Goal: Information Seeking & Learning: Learn about a topic

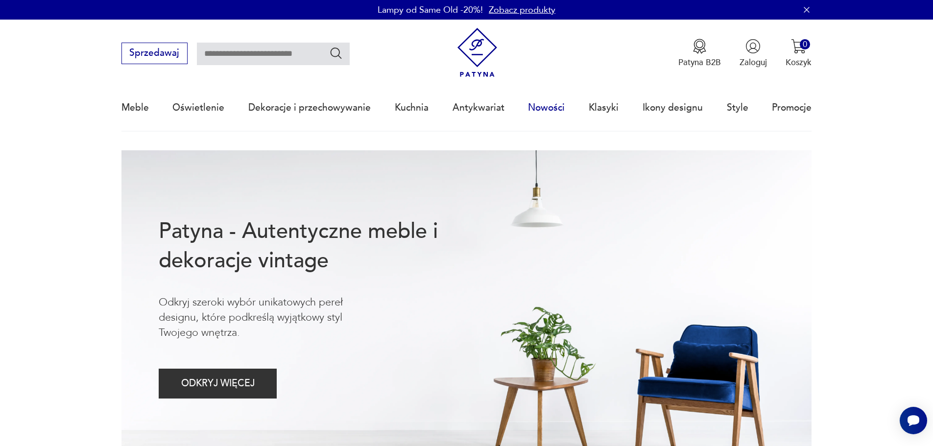
click at [546, 107] on link "Nowości" at bounding box center [546, 107] width 37 height 45
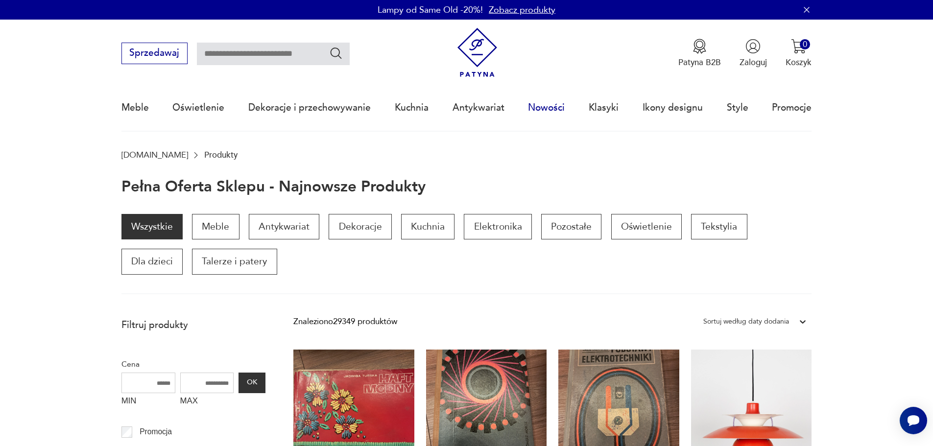
click at [555, 107] on link "Nowości" at bounding box center [546, 107] width 37 height 45
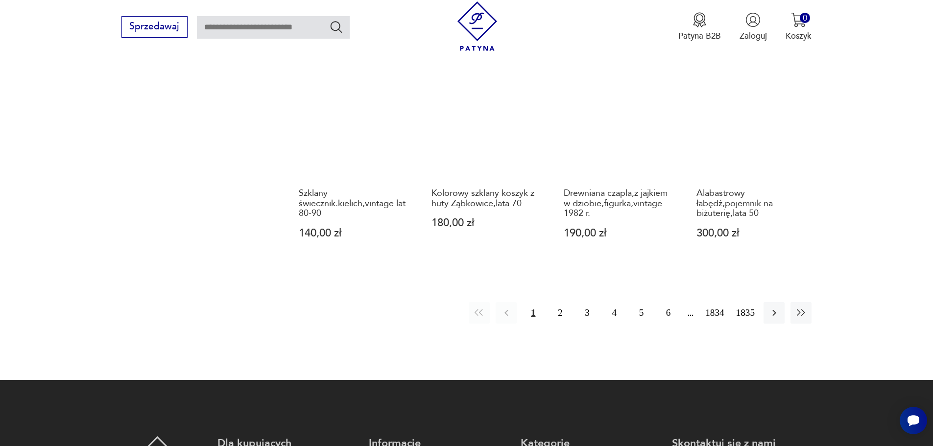
scroll to position [980, 0]
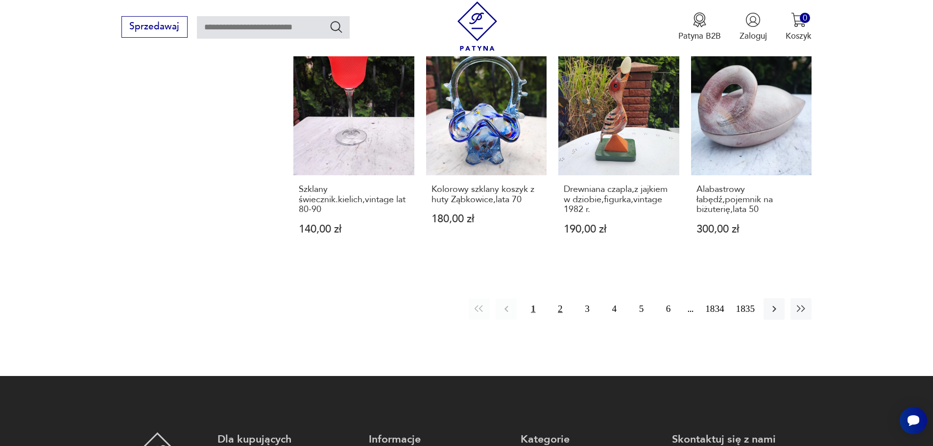
click at [561, 298] on button "2" at bounding box center [560, 308] width 21 height 21
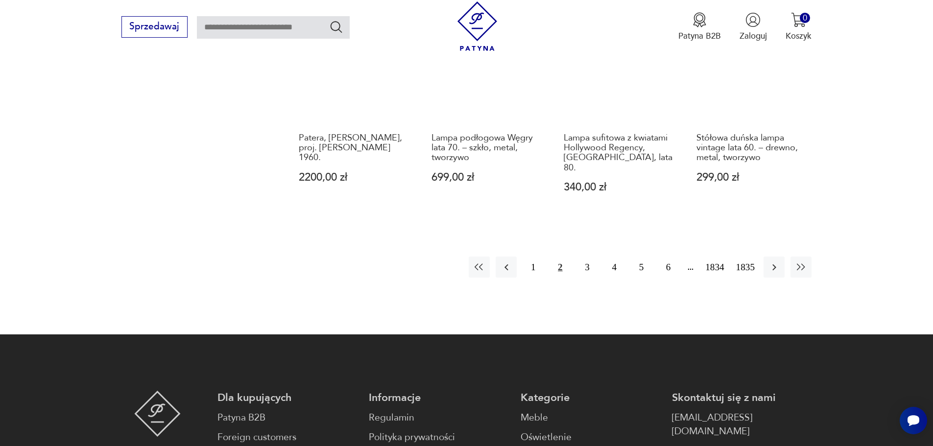
scroll to position [1048, 0]
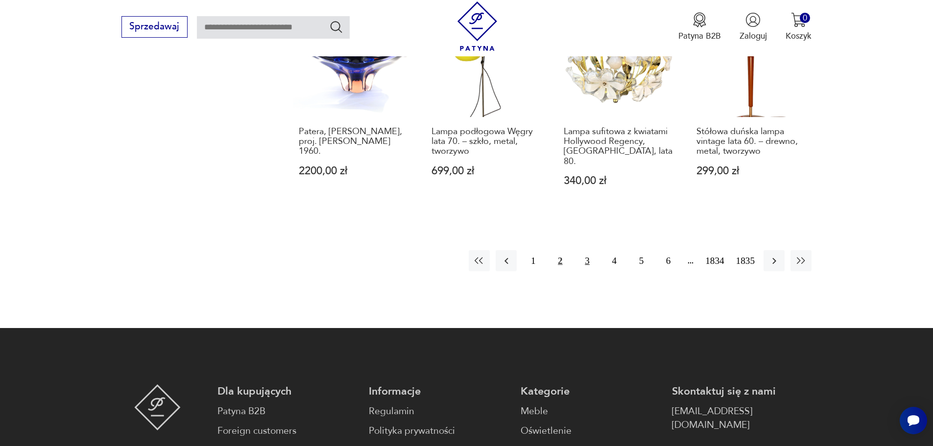
click at [587, 250] on button "3" at bounding box center [587, 260] width 21 height 21
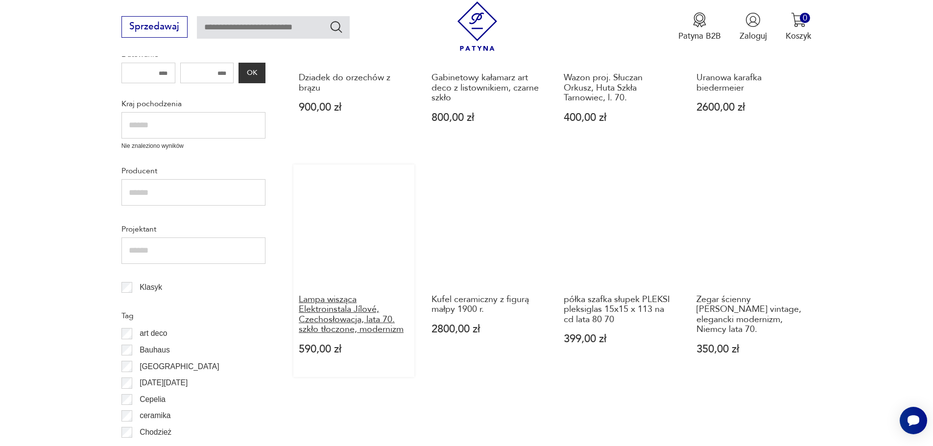
scroll to position [411, 0]
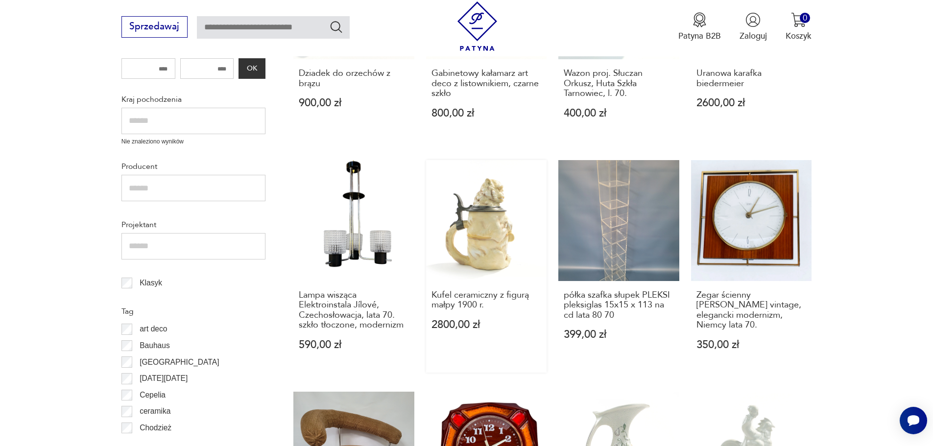
click at [484, 222] on link "Kufel ceramiczny z figurą małpy 1900 r. 2800,00 zł" at bounding box center [486, 266] width 121 height 213
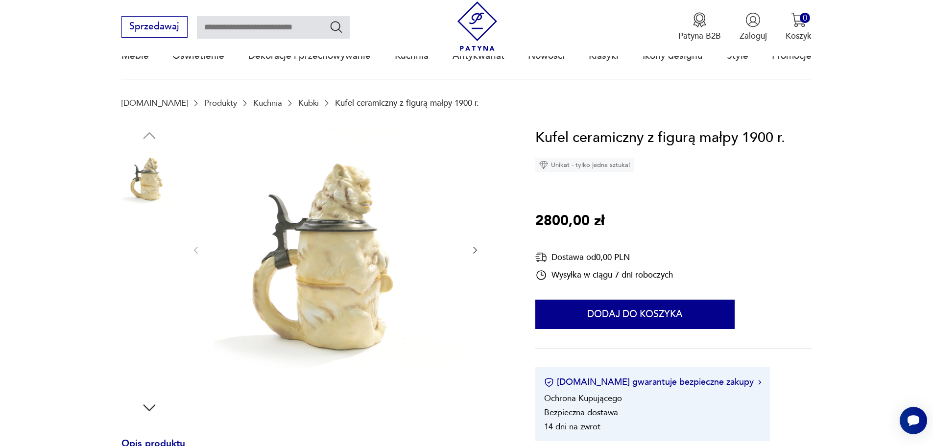
scroll to position [49, 0]
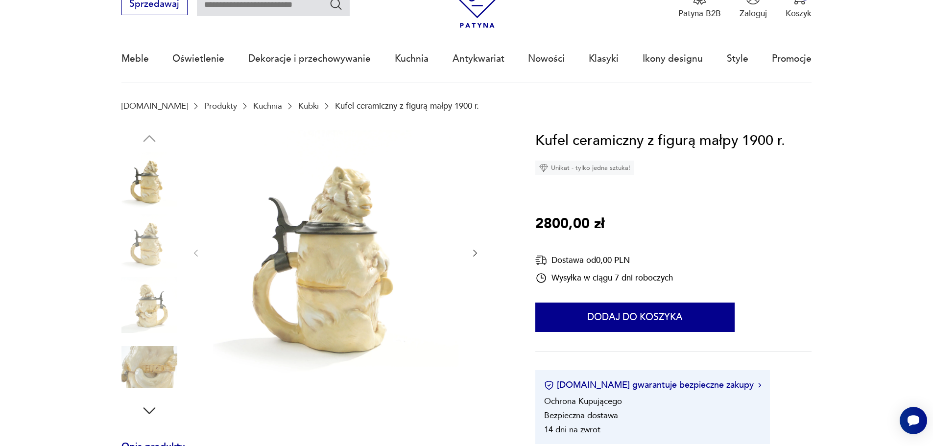
click at [155, 353] on img at bounding box center [149, 367] width 56 height 56
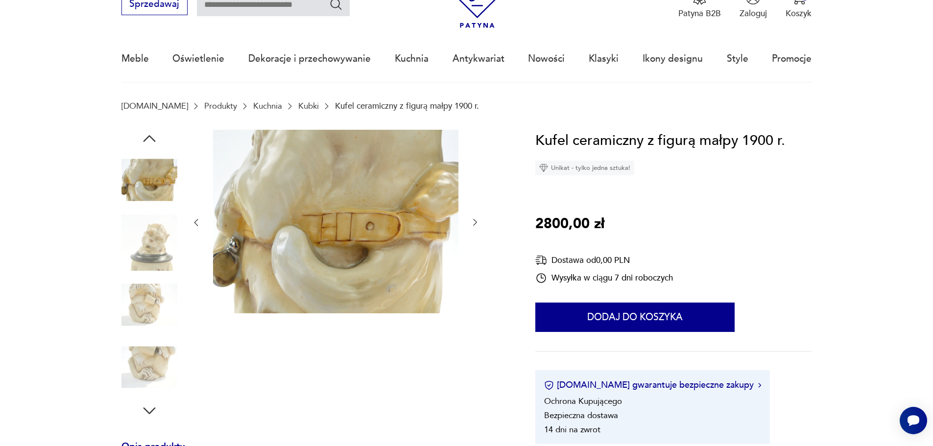
click at [161, 246] on img at bounding box center [149, 243] width 56 height 56
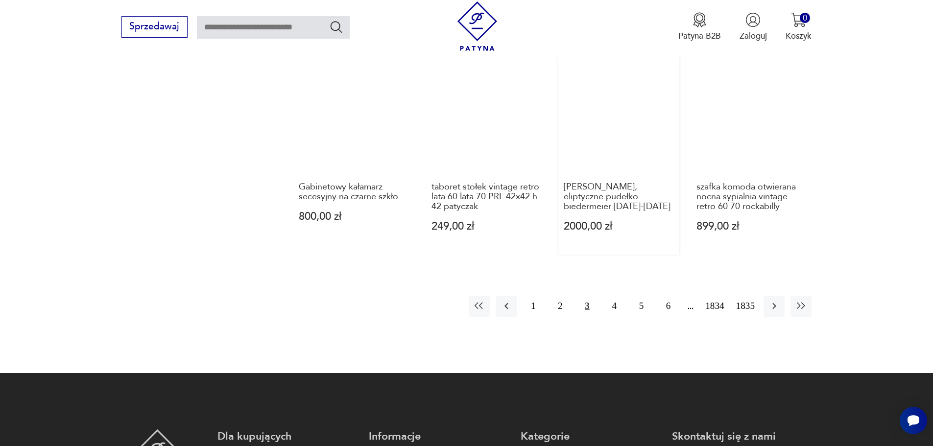
scroll to position [999, 0]
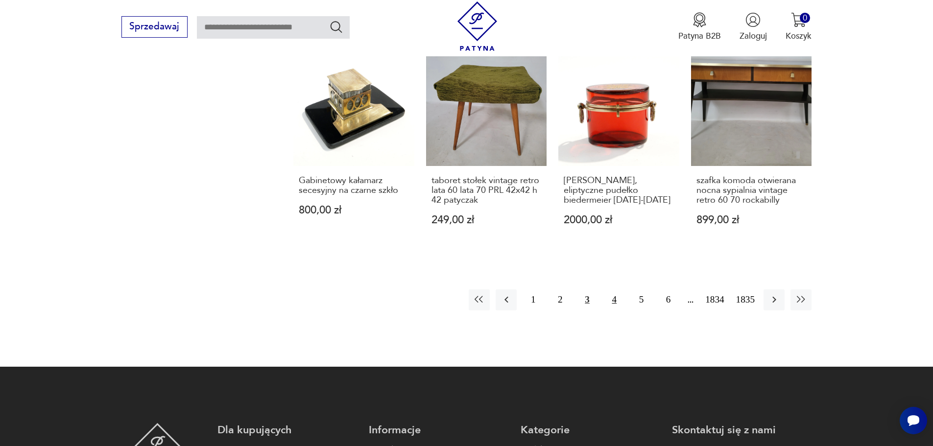
click at [614, 289] on button "4" at bounding box center [614, 299] width 21 height 21
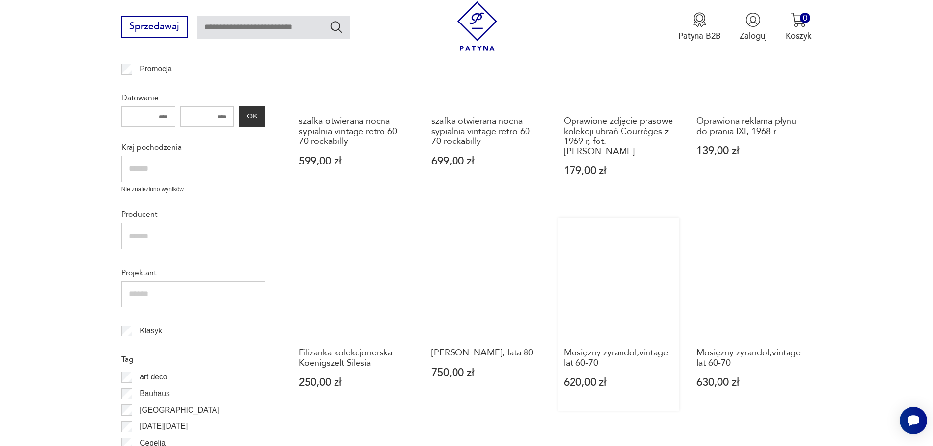
scroll to position [411, 0]
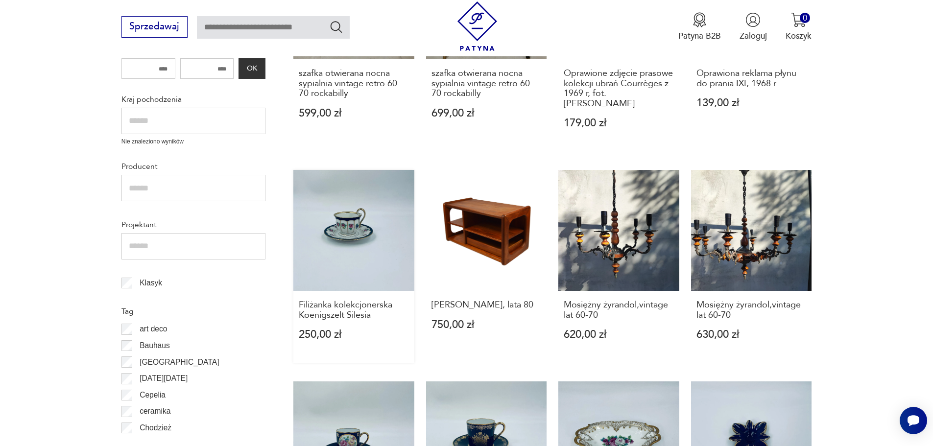
click at [350, 216] on link "Filiżanka kolekcjonerska Koenigszelt Silesia 250,00 zł" at bounding box center [353, 266] width 121 height 193
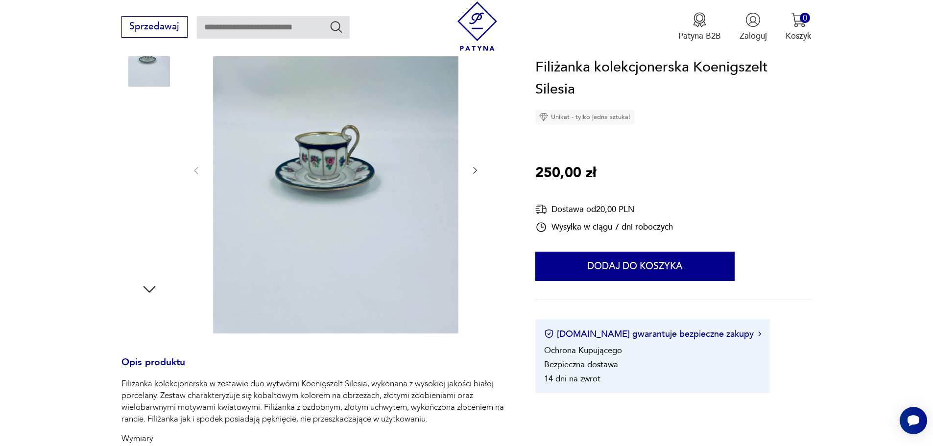
scroll to position [196, 0]
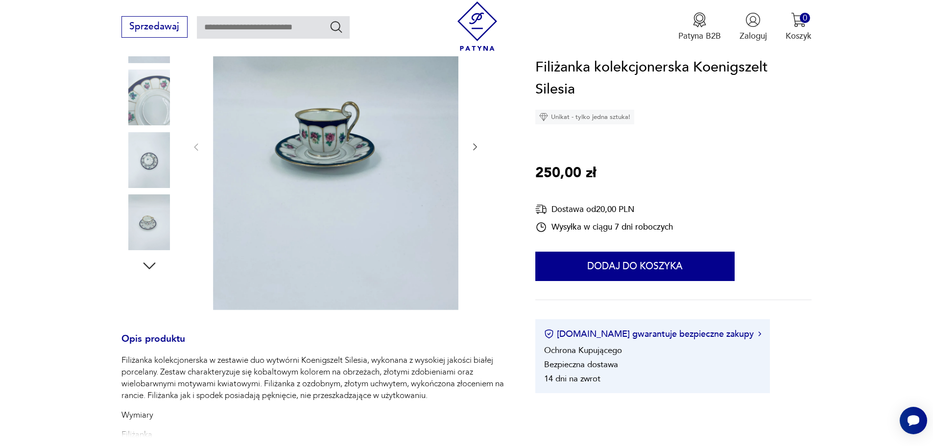
click at [152, 91] on img at bounding box center [149, 98] width 56 height 56
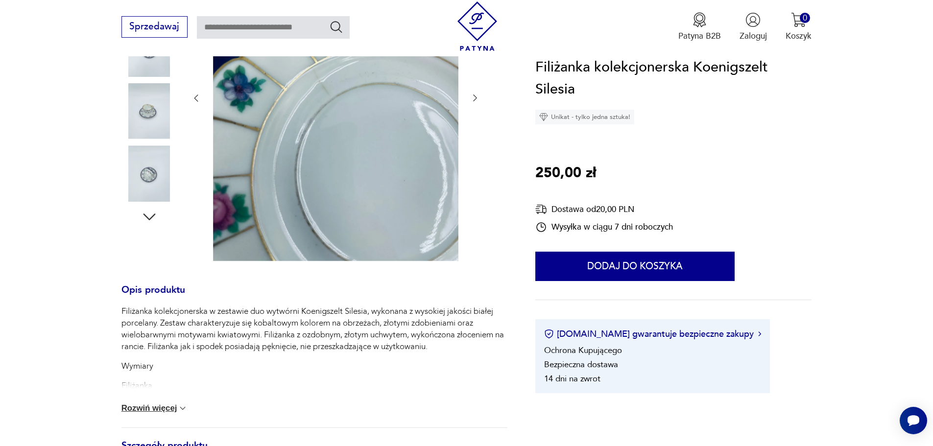
scroll to position [294, 0]
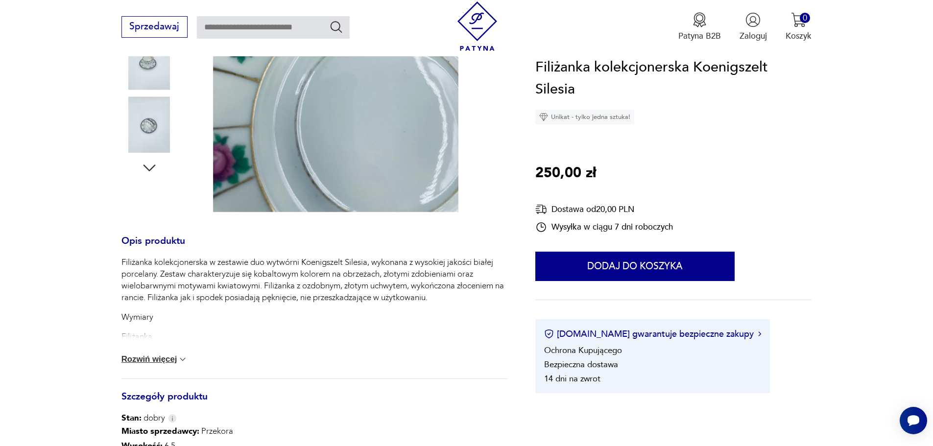
click at [152, 359] on button "Rozwiń więcej" at bounding box center [154, 360] width 67 height 10
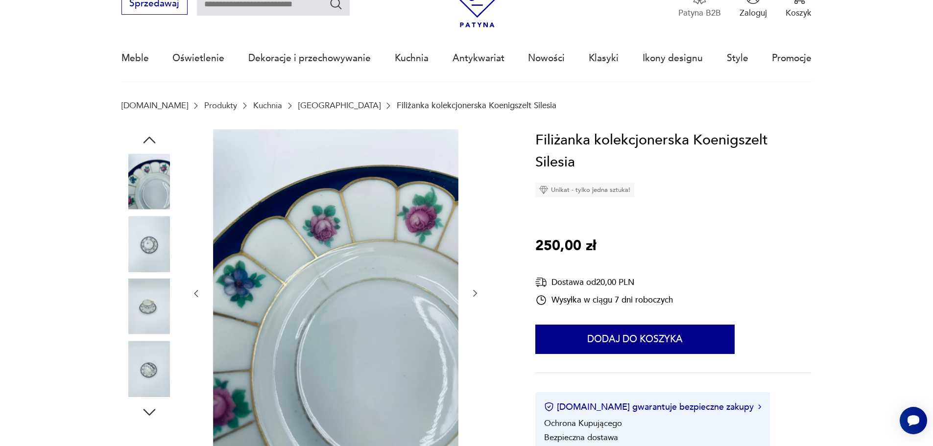
scroll to position [49, 0]
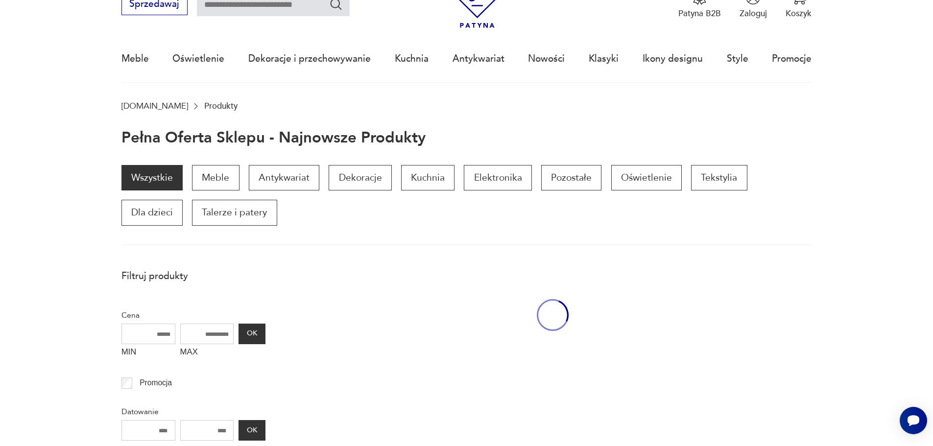
scroll to position [411, 0]
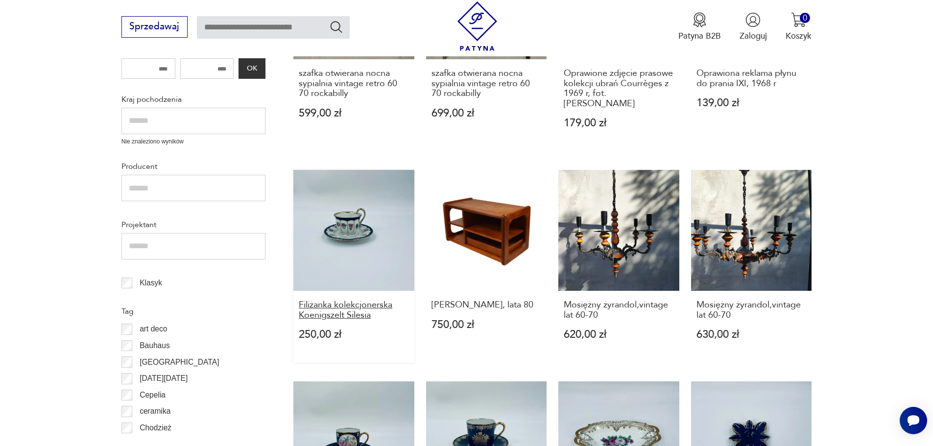
click at [349, 300] on h3 "Filiżanka kolekcjonerska Koenigszelt Silesia" at bounding box center [354, 310] width 110 height 20
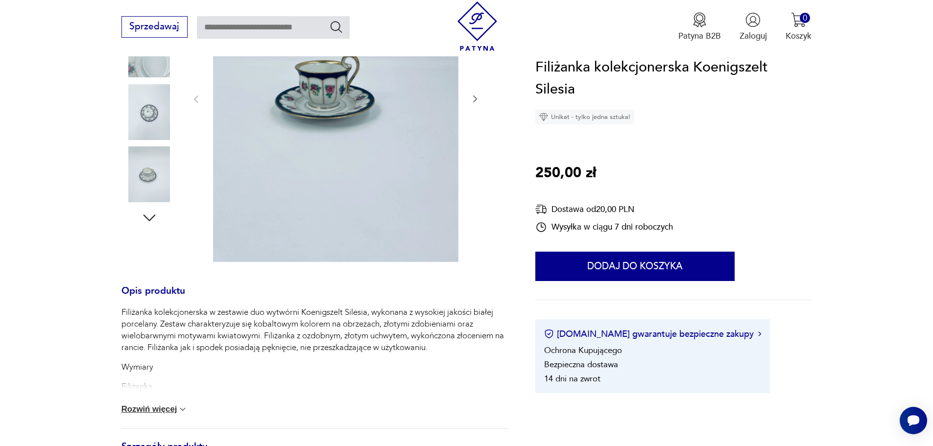
scroll to position [294, 0]
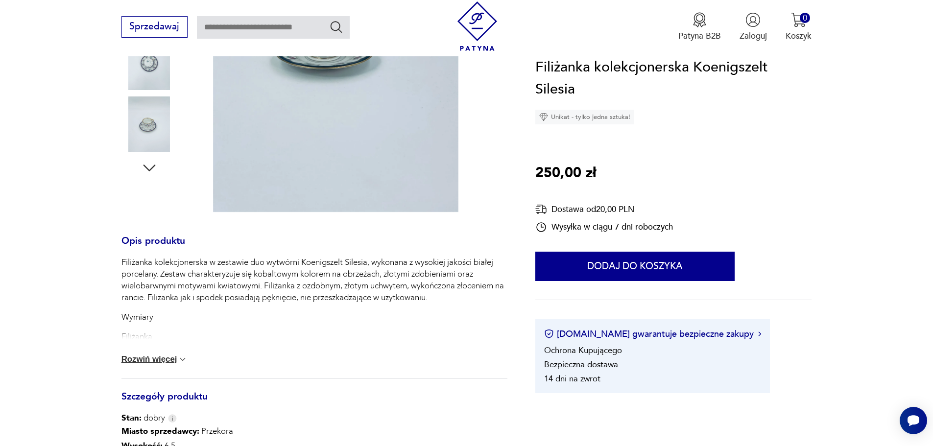
click at [157, 355] on button "Rozwiń więcej" at bounding box center [154, 360] width 67 height 10
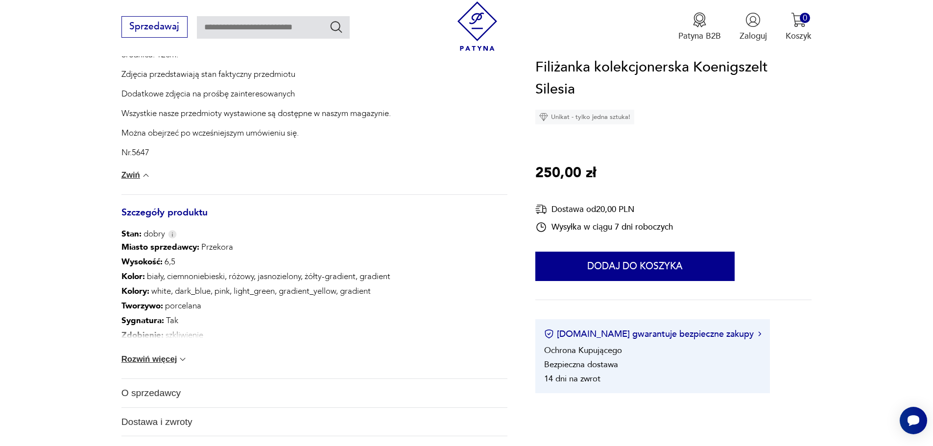
scroll to position [686, 0]
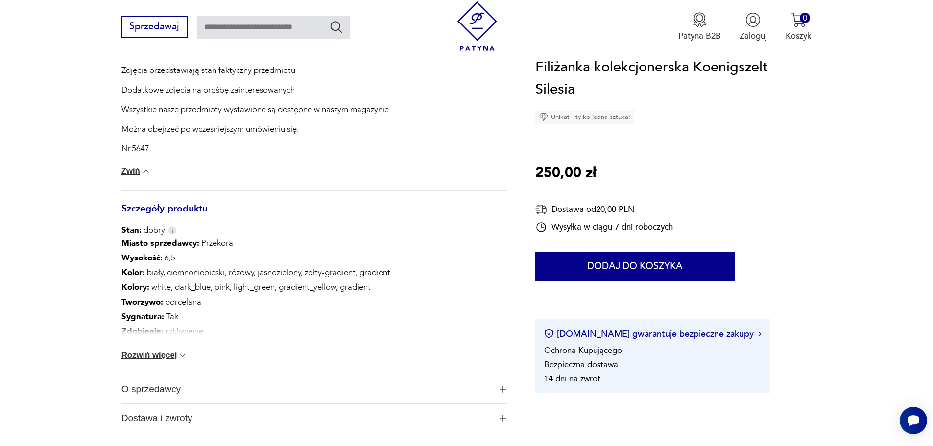
click at [162, 354] on button "Rozwiń więcej" at bounding box center [154, 356] width 67 height 10
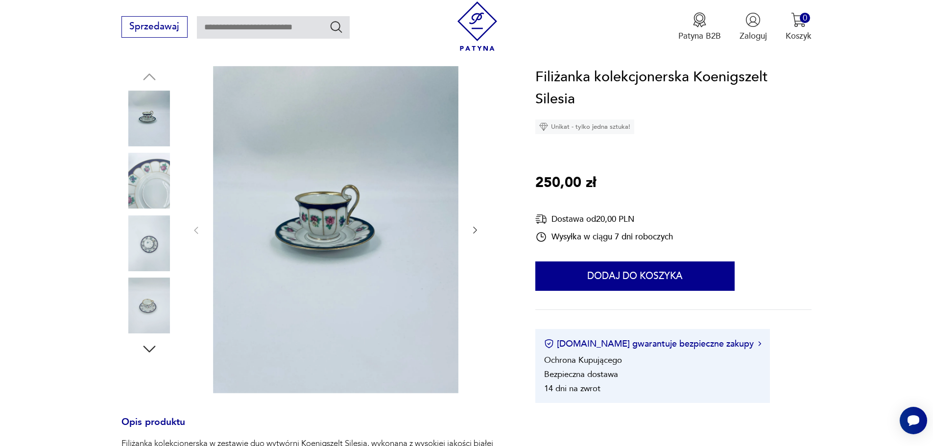
scroll to position [98, 0]
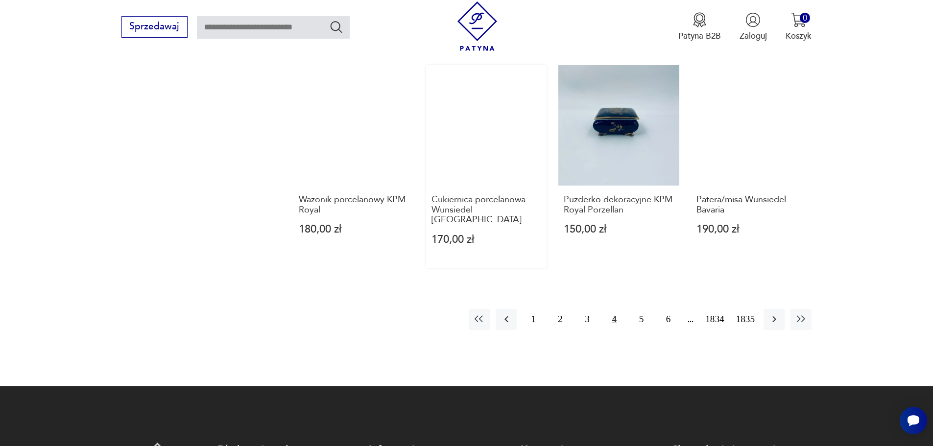
scroll to position [950, 0]
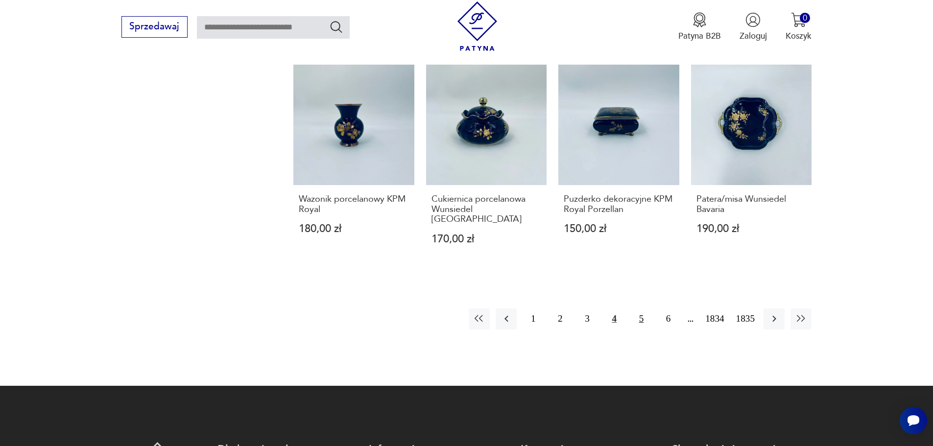
click at [642, 309] on button "5" at bounding box center [641, 319] width 21 height 21
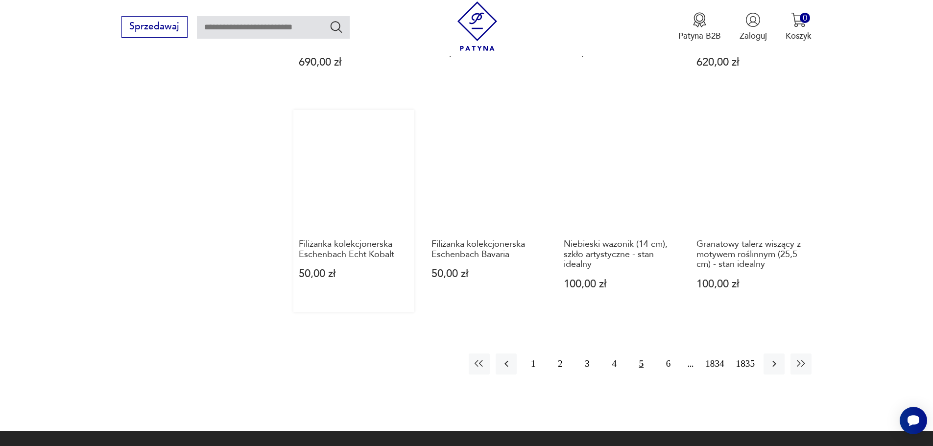
scroll to position [901, 0]
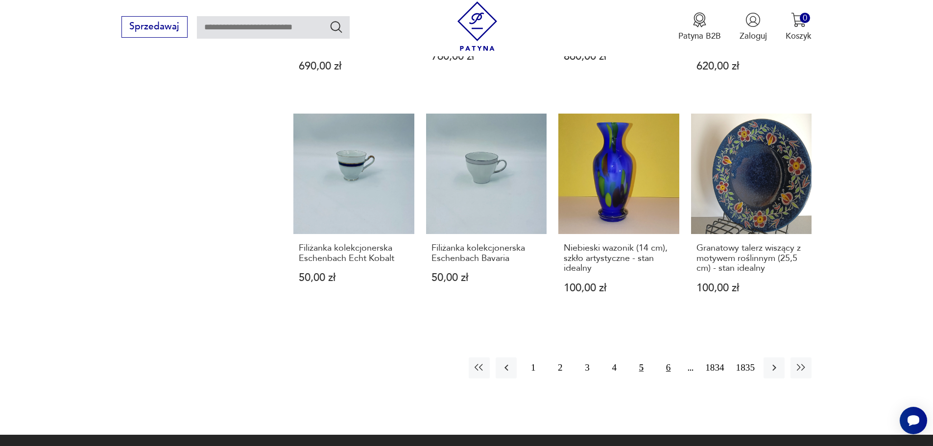
click at [667, 365] on button "6" at bounding box center [668, 368] width 21 height 21
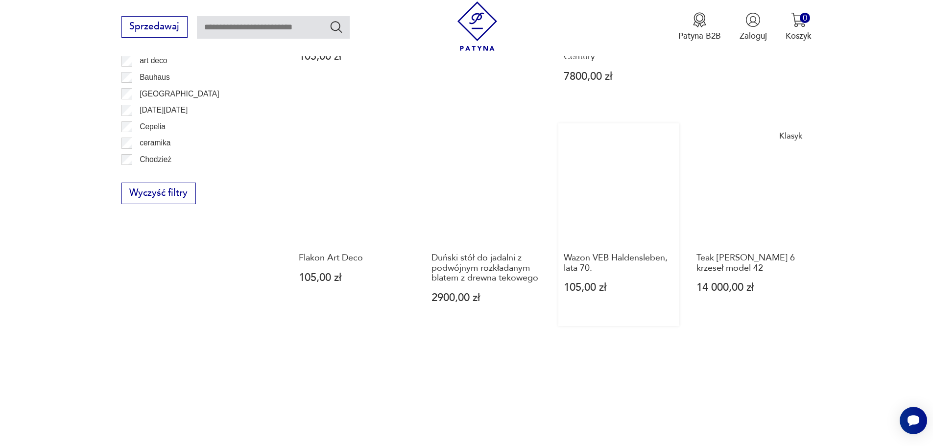
scroll to position [754, 0]
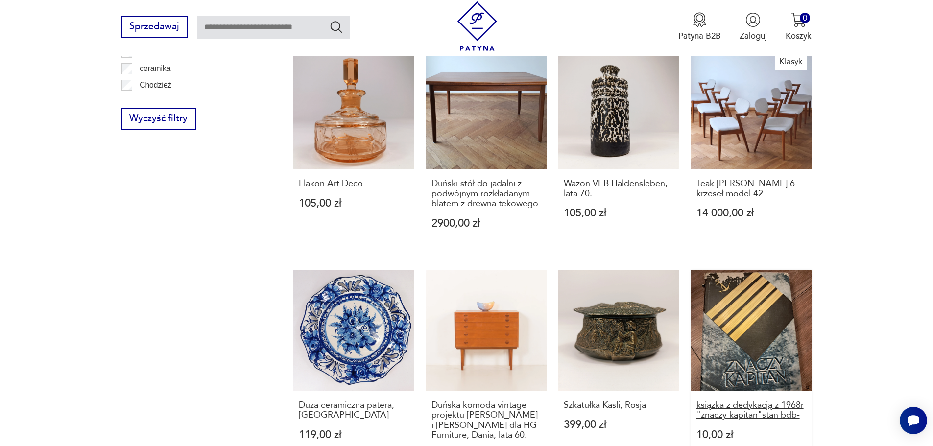
click at [758, 401] on h3 "książka z dedykacją z 1968r "znaczy kapitan"stan bdb-" at bounding box center [752, 411] width 110 height 20
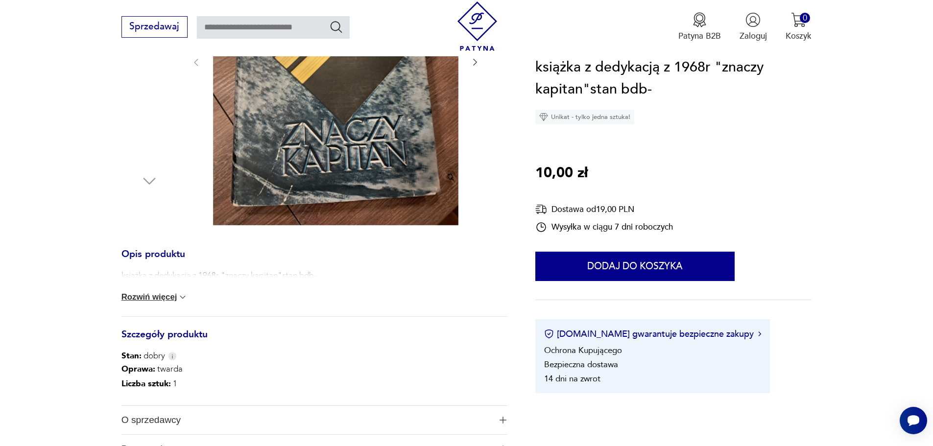
scroll to position [294, 0]
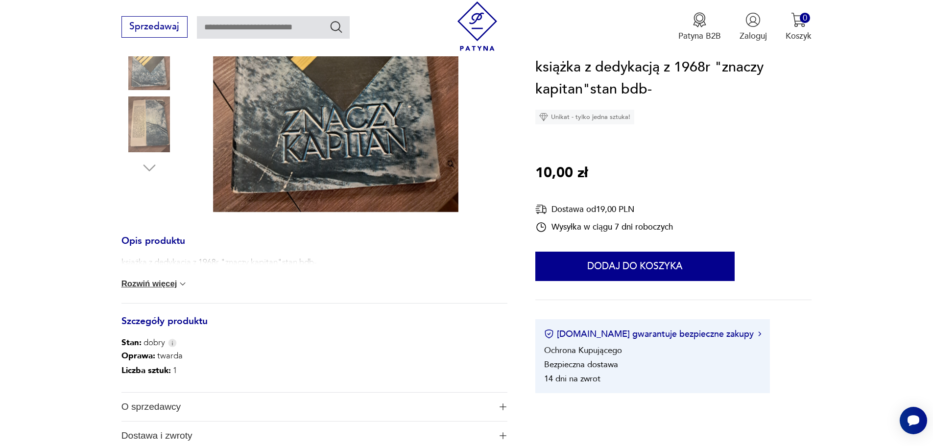
click at [155, 279] on div "książka z dedykacją z 1968r "znaczy kapitan"stan bdb- Rozwiń więcej" at bounding box center [314, 280] width 386 height 47
click at [157, 283] on button "Rozwiń więcej" at bounding box center [154, 284] width 67 height 10
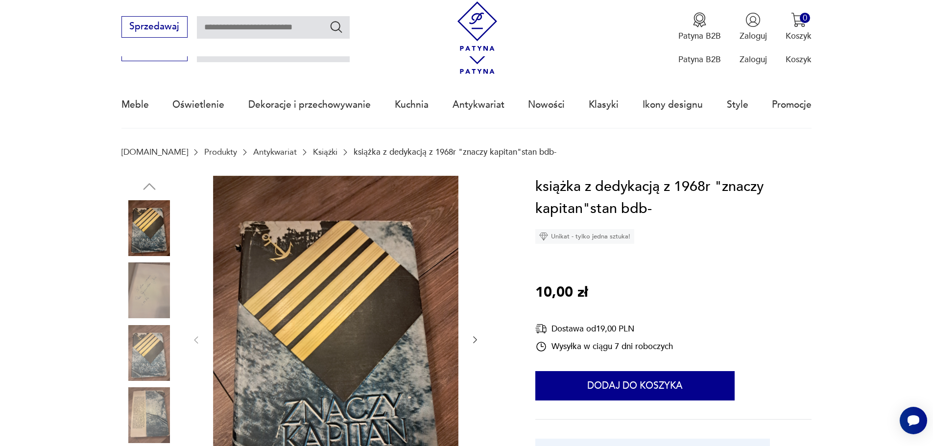
scroll to position [0, 0]
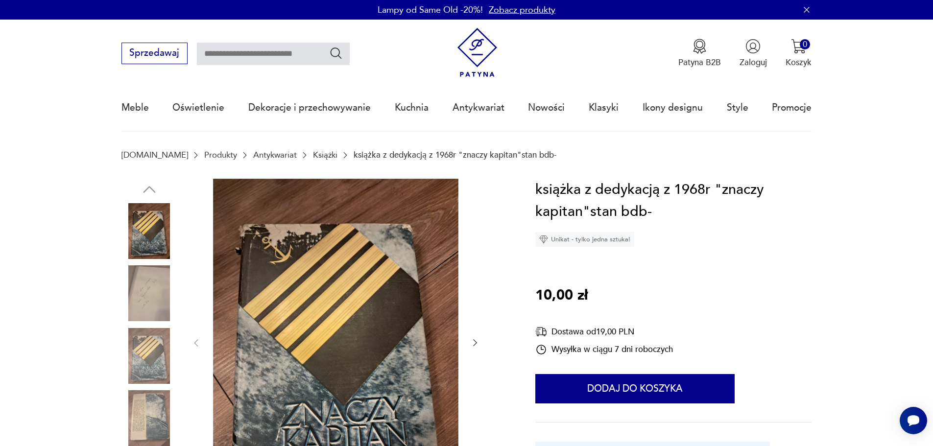
click at [146, 305] on img at bounding box center [149, 293] width 56 height 56
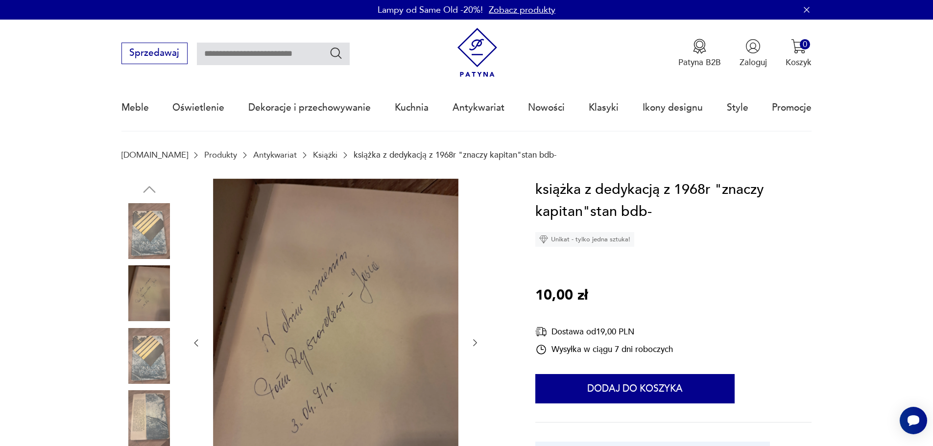
click at [153, 241] on img at bounding box center [149, 231] width 56 height 56
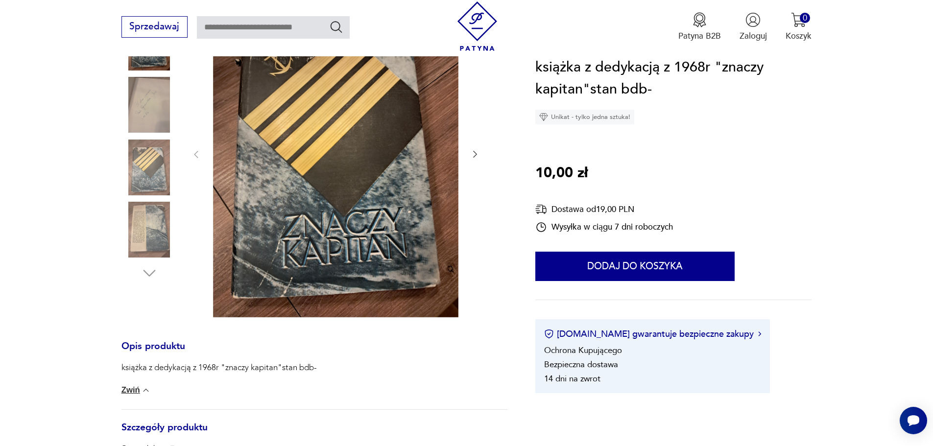
scroll to position [196, 0]
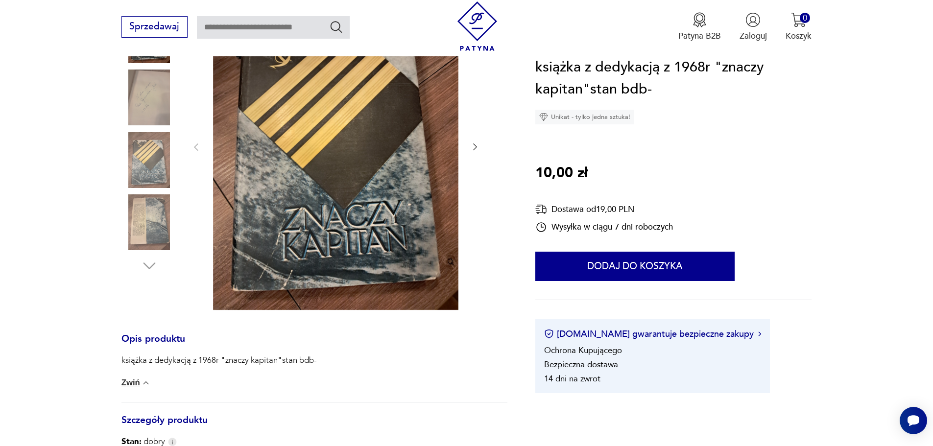
click at [157, 205] on img at bounding box center [149, 222] width 56 height 56
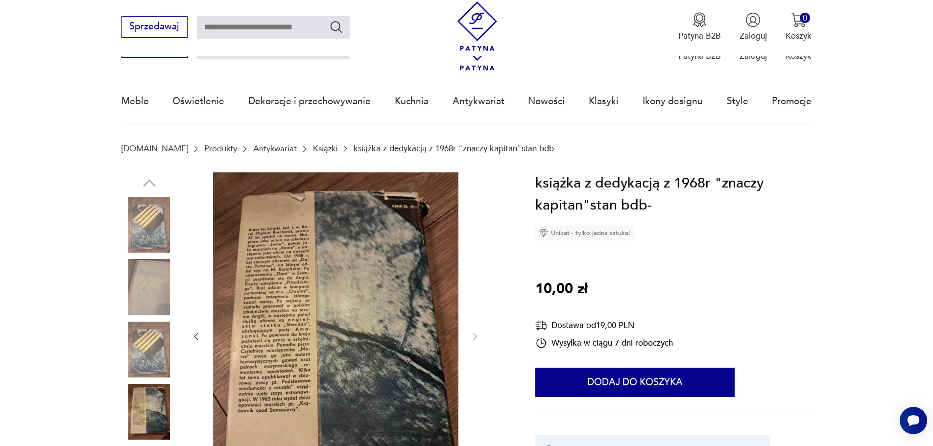
scroll to position [0, 0]
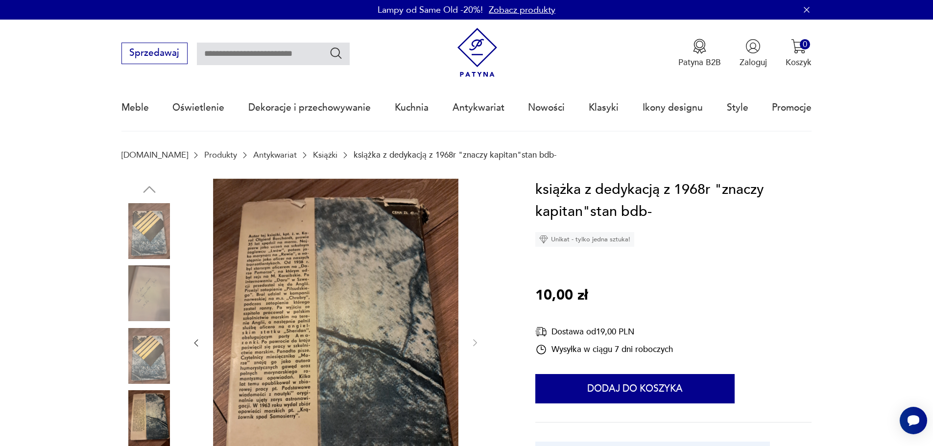
click at [746, 261] on div "książka z dedykacją z 1968r "znaczy kapitan"stan bdb- Unikat - tylko jedna sztu…" at bounding box center [673, 347] width 276 height 337
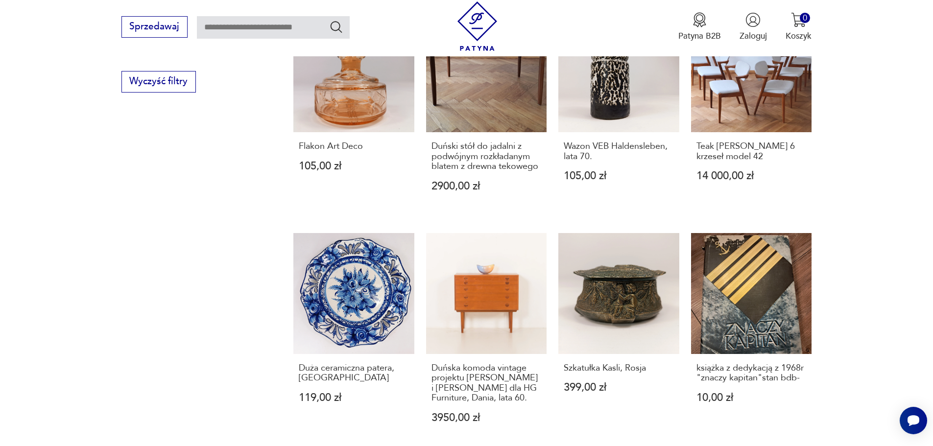
scroll to position [852, 0]
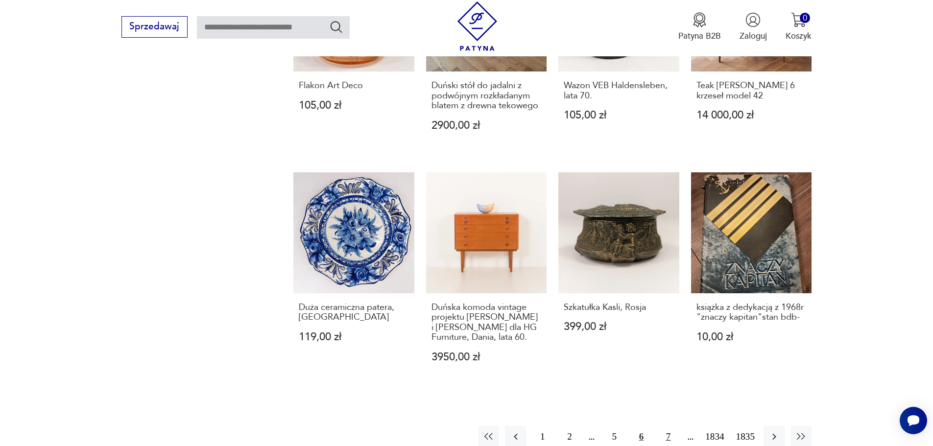
click at [671, 426] on button "7" at bounding box center [668, 436] width 21 height 21
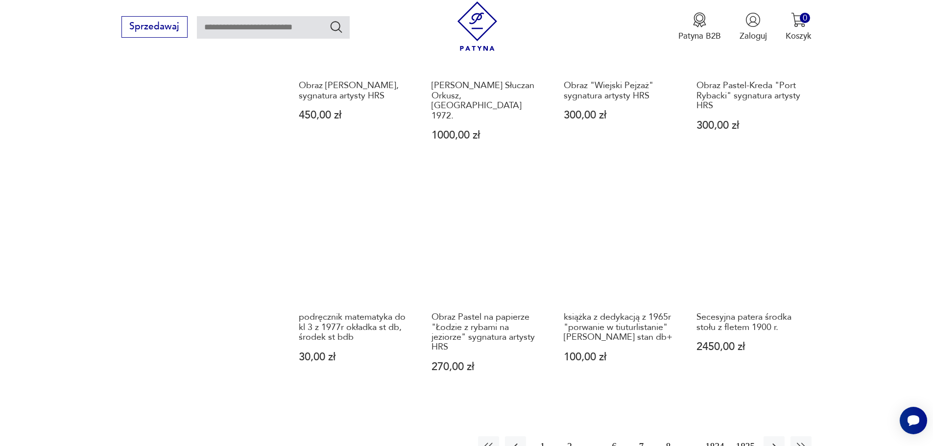
scroll to position [803, 0]
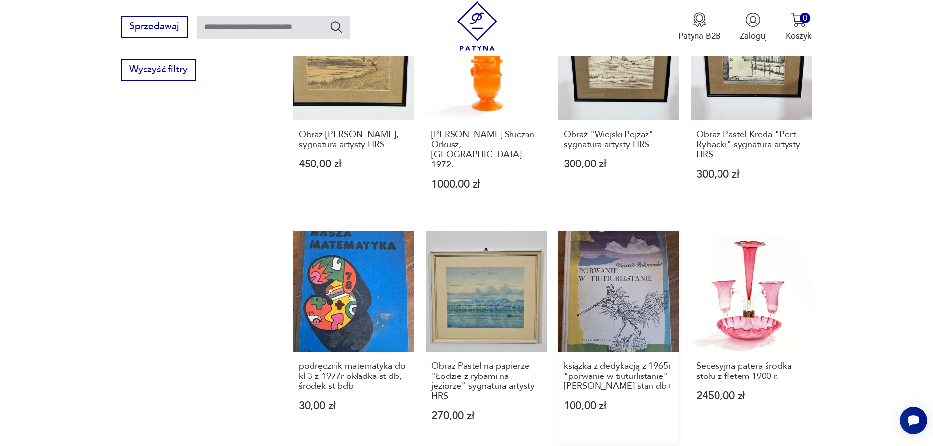
click at [639, 288] on link "książka z dedykacją z 1965r "porwanie w tiuturlistanie" [PERSON_NAME] stan db+ …" at bounding box center [618, 337] width 121 height 213
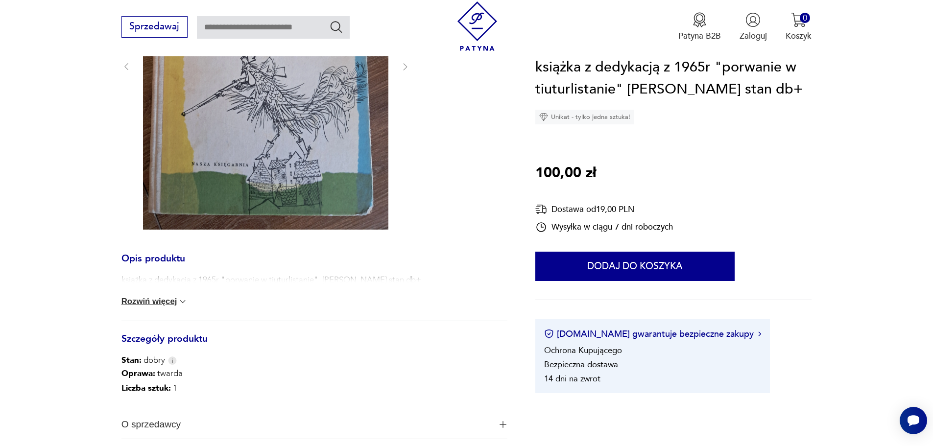
scroll to position [294, 0]
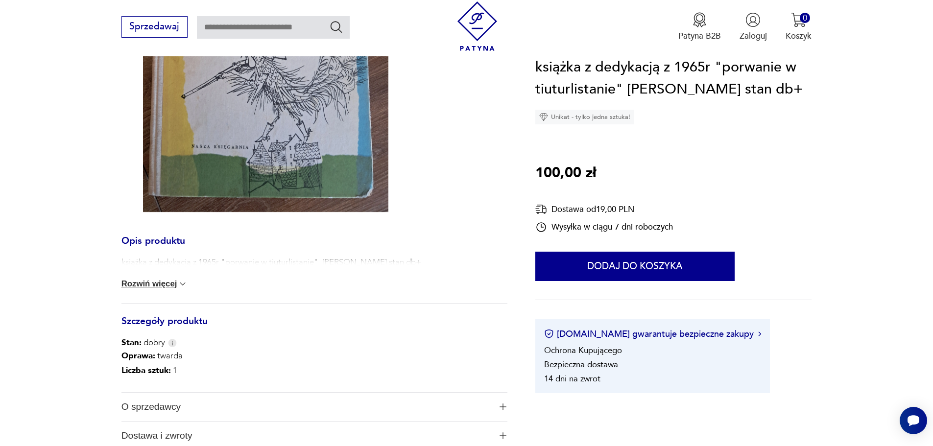
click at [168, 280] on button "Rozwiń więcej" at bounding box center [154, 284] width 67 height 10
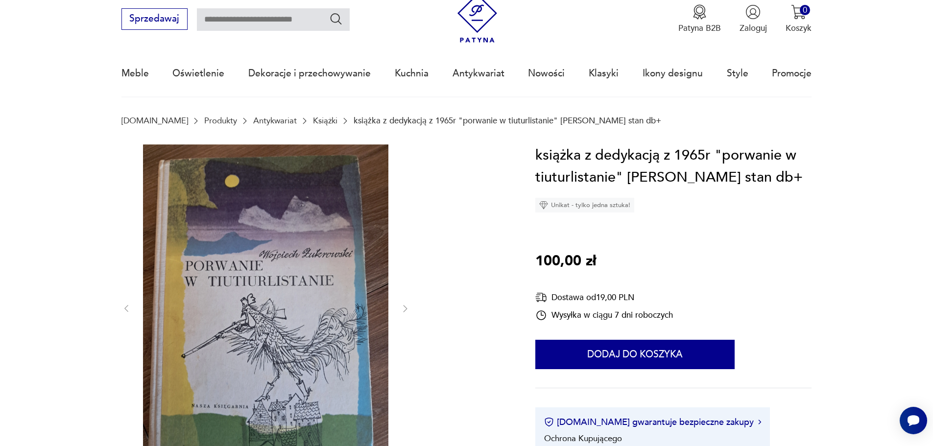
scroll to position [0, 0]
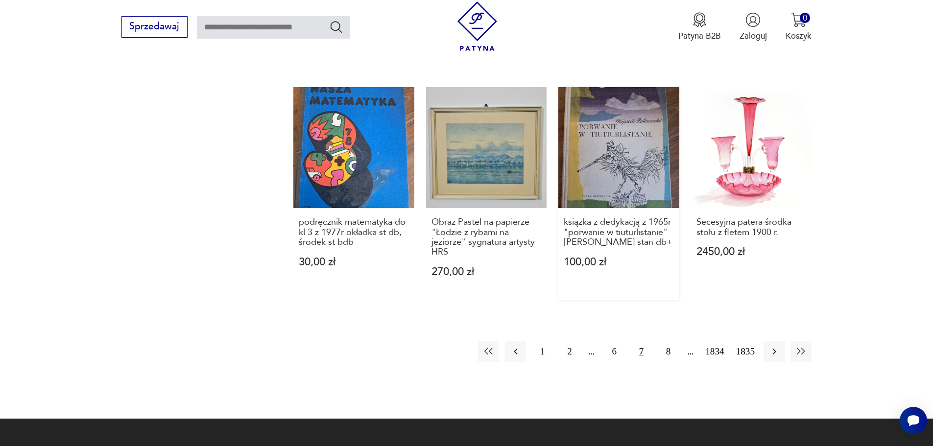
scroll to position [950, 0]
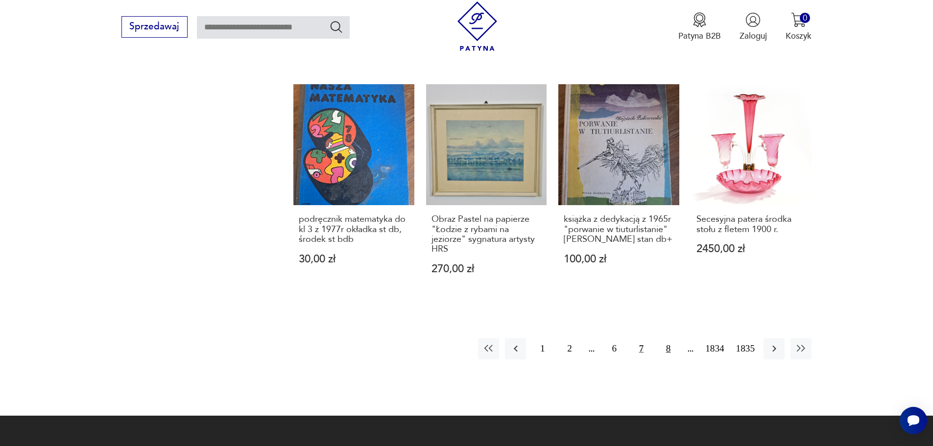
click at [671, 338] on button "8" at bounding box center [668, 348] width 21 height 21
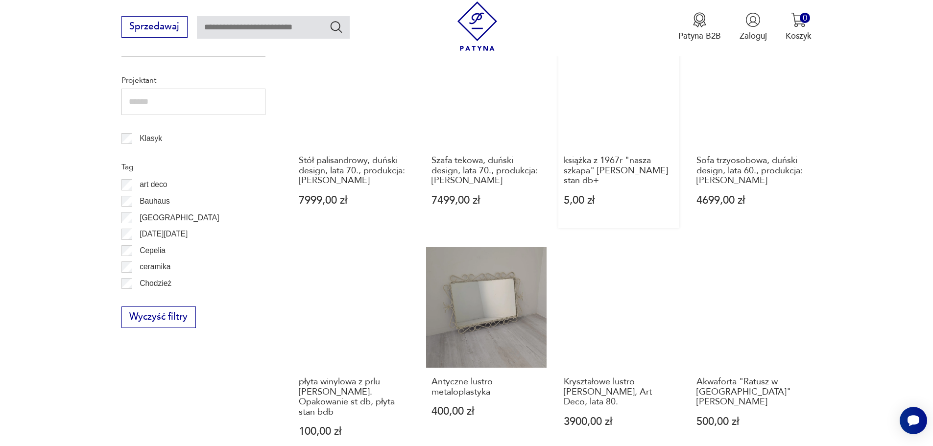
scroll to position [558, 0]
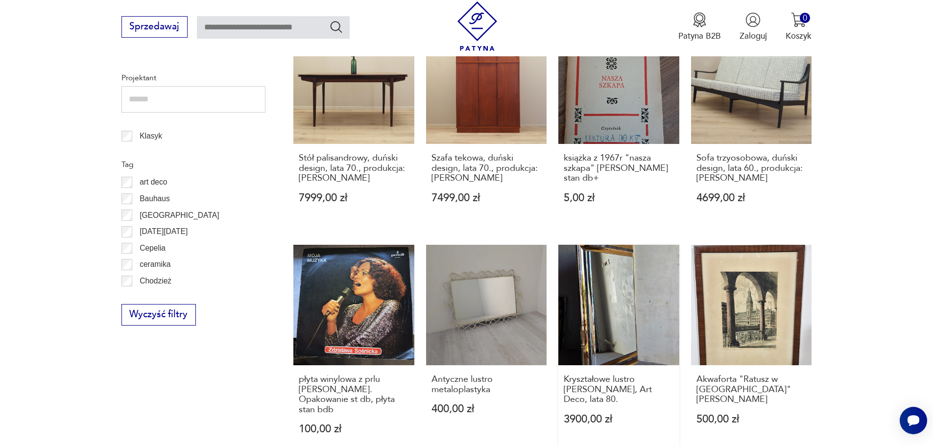
click at [627, 306] on link "Kryształowe lustro [PERSON_NAME], Art Deco, lata 80. 3900,00 zł" at bounding box center [618, 351] width 121 height 213
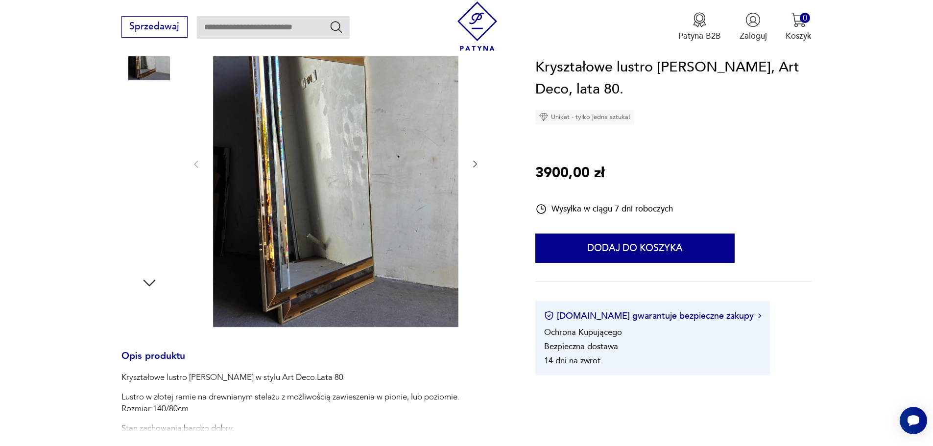
scroll to position [147, 0]
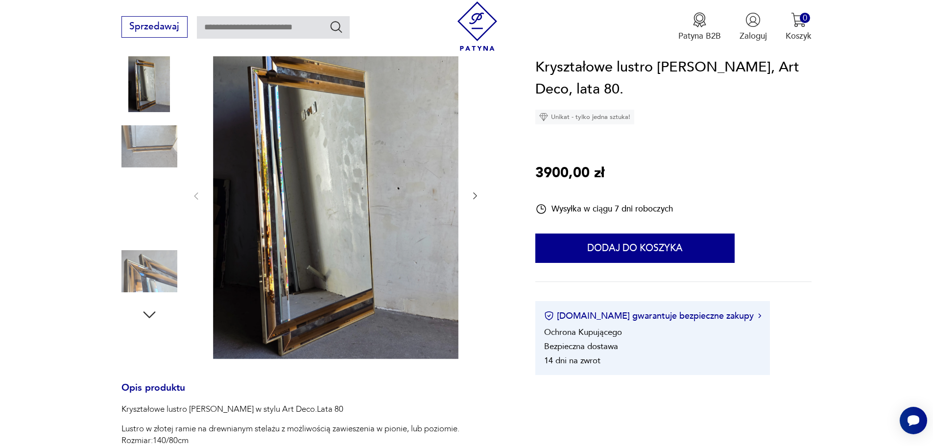
click at [139, 85] on img at bounding box center [149, 84] width 56 height 56
click at [148, 143] on img at bounding box center [149, 147] width 56 height 56
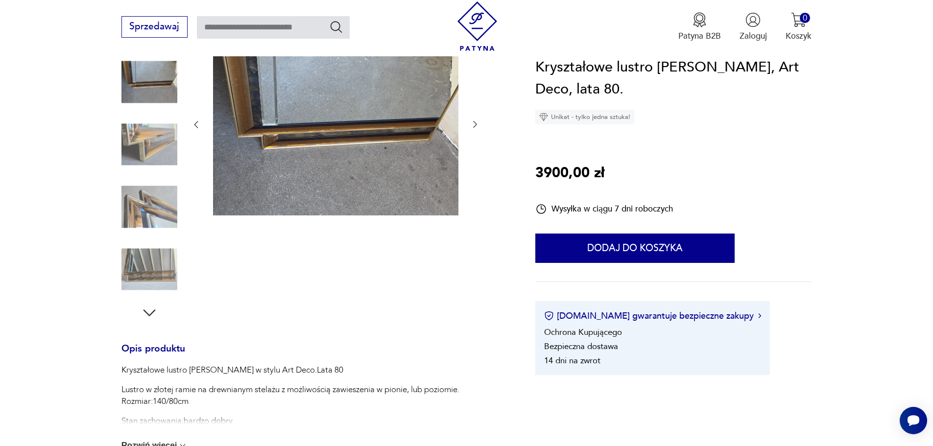
click at [151, 202] on img at bounding box center [149, 207] width 56 height 56
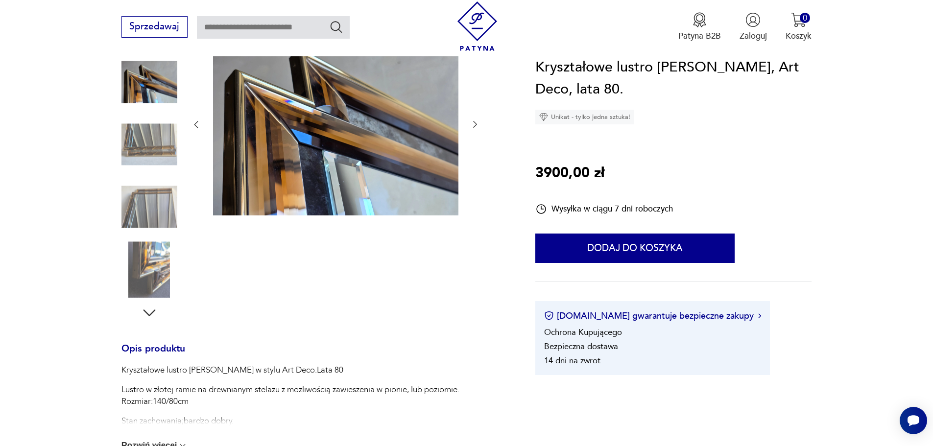
click at [153, 222] on img at bounding box center [149, 207] width 56 height 56
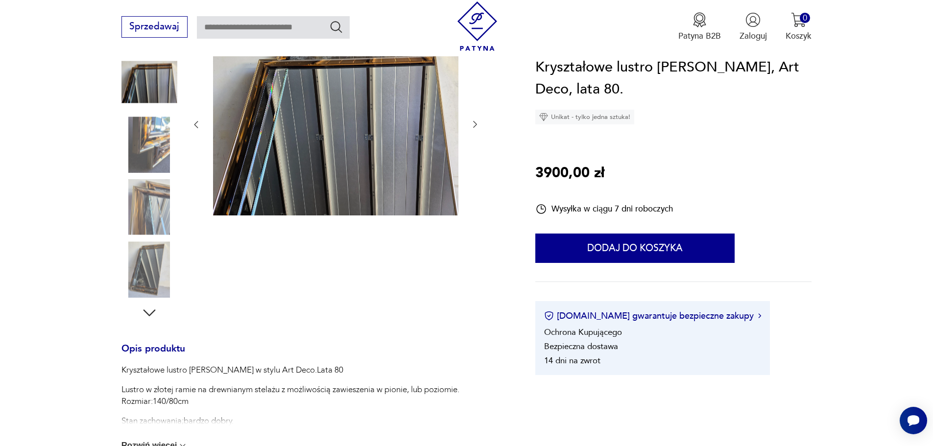
click at [150, 223] on img at bounding box center [149, 207] width 56 height 56
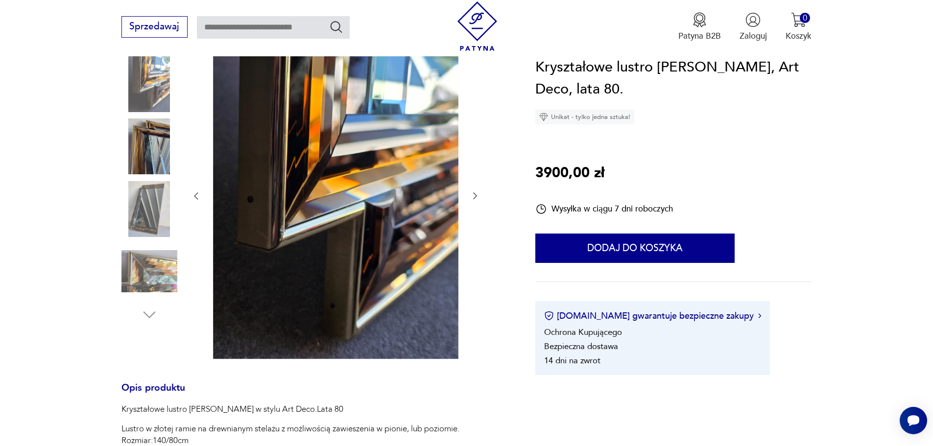
click at [146, 213] on img at bounding box center [149, 209] width 56 height 56
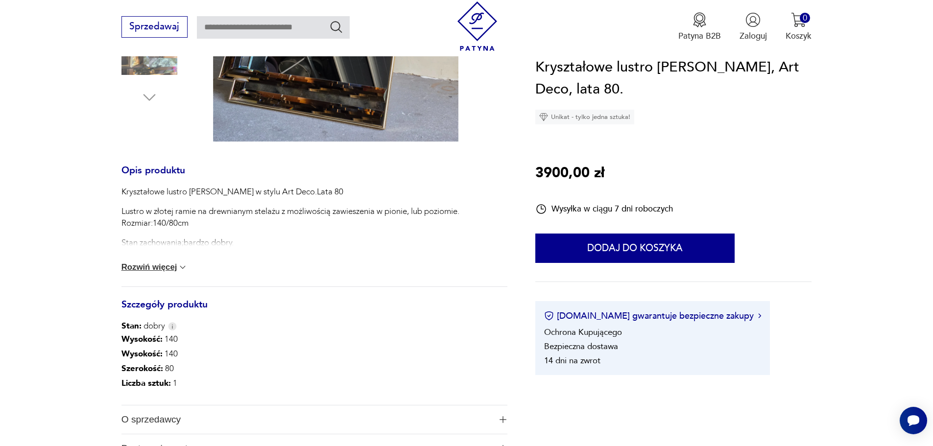
scroll to position [392, 0]
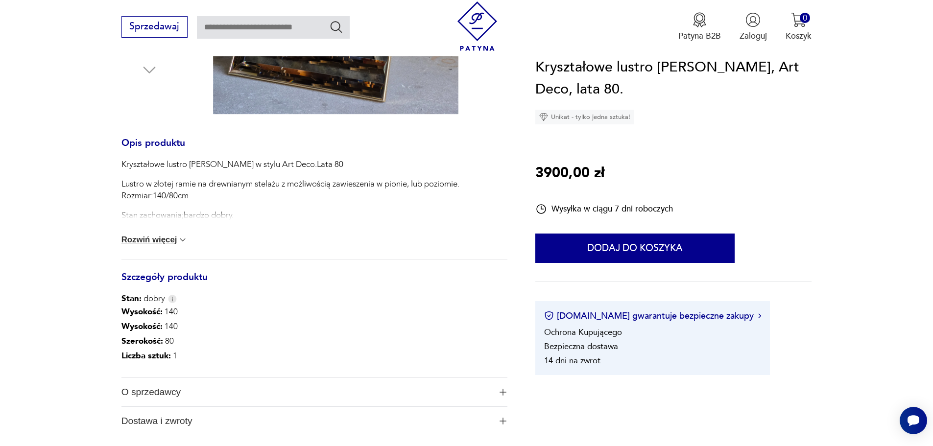
click at [165, 241] on button "Rozwiń więcej" at bounding box center [154, 240] width 67 height 10
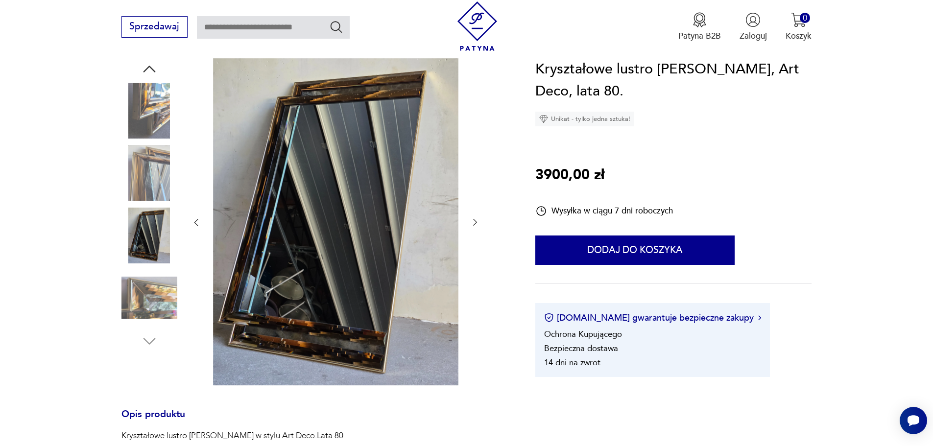
scroll to position [98, 0]
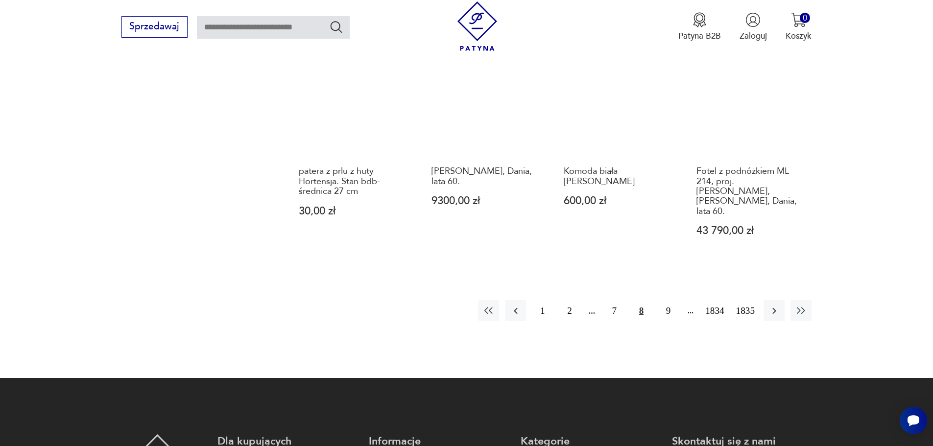
scroll to position [999, 0]
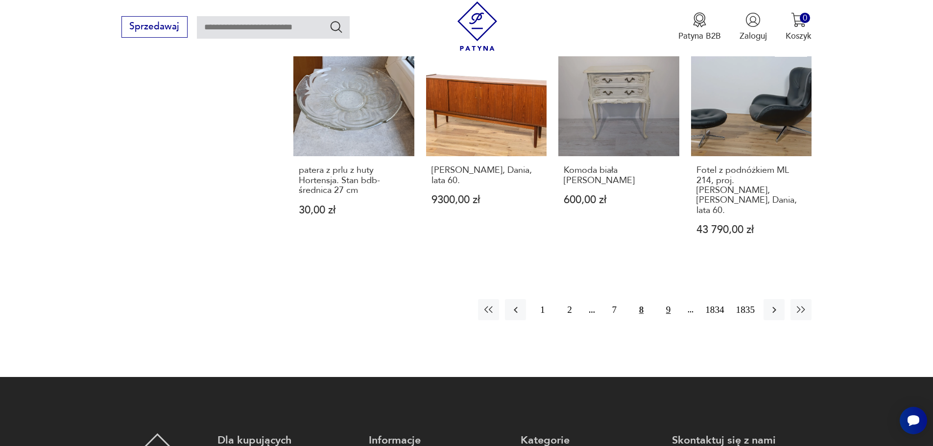
click at [664, 299] on button "9" at bounding box center [668, 309] width 21 height 21
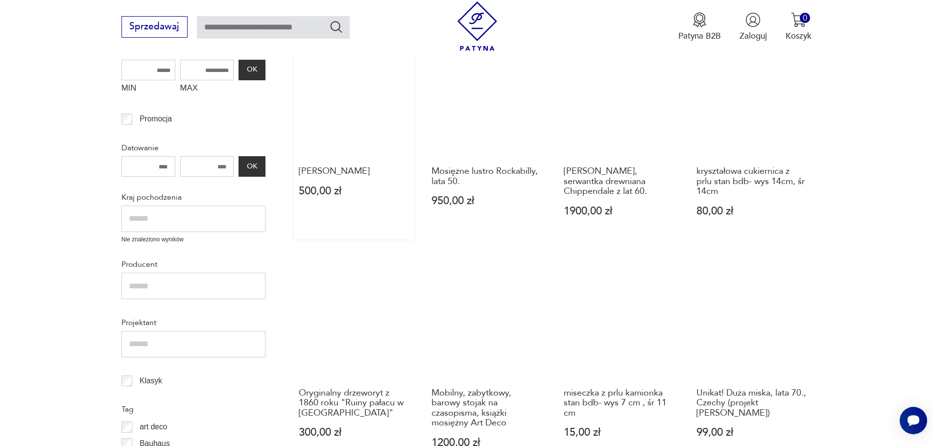
scroll to position [362, 0]
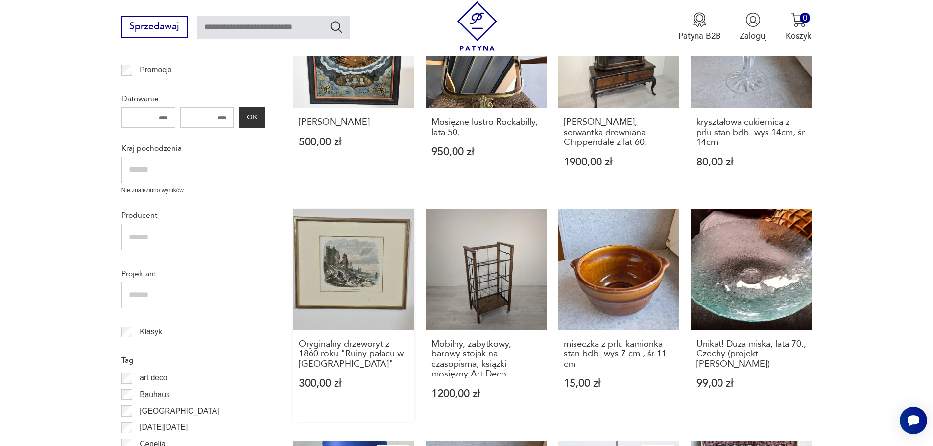
click at [343, 269] on link "Oryginalny drzeworyt z 1860 roku "Ruiny pałacu w [GEOGRAPHIC_DATA]" 300,00 zł" at bounding box center [353, 315] width 121 height 213
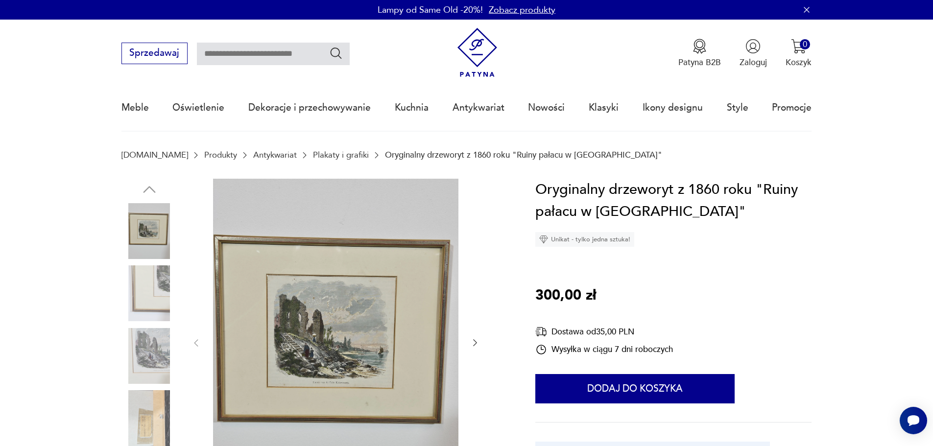
click at [159, 278] on img at bounding box center [149, 293] width 56 height 56
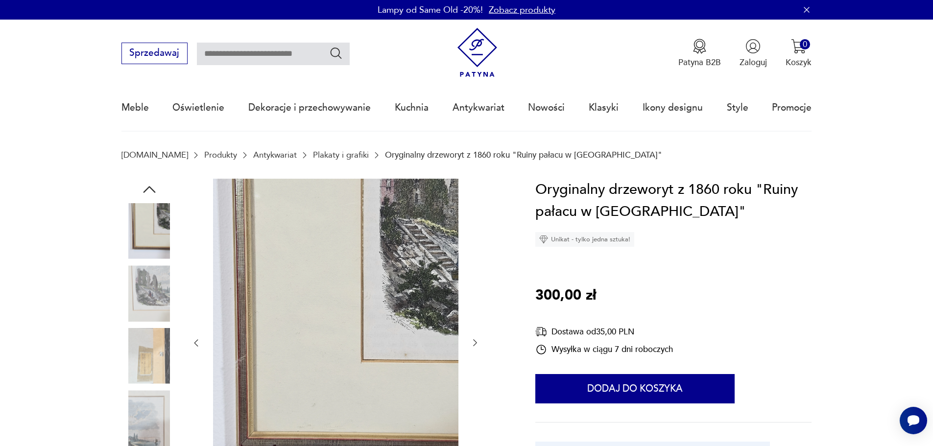
click at [146, 353] on img at bounding box center [149, 356] width 56 height 56
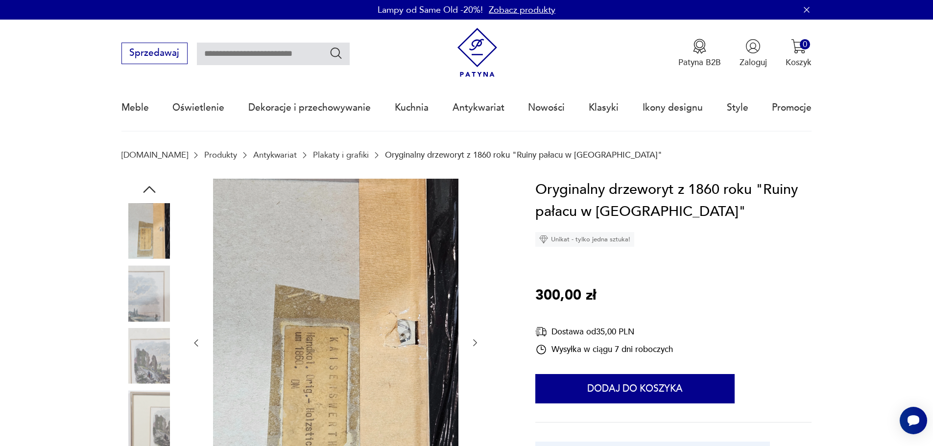
click at [154, 424] on img at bounding box center [149, 418] width 56 height 56
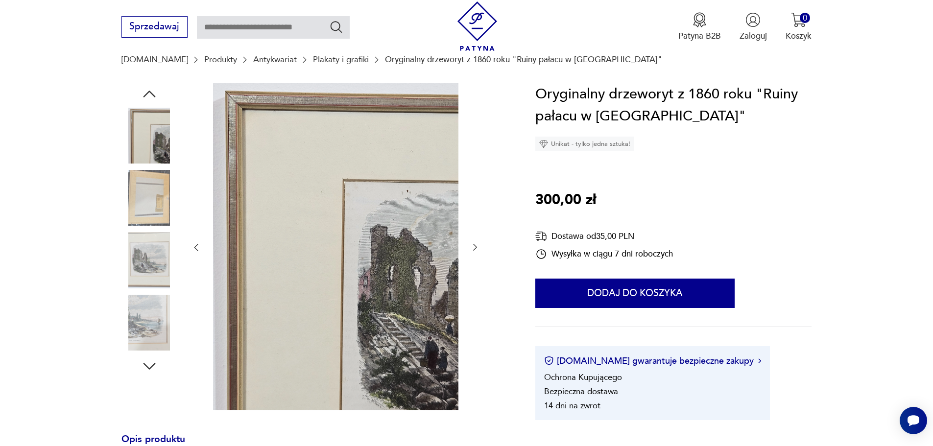
scroll to position [98, 0]
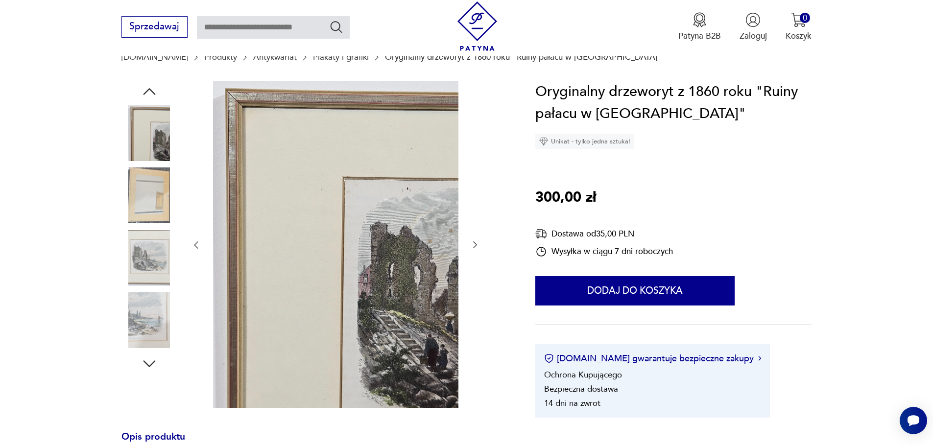
click at [142, 261] on img at bounding box center [149, 258] width 56 height 56
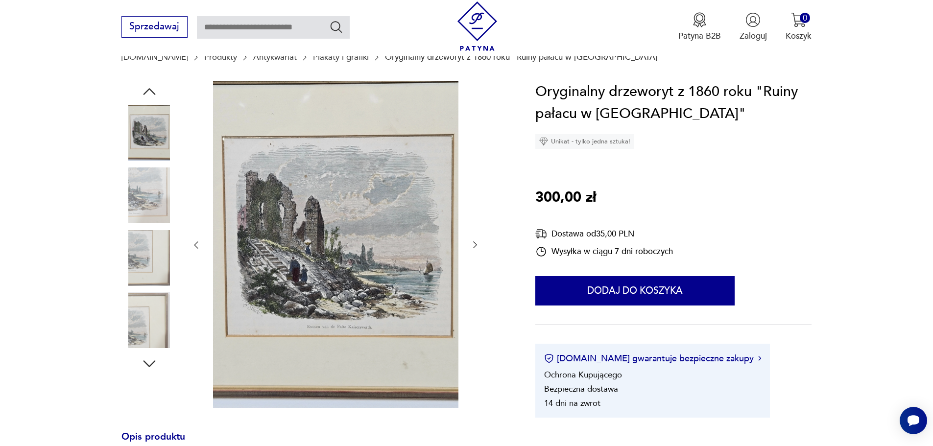
click at [143, 331] on img at bounding box center [149, 320] width 56 height 56
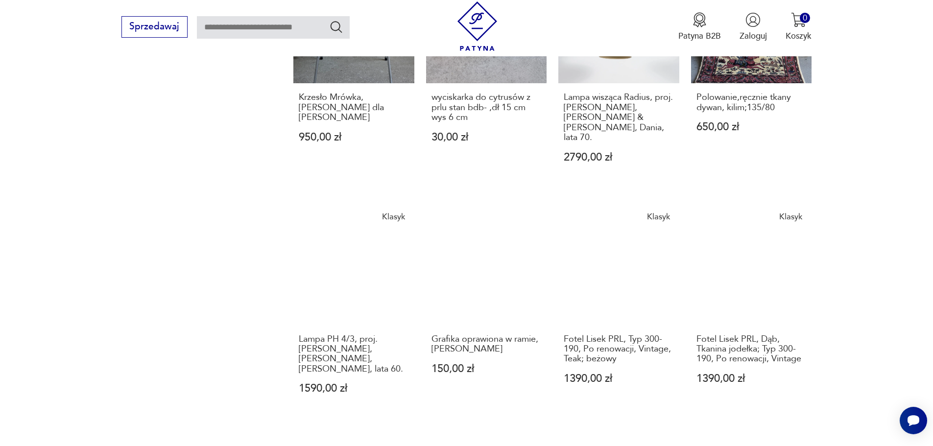
scroll to position [852, 0]
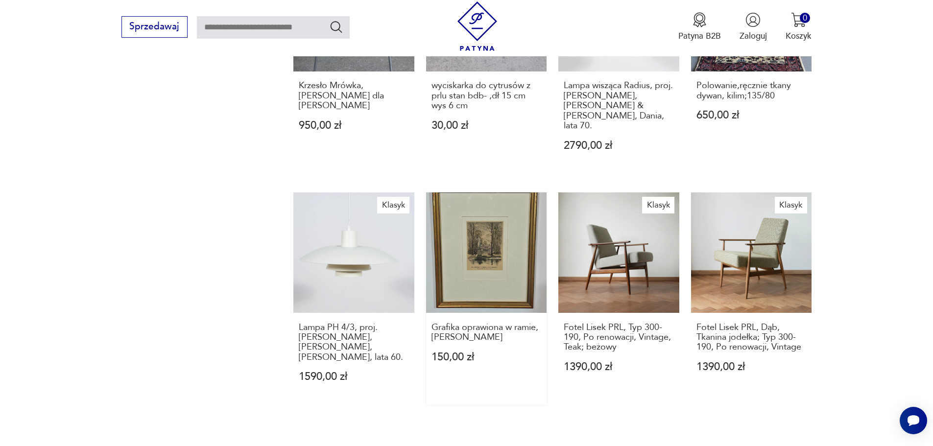
click at [508, 224] on link "Grafika oprawiona w ramie, [PERSON_NAME] 150,00 zł" at bounding box center [486, 299] width 121 height 213
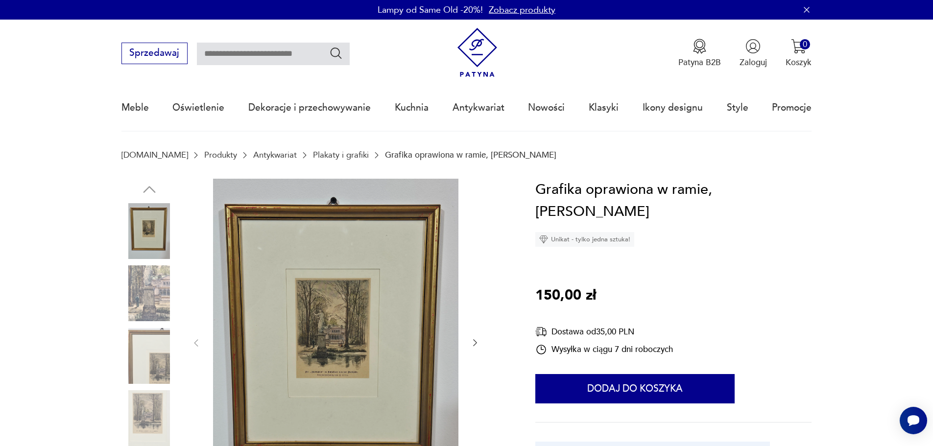
click at [152, 286] on img at bounding box center [149, 293] width 56 height 56
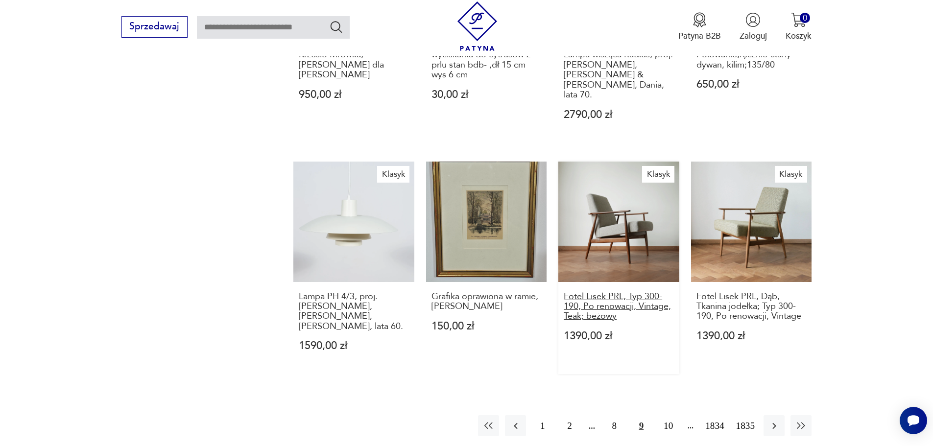
scroll to position [935, 0]
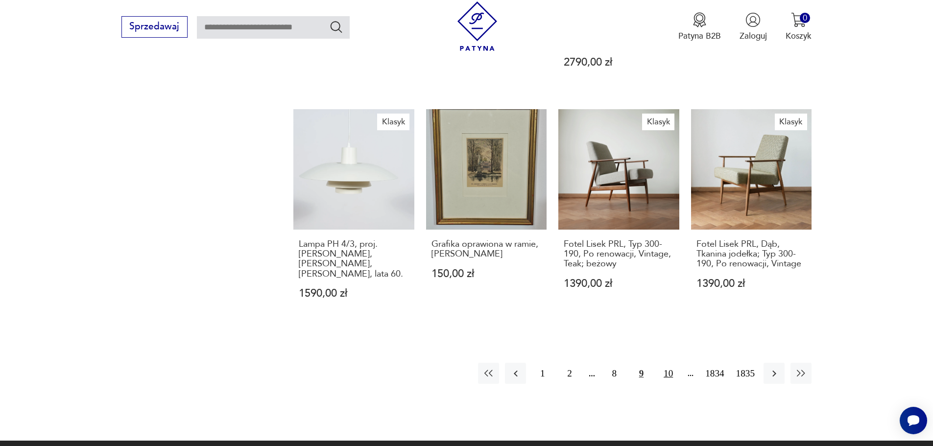
click at [663, 363] on button "10" at bounding box center [668, 373] width 21 height 21
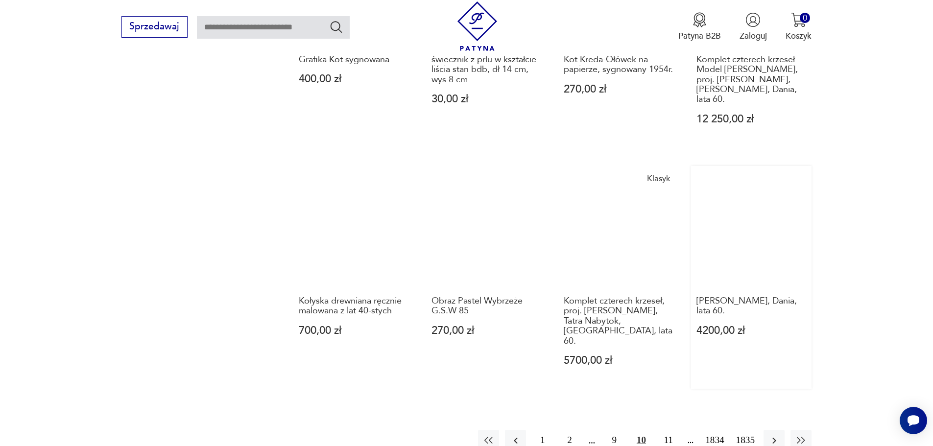
scroll to position [950, 0]
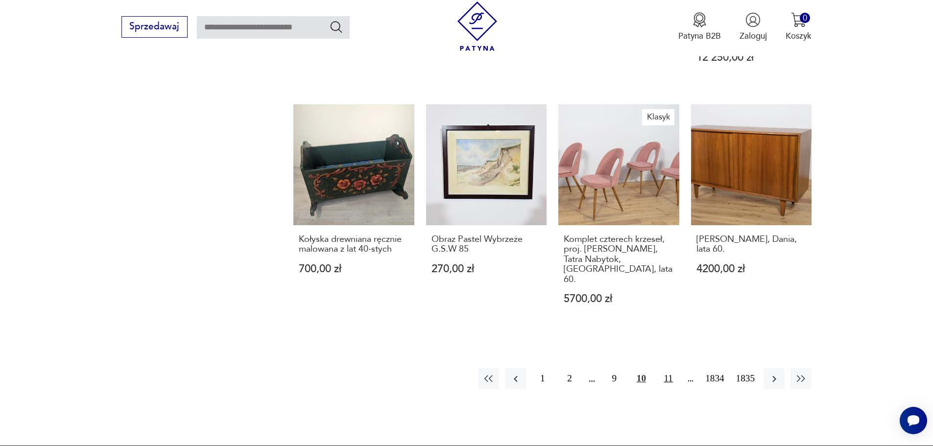
click at [668, 368] on button "11" at bounding box center [668, 378] width 21 height 21
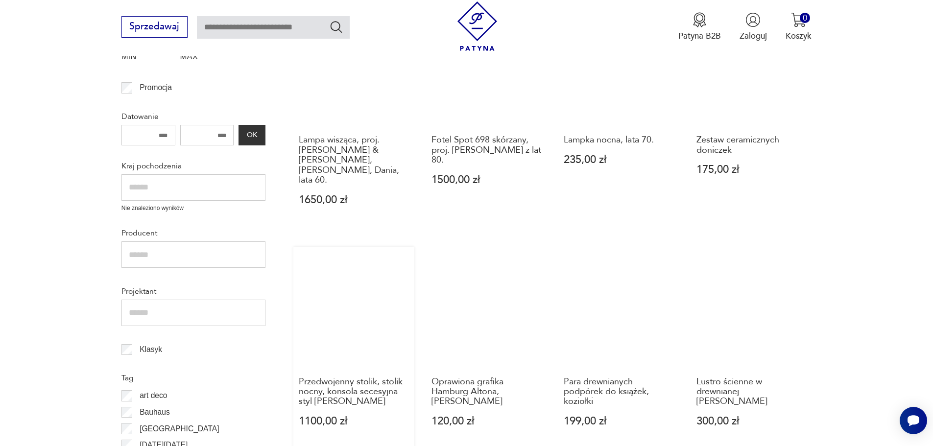
scroll to position [411, 0]
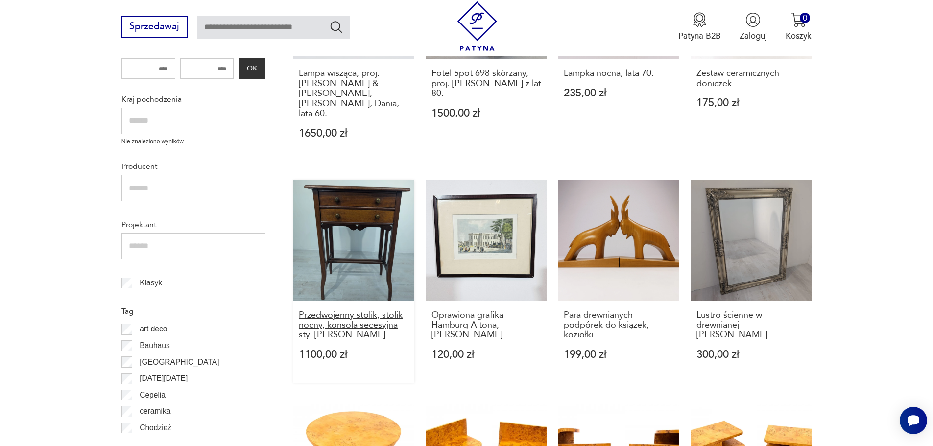
click at [348, 311] on h3 "Przedwojenny stolik, stolik nocny, konsola secesyjna styl [PERSON_NAME]" at bounding box center [354, 326] width 110 height 30
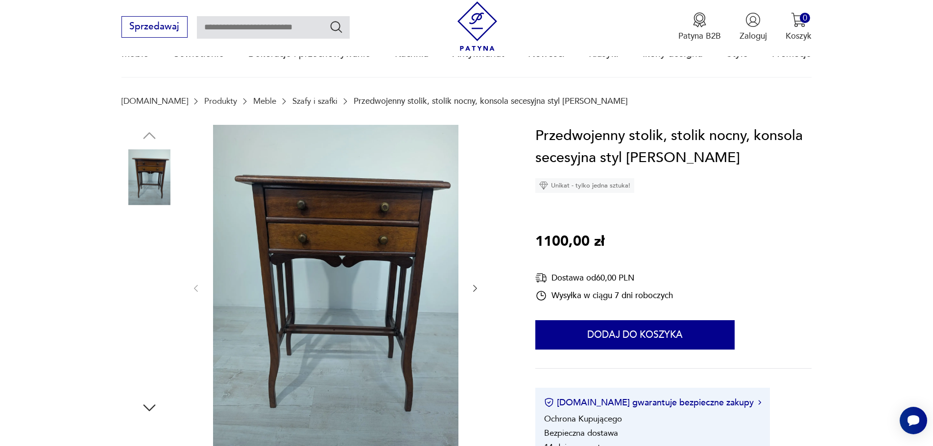
scroll to position [49, 0]
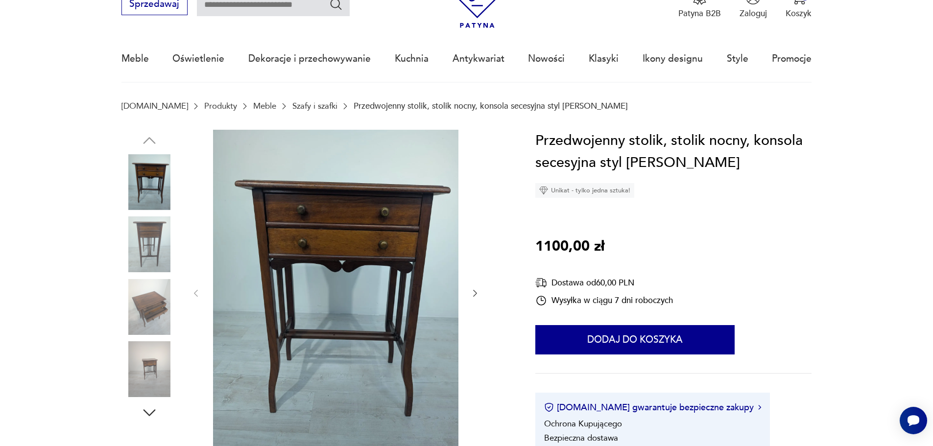
click at [142, 228] on img at bounding box center [149, 245] width 56 height 56
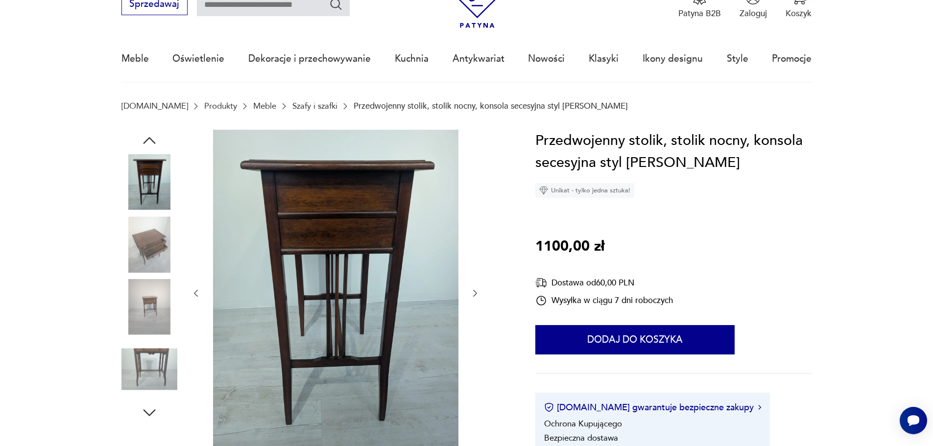
click at [148, 303] on img at bounding box center [149, 307] width 56 height 56
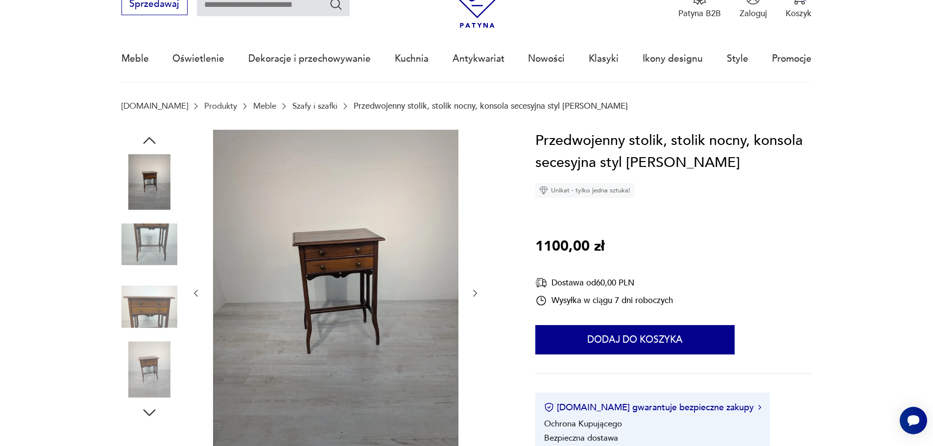
click at [154, 307] on img at bounding box center [149, 307] width 56 height 56
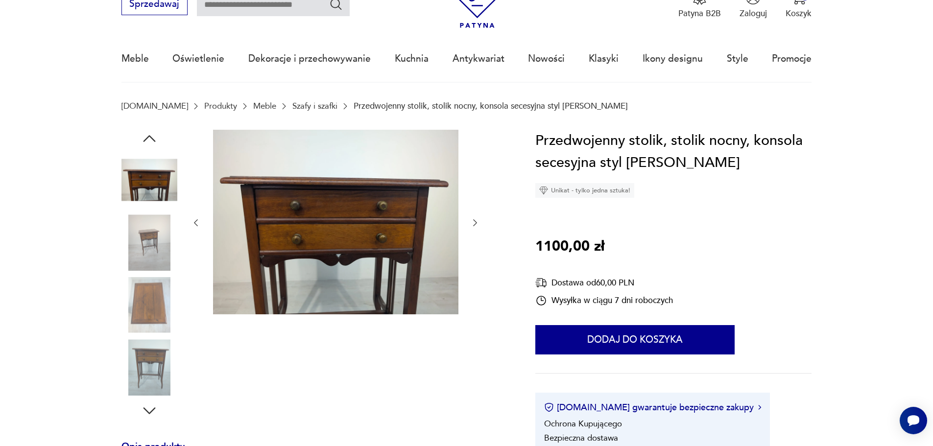
click at [152, 353] on img at bounding box center [149, 367] width 56 height 56
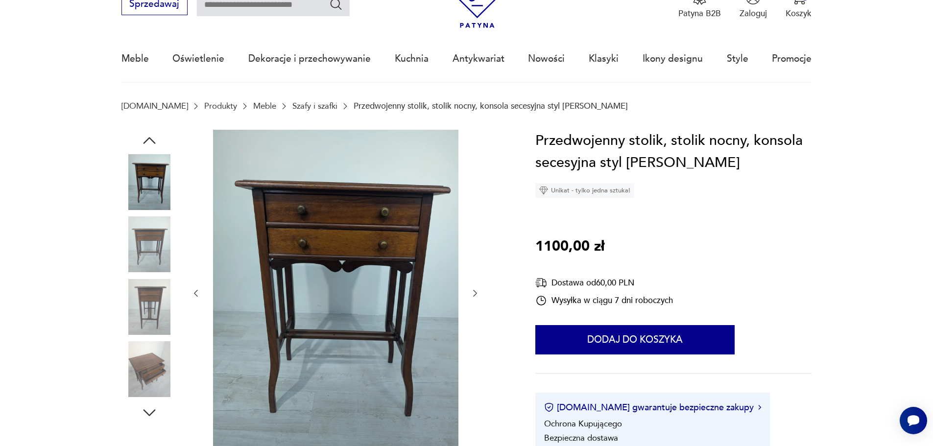
click at [159, 363] on img at bounding box center [149, 369] width 56 height 56
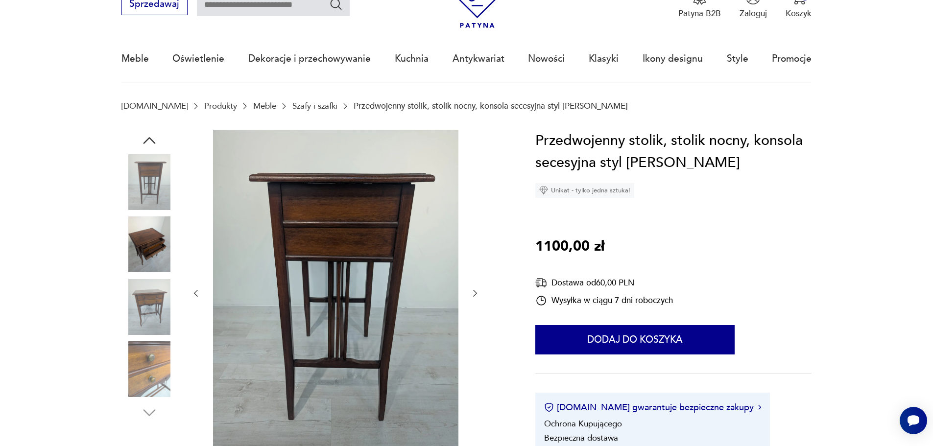
click at [148, 242] on img at bounding box center [149, 245] width 56 height 56
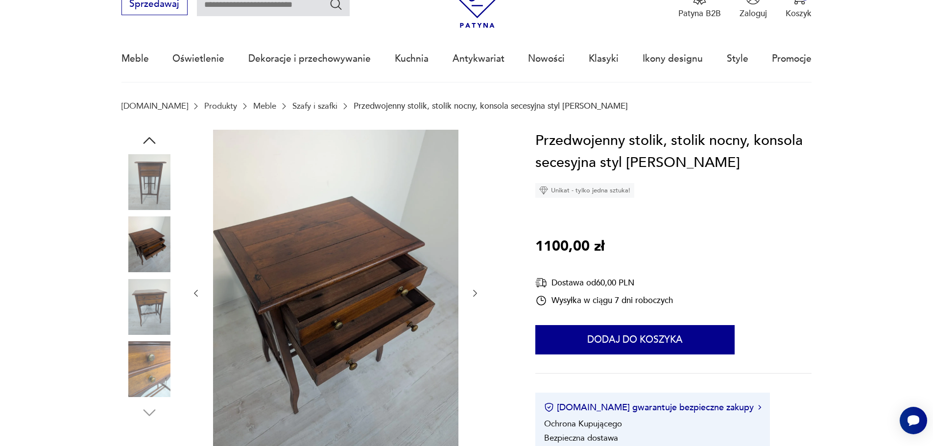
click at [140, 348] on img at bounding box center [149, 369] width 56 height 56
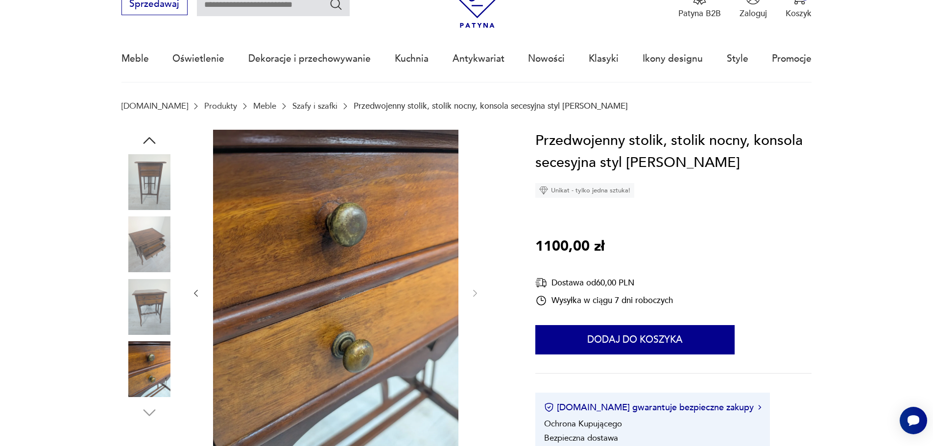
click at [153, 170] on img at bounding box center [149, 182] width 56 height 56
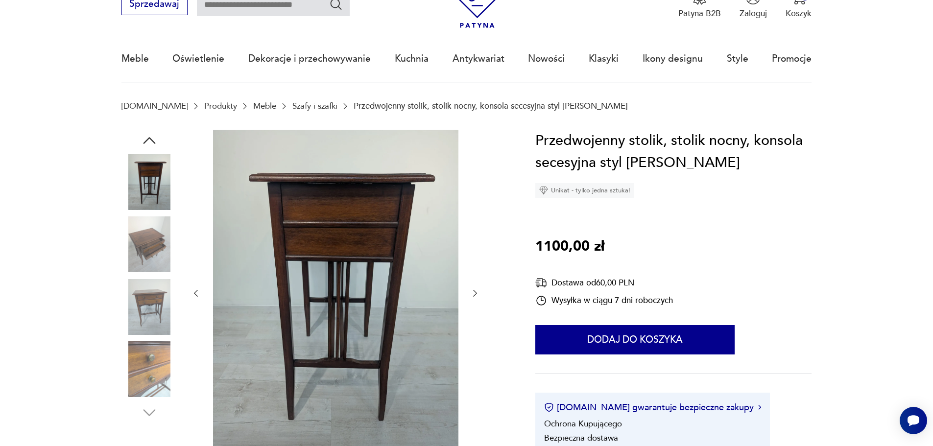
click at [144, 235] on img at bounding box center [149, 245] width 56 height 56
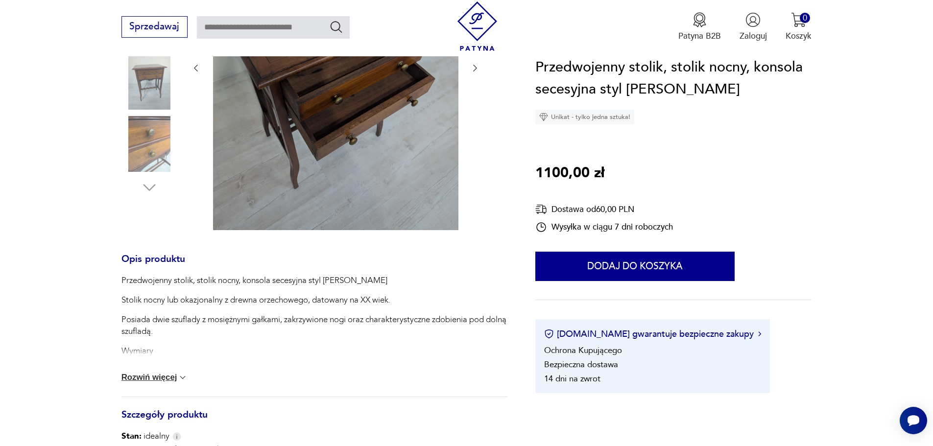
scroll to position [294, 0]
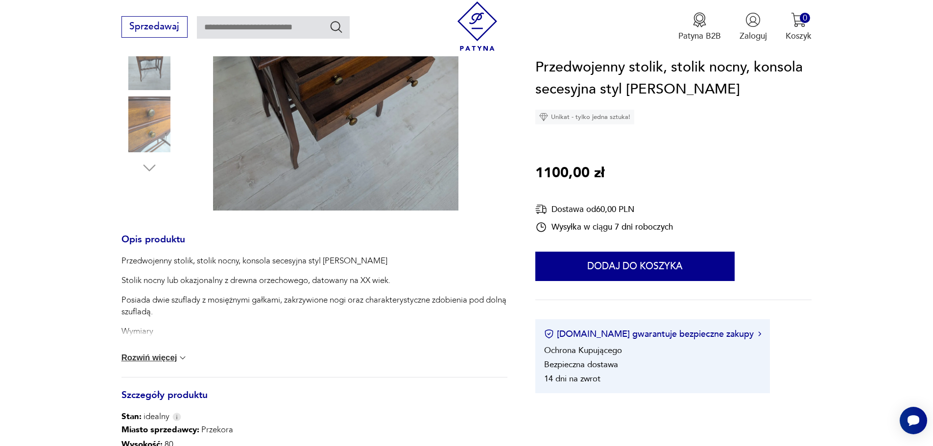
click at [168, 358] on button "Rozwiń więcej" at bounding box center [154, 358] width 67 height 10
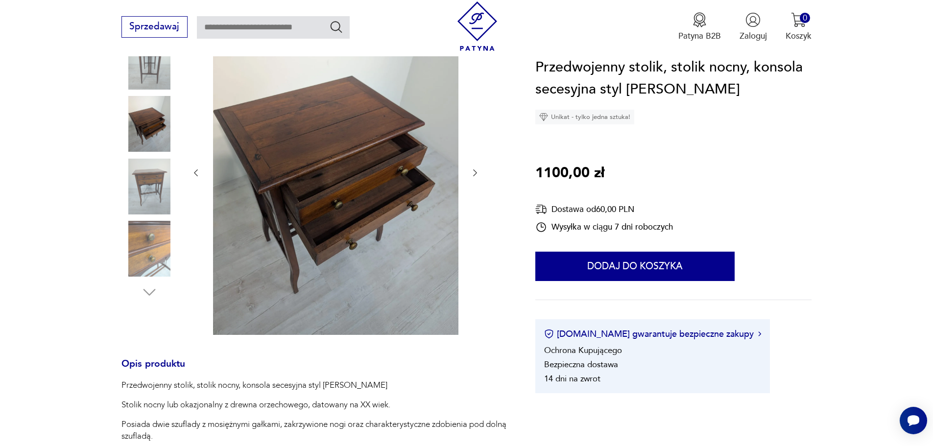
scroll to position [147, 0]
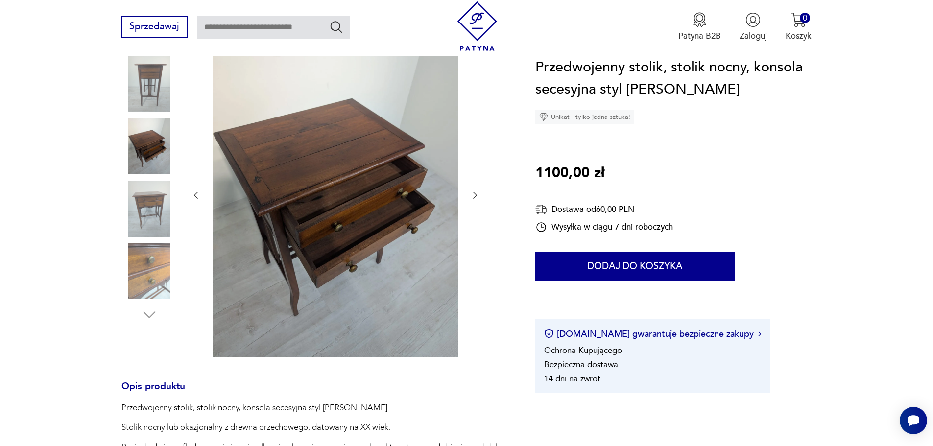
click at [153, 200] on img at bounding box center [149, 209] width 56 height 56
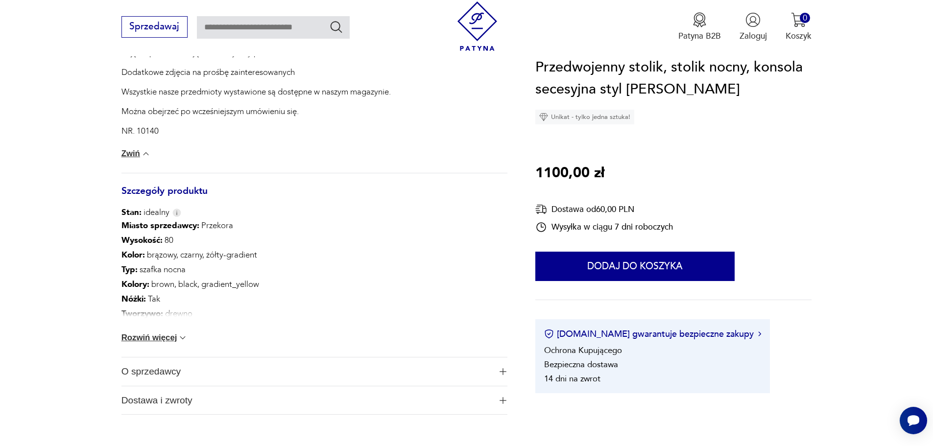
scroll to position [637, 0]
click at [151, 337] on button "Rozwiń więcej" at bounding box center [154, 337] width 67 height 10
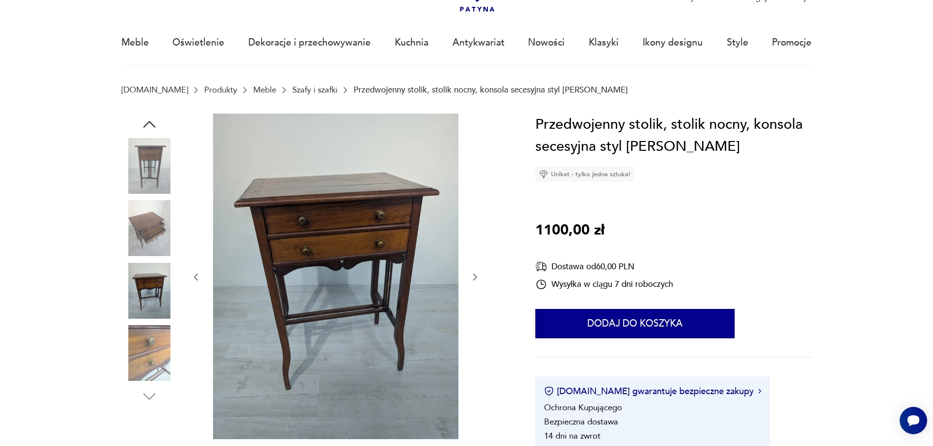
scroll to position [0, 0]
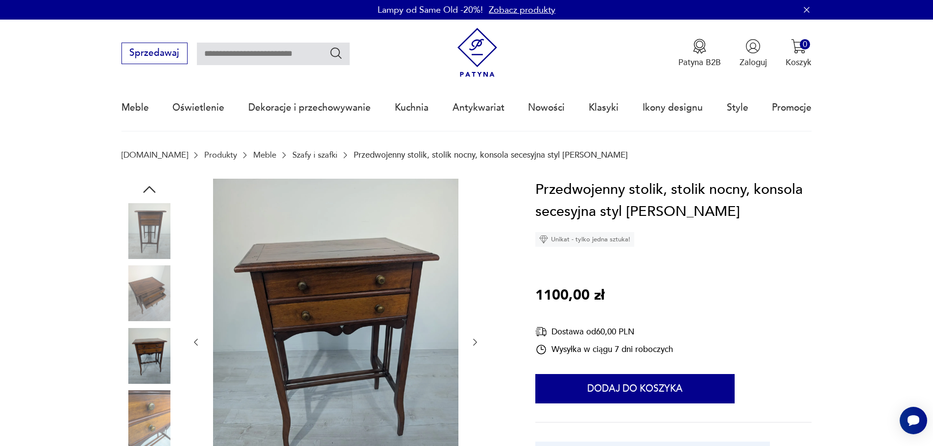
click at [144, 289] on img at bounding box center [149, 293] width 56 height 56
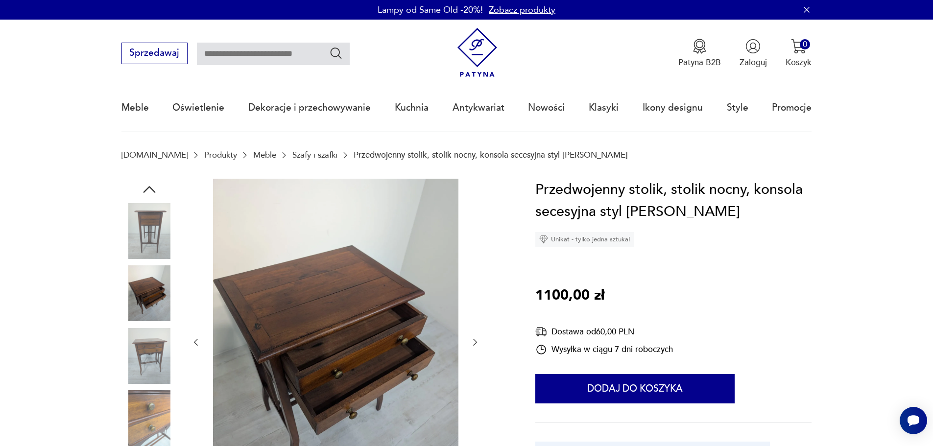
click at [152, 185] on icon "button" at bounding box center [150, 190] width 18 height 18
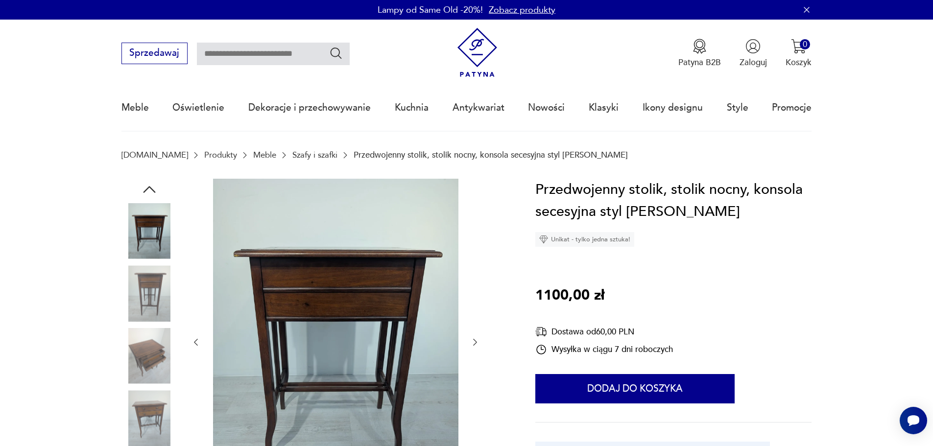
click at [152, 185] on icon "button" at bounding box center [150, 190] width 18 height 18
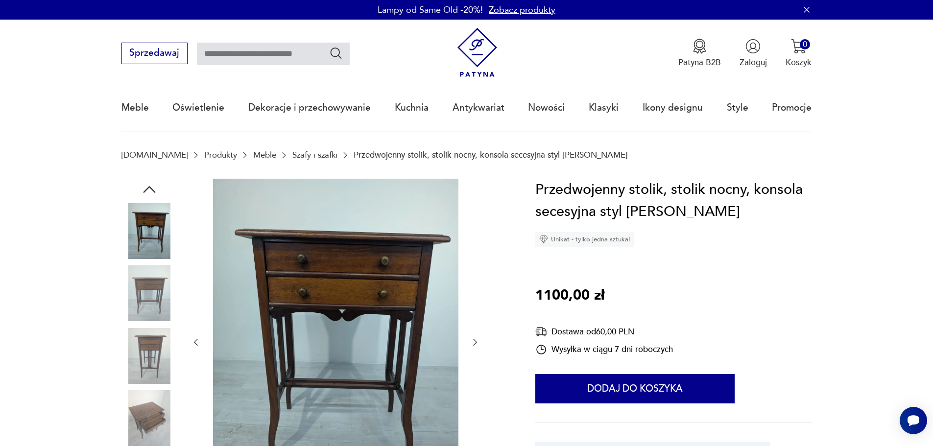
click at [152, 185] on icon "button" at bounding box center [150, 190] width 18 height 18
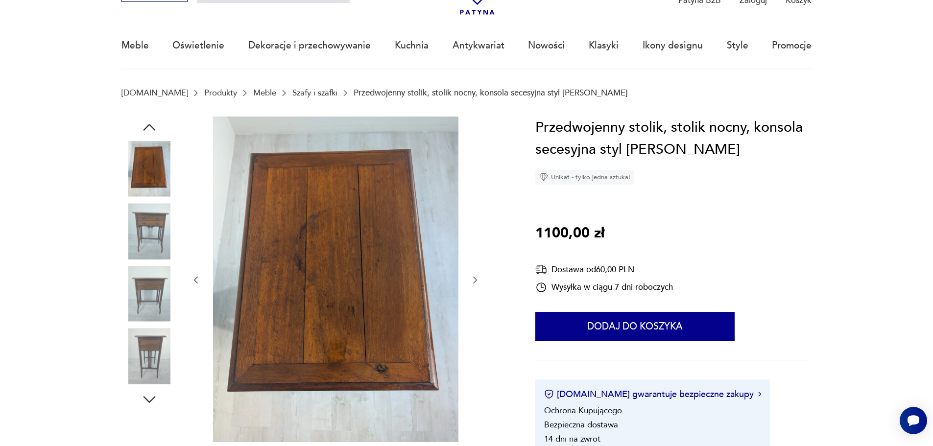
scroll to position [49, 0]
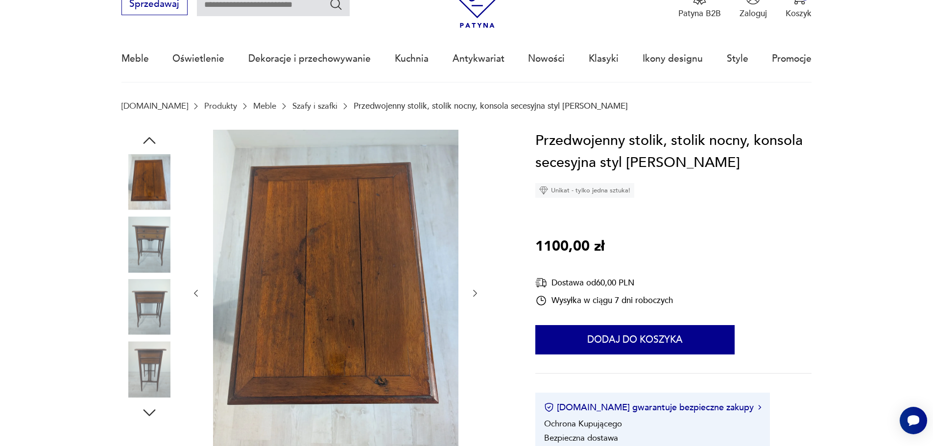
click at [146, 136] on icon "button" at bounding box center [150, 141] width 18 height 18
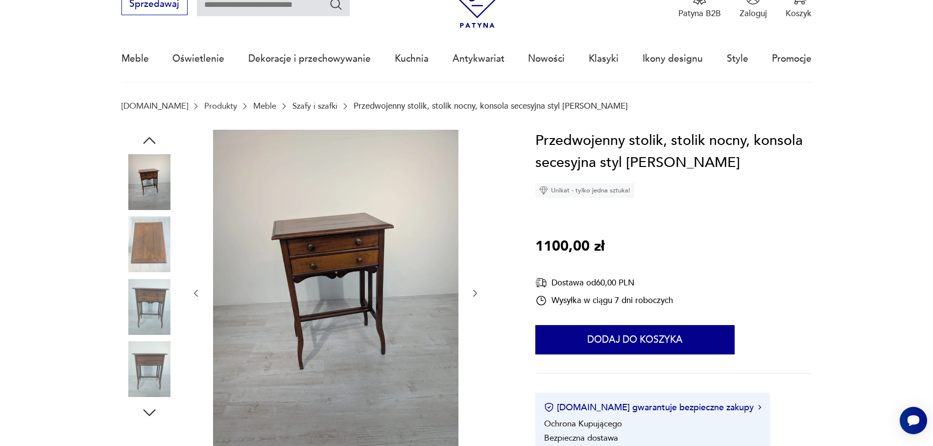
click at [146, 136] on icon "button" at bounding box center [150, 141] width 18 height 18
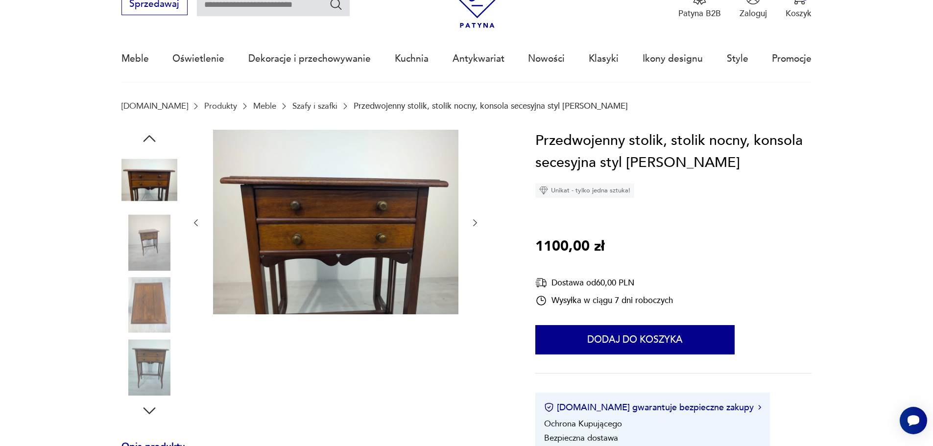
click at [146, 136] on icon "button" at bounding box center [150, 139] width 18 height 18
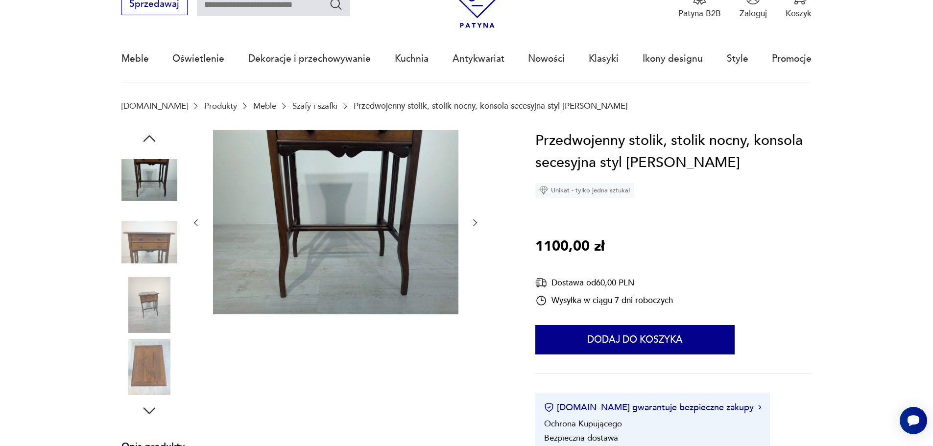
click at [146, 136] on icon "button" at bounding box center [150, 139] width 18 height 18
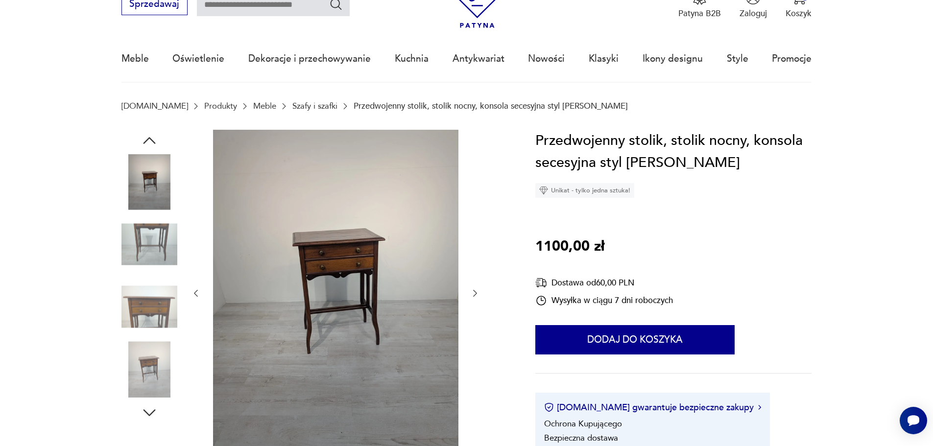
click at [146, 136] on icon "button" at bounding box center [150, 141] width 18 height 18
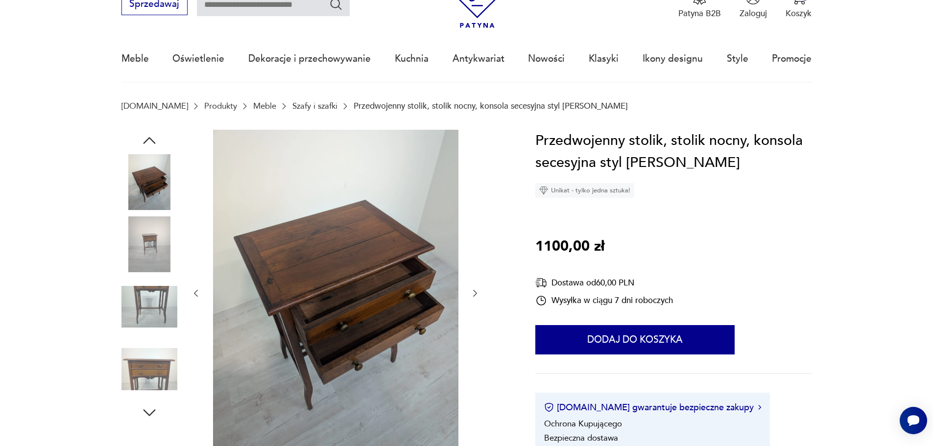
click at [146, 136] on icon "button" at bounding box center [150, 141] width 18 height 18
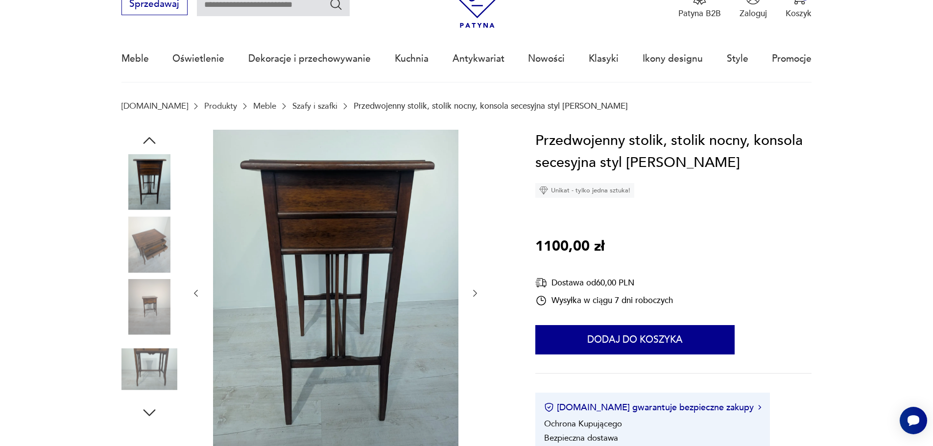
click at [146, 136] on icon "button" at bounding box center [150, 141] width 18 height 18
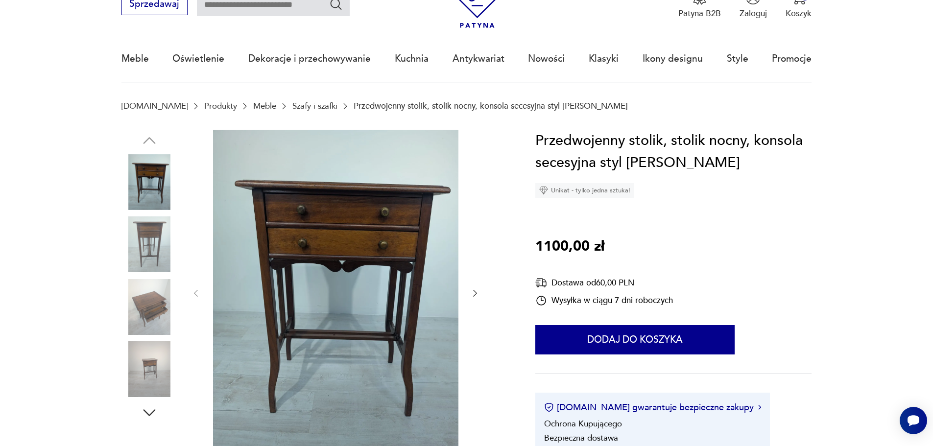
click at [155, 229] on img at bounding box center [149, 245] width 56 height 56
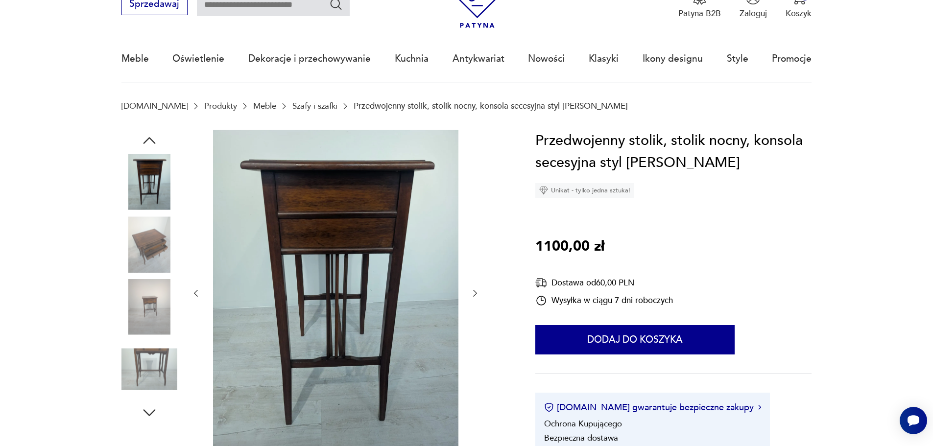
scroll to position [411, 0]
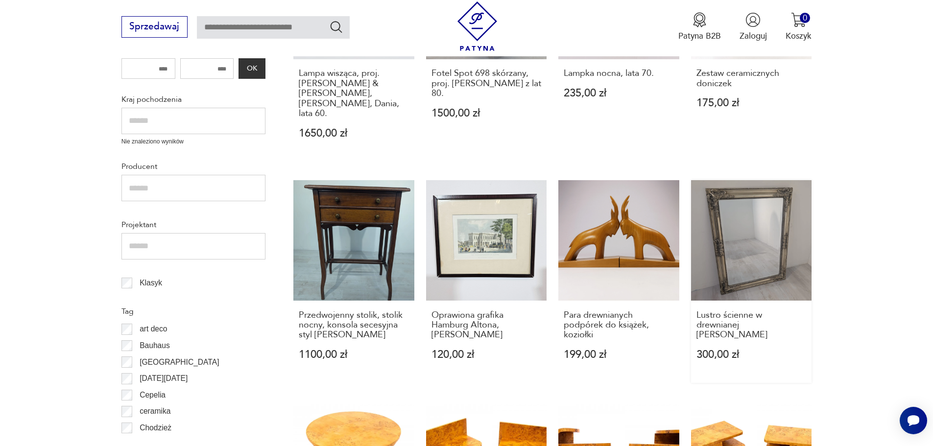
click at [748, 267] on link "Lustro ścienne w drewnianej ramie fazowane 300,00 zł" at bounding box center [751, 281] width 121 height 203
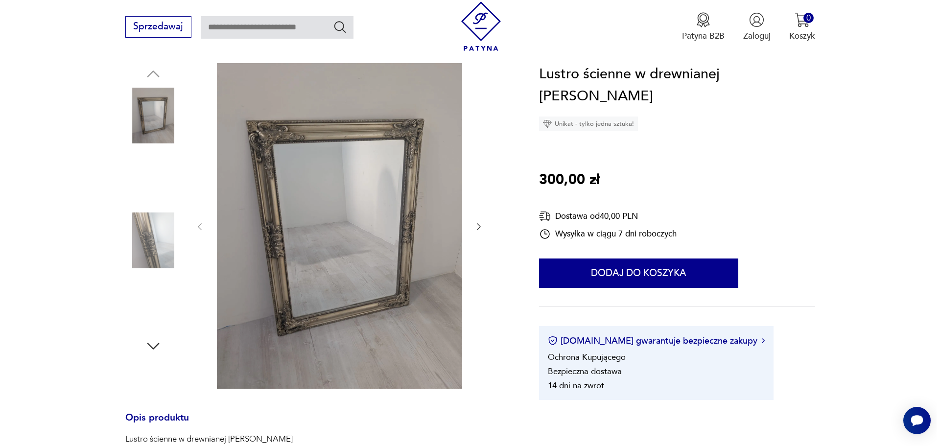
scroll to position [98, 0]
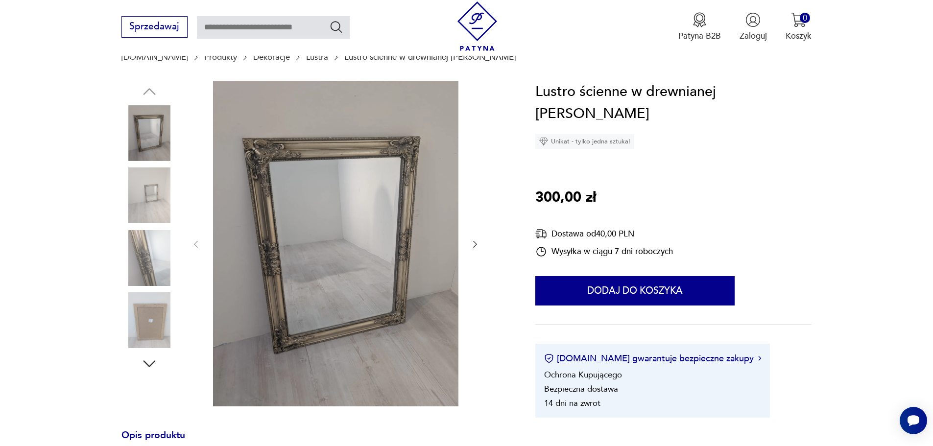
click at [268, 219] on img at bounding box center [335, 244] width 245 height 326
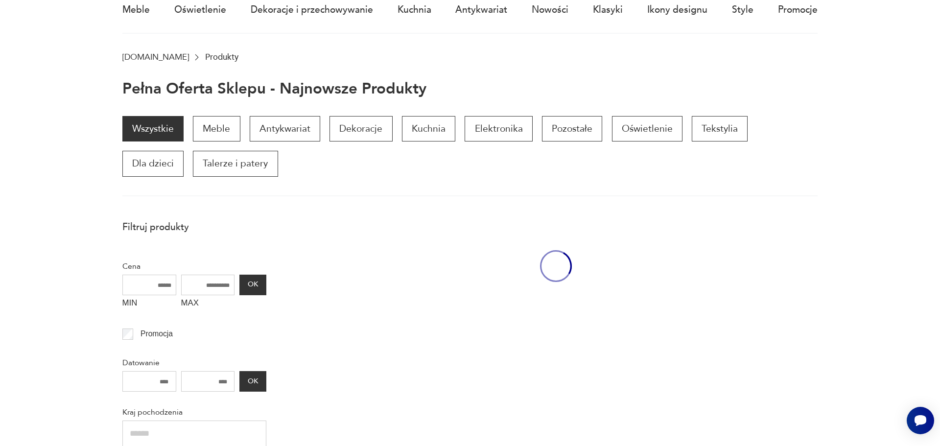
scroll to position [411, 0]
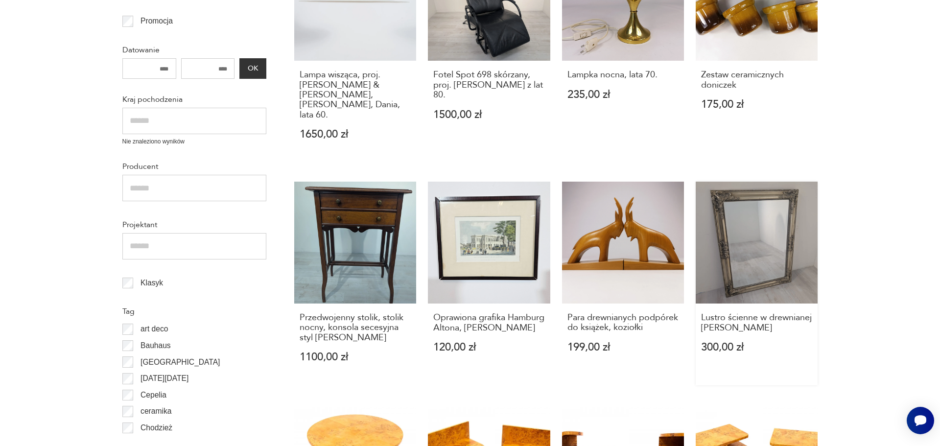
click at [759, 243] on link "Lustro ścienne w drewnianej ramie fazowane 300,00 zł" at bounding box center [757, 284] width 122 height 204
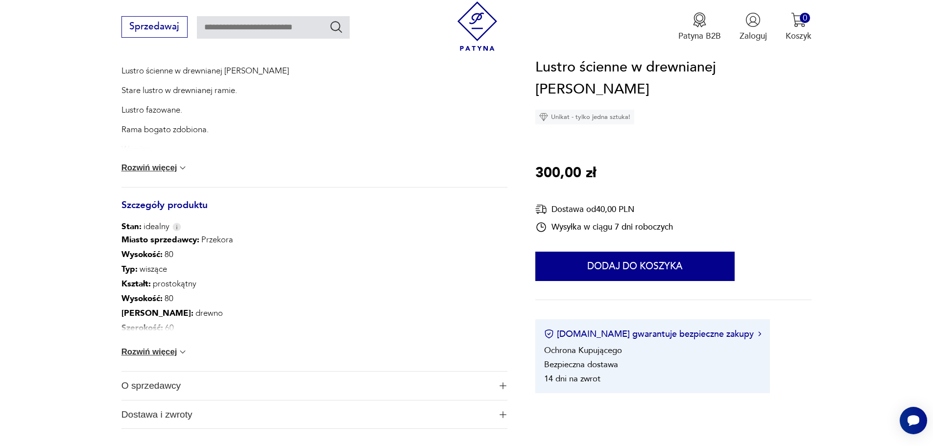
scroll to position [490, 0]
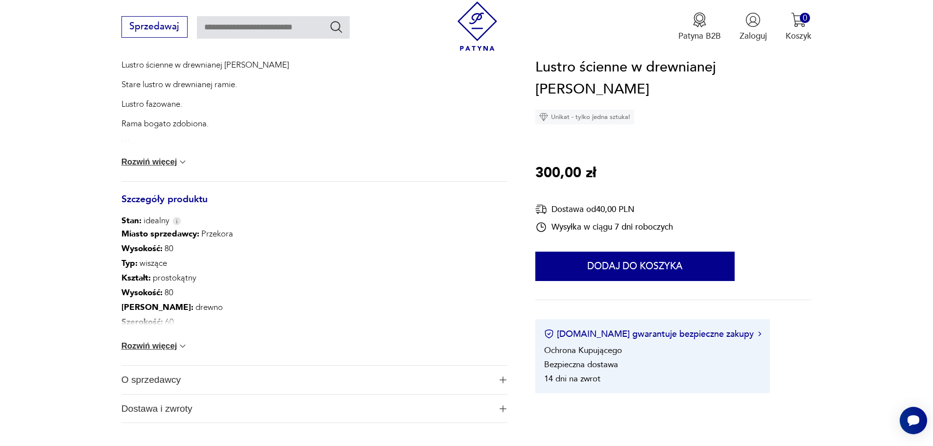
click at [158, 344] on button "Rozwiń więcej" at bounding box center [154, 346] width 67 height 10
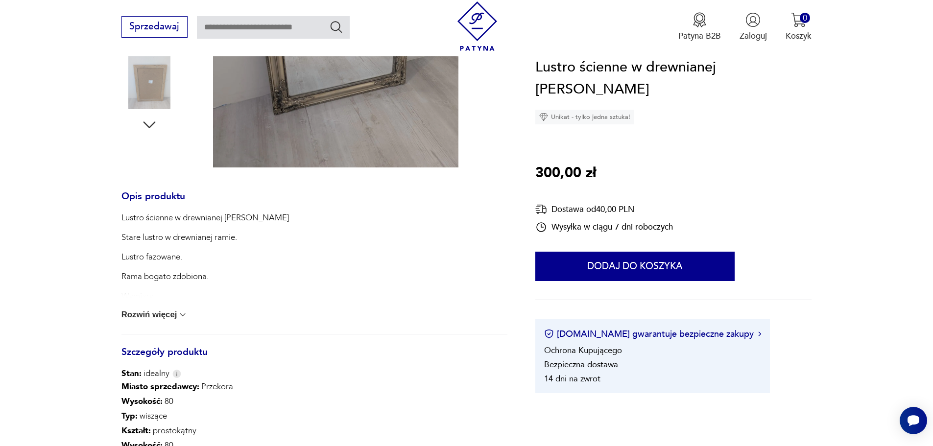
scroll to position [343, 0]
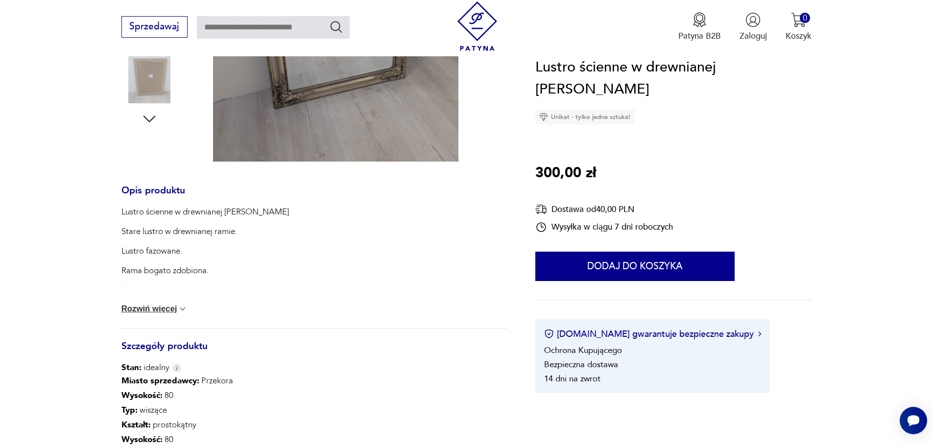
click at [166, 305] on button "Rozwiń więcej" at bounding box center [154, 309] width 67 height 10
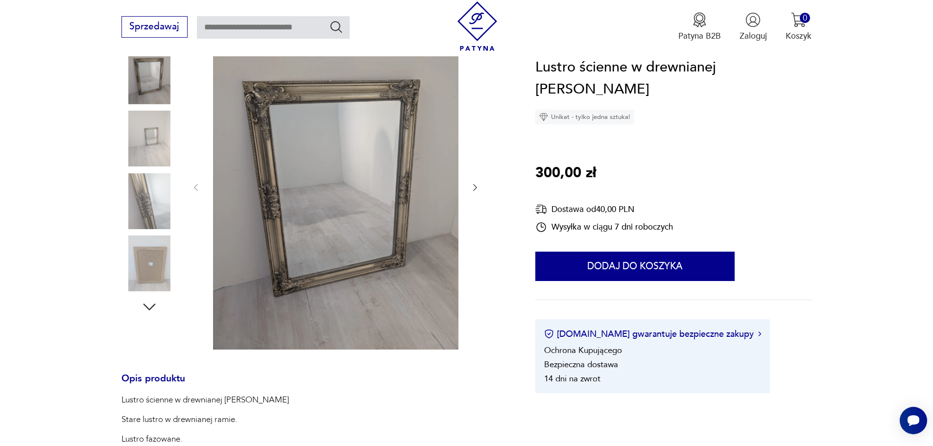
scroll to position [147, 0]
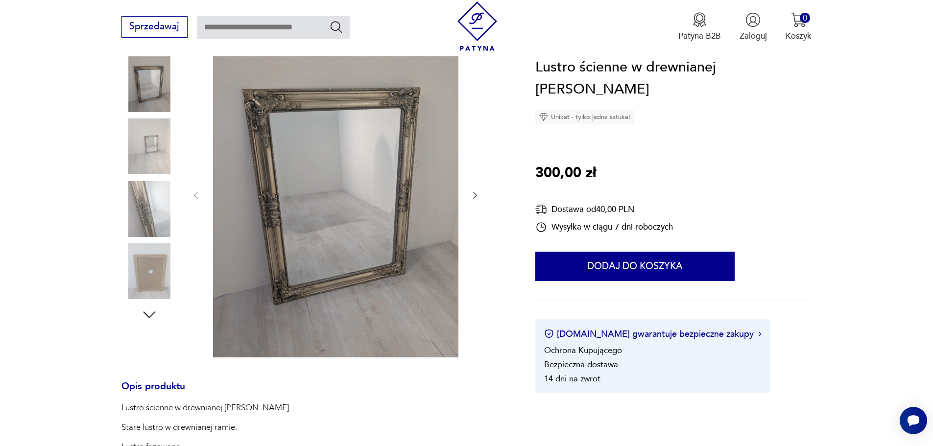
click at [145, 215] on img at bounding box center [149, 209] width 56 height 56
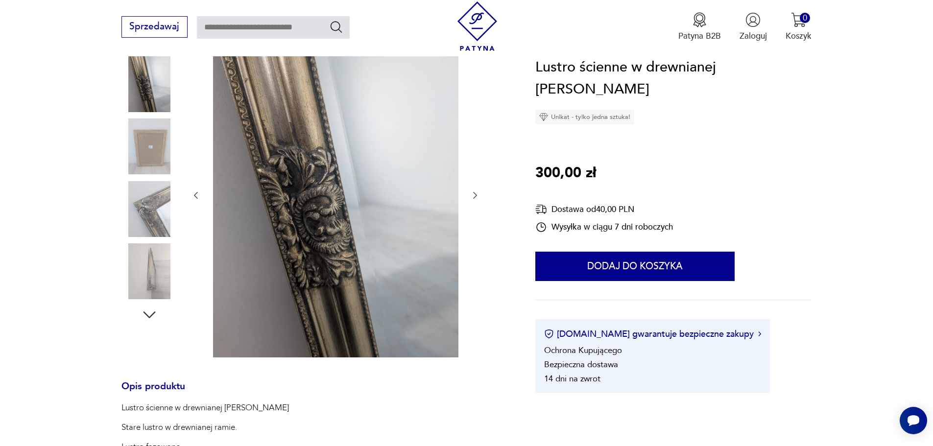
click at [150, 281] on img at bounding box center [149, 271] width 56 height 56
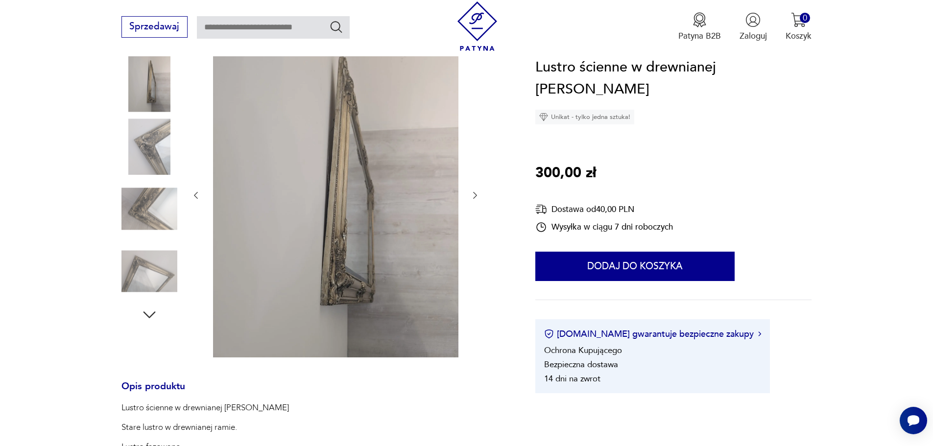
click at [150, 314] on icon "button" at bounding box center [150, 315] width 18 height 18
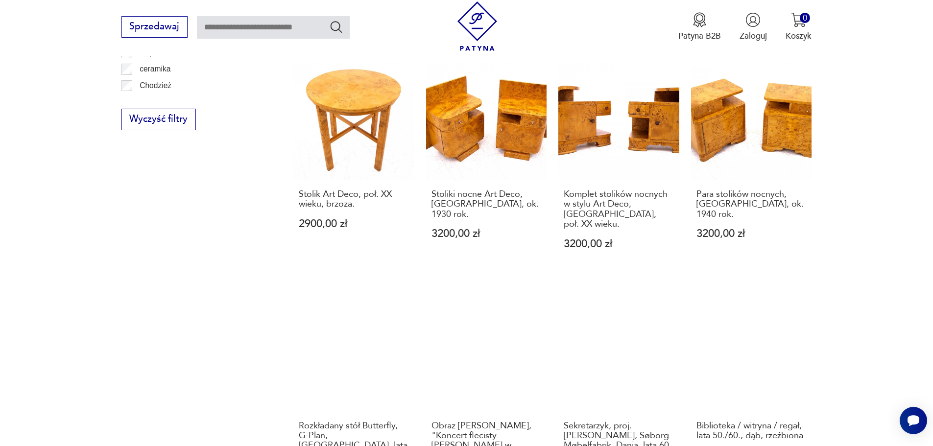
scroll to position [852, 0]
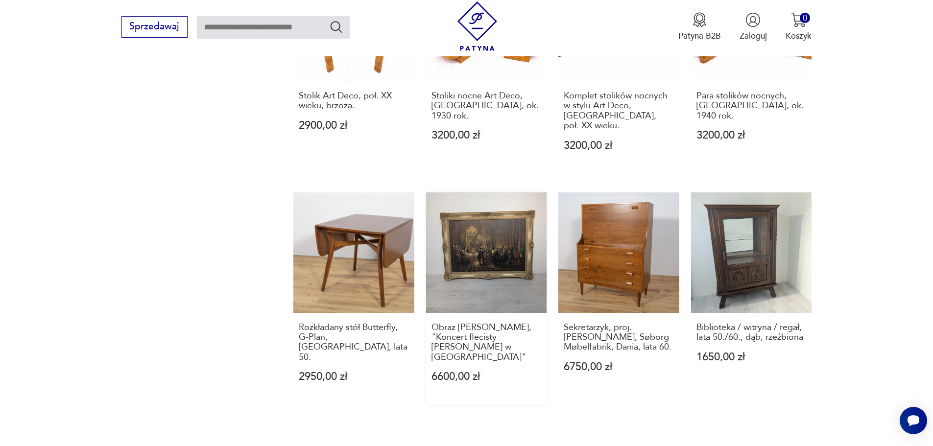
click at [504, 238] on link "Obraz [PERSON_NAME], "Koncert flecisty [PERSON_NAME] w Sanssouci" 6600,00 zł" at bounding box center [486, 299] width 121 height 213
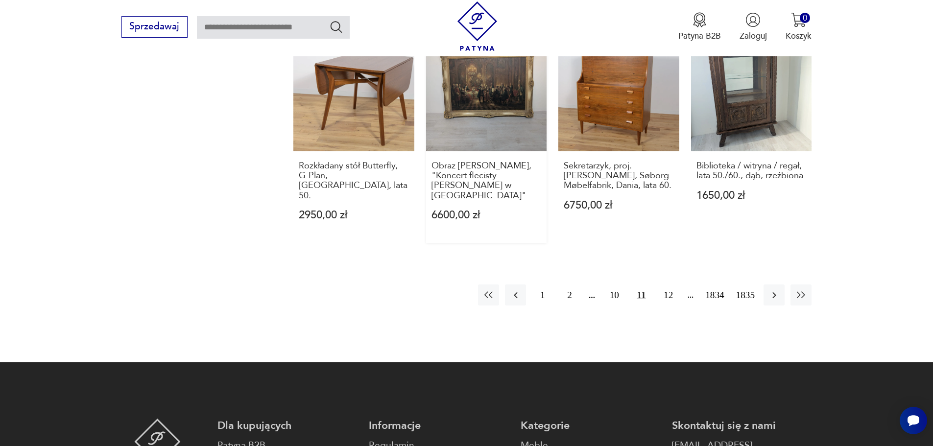
scroll to position [1033, 0]
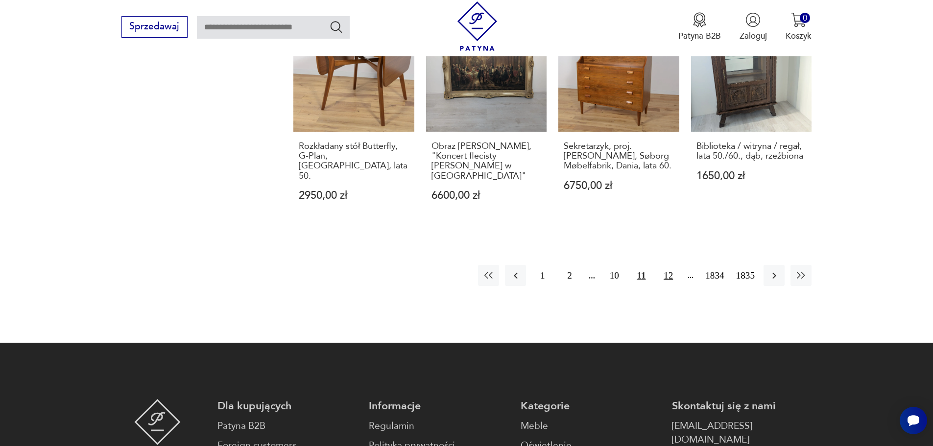
click at [670, 265] on button "12" at bounding box center [668, 275] width 21 height 21
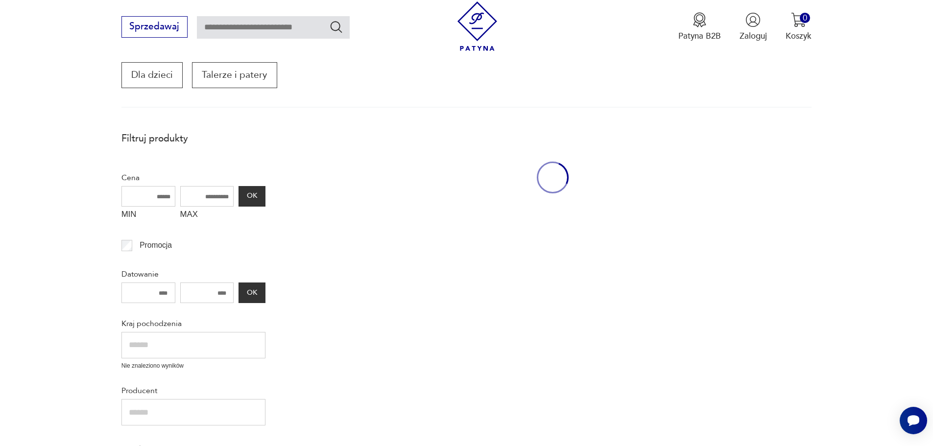
scroll to position [166, 0]
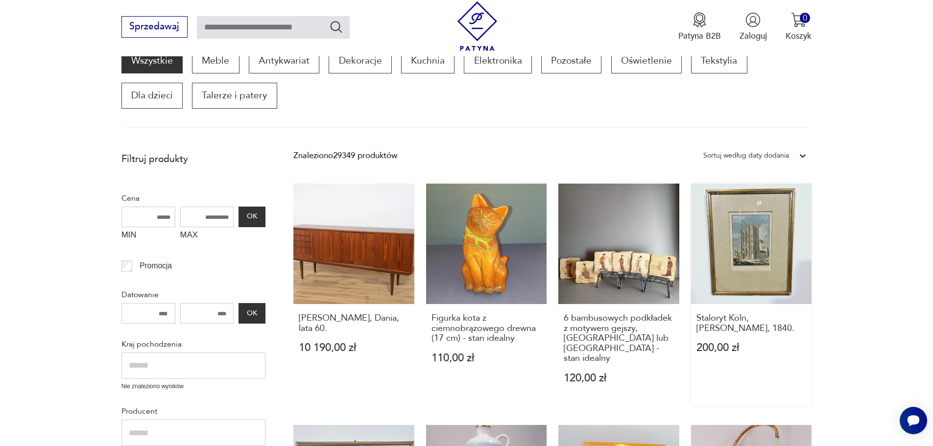
click at [764, 258] on link "Staloryt Köln, [PERSON_NAME], 1840. 200,00 zł" at bounding box center [751, 295] width 121 height 223
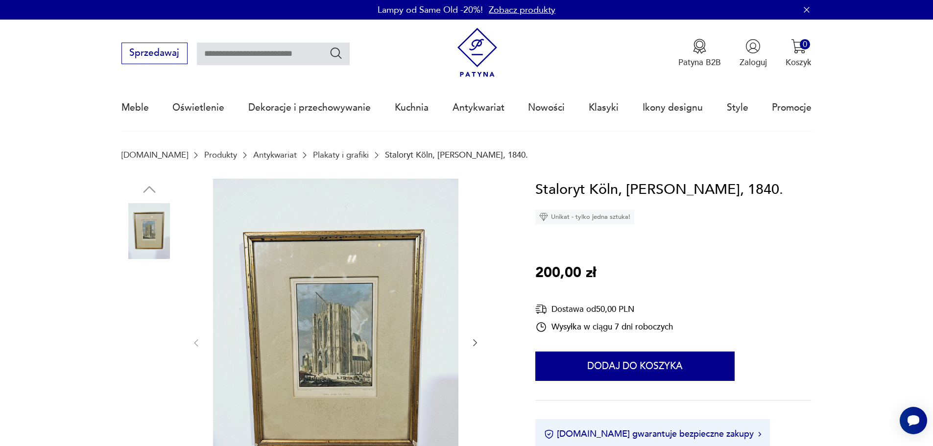
click at [353, 360] on img at bounding box center [335, 342] width 245 height 327
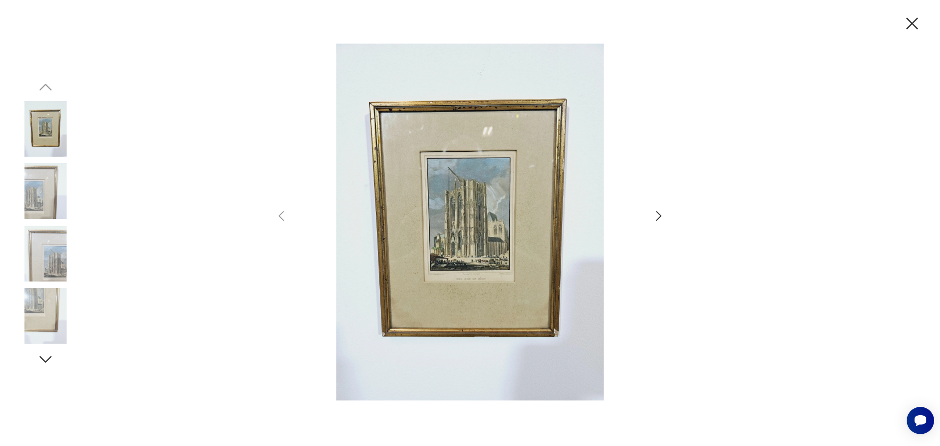
click at [51, 266] on img at bounding box center [46, 254] width 56 height 56
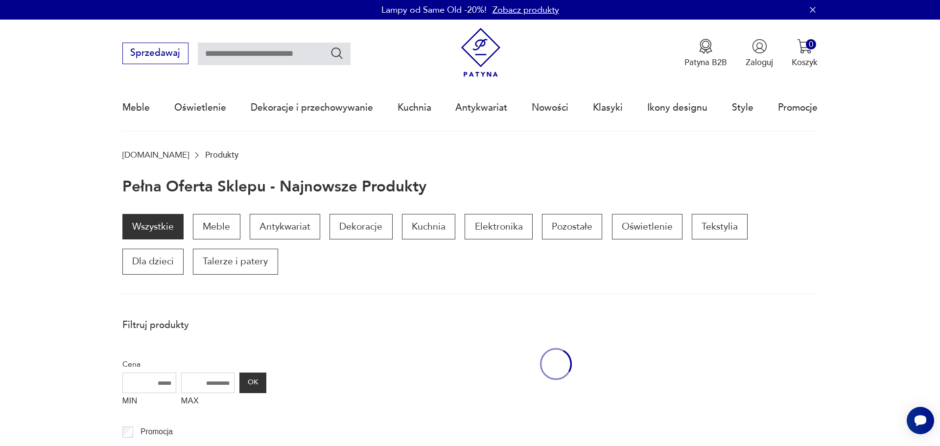
scroll to position [166, 0]
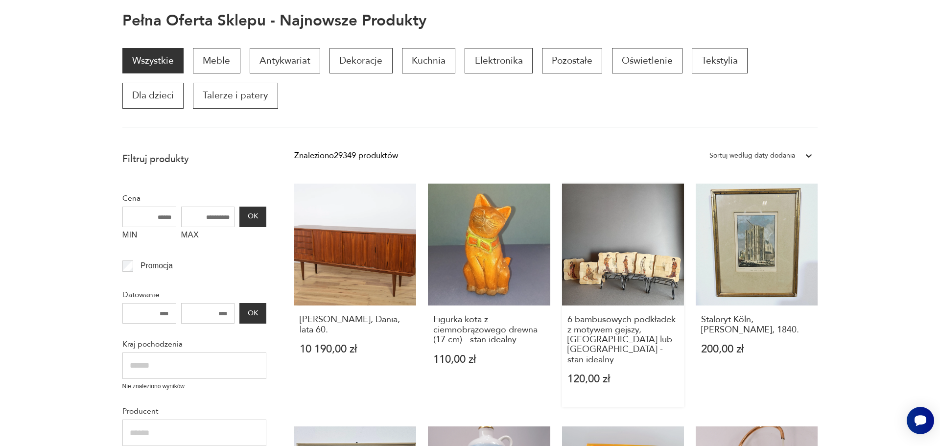
click at [630, 264] on link "6 bambusowych podkładek z motywem gejszy, Chiny lub [GEOGRAPHIC_DATA] - stan id…" at bounding box center [623, 296] width 122 height 224
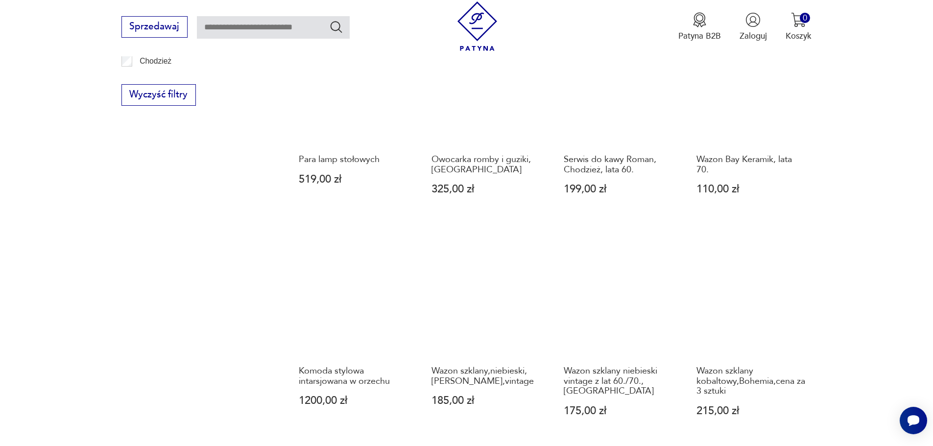
scroll to position [852, 0]
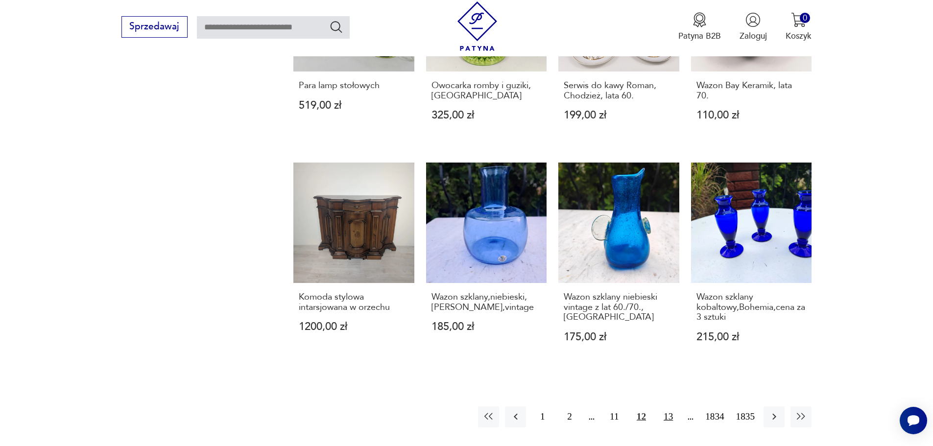
click at [666, 407] on button "13" at bounding box center [668, 417] width 21 height 21
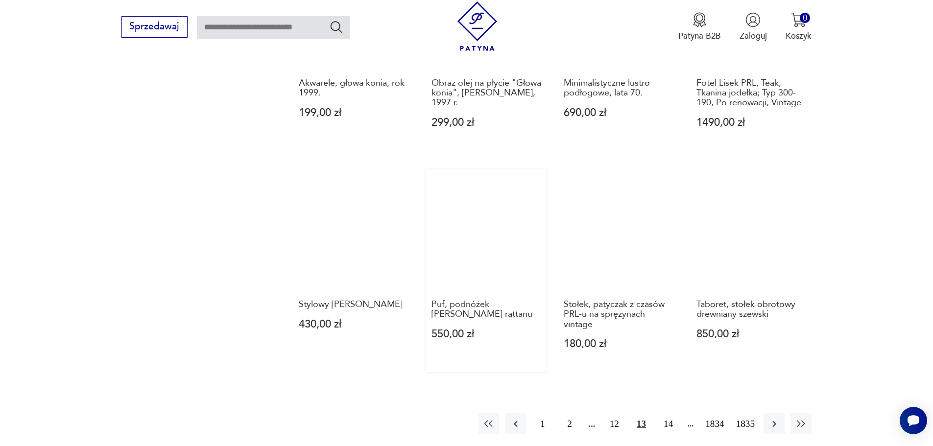
scroll to position [852, 0]
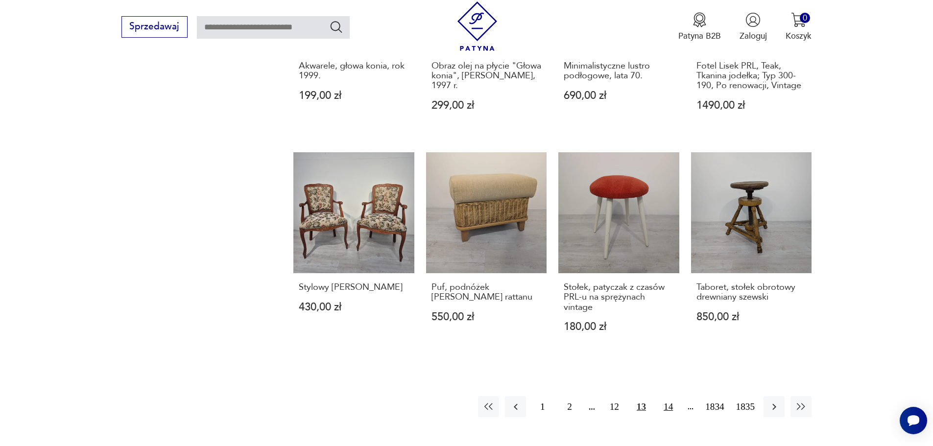
click at [669, 405] on button "14" at bounding box center [668, 406] width 21 height 21
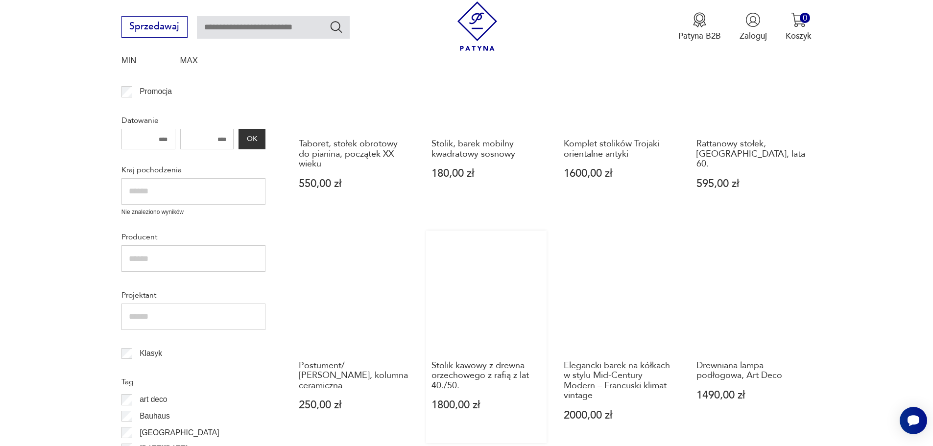
scroll to position [362, 0]
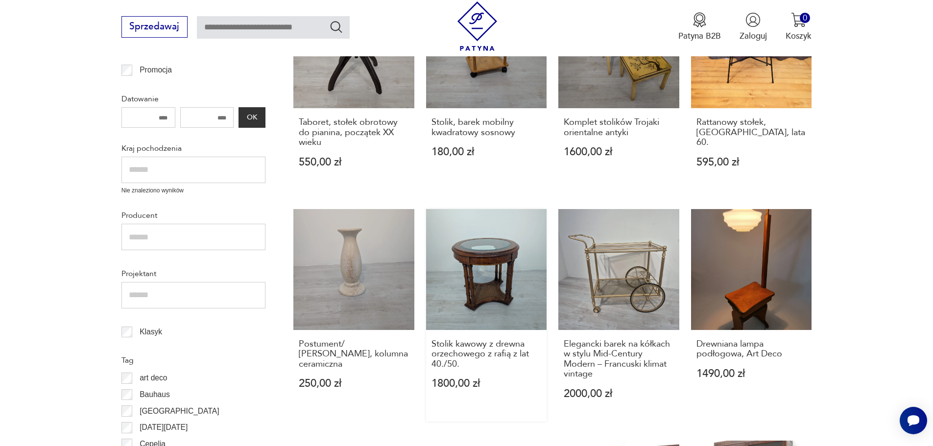
click at [486, 258] on link "Stolik kawowy z drewna orzechowego z rafią z lat 40./50. 1800,00 zł" at bounding box center [486, 315] width 121 height 213
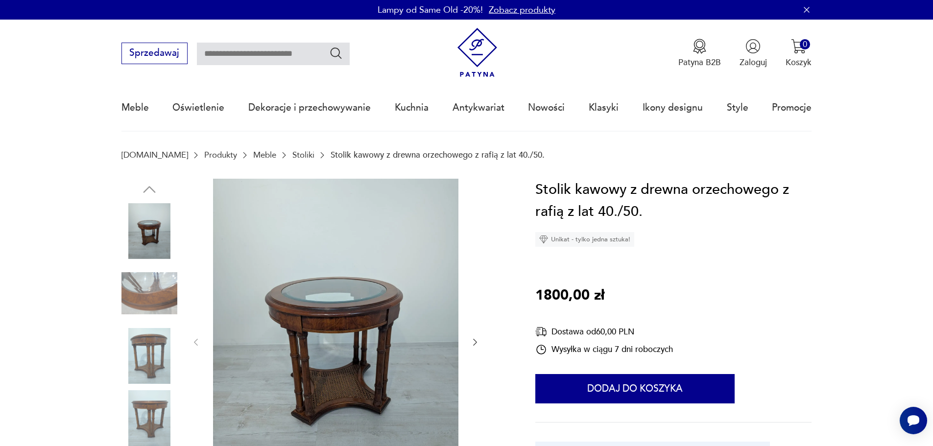
click at [147, 289] on img at bounding box center [149, 293] width 56 height 56
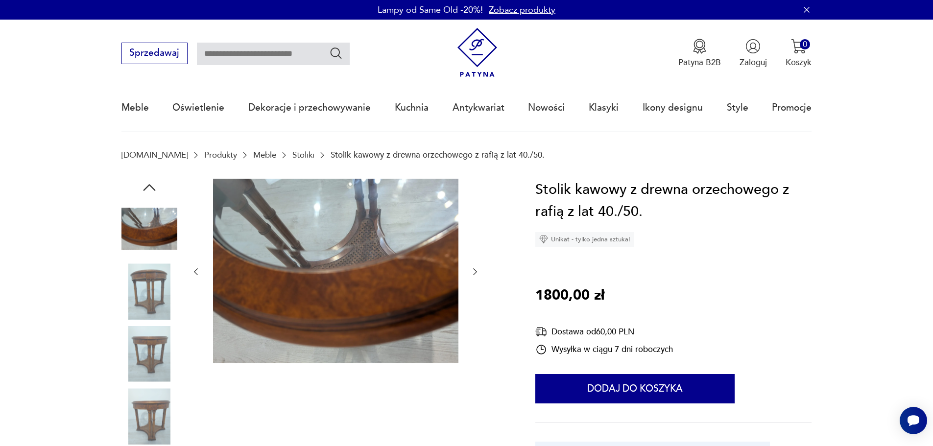
click at [151, 297] on img at bounding box center [149, 292] width 56 height 56
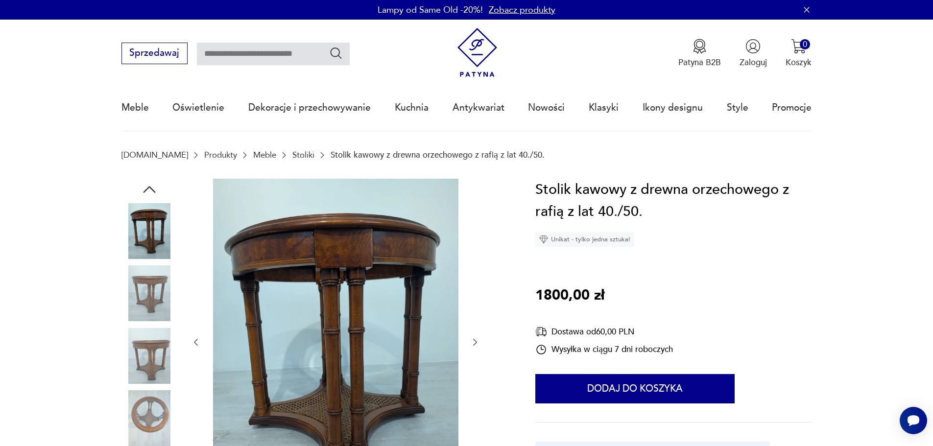
click at [152, 353] on img at bounding box center [149, 356] width 56 height 56
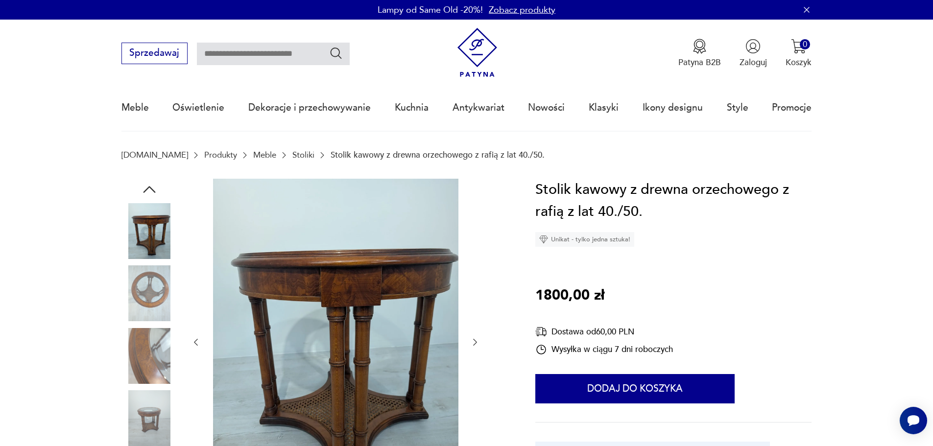
click at [146, 357] on img at bounding box center [149, 356] width 56 height 56
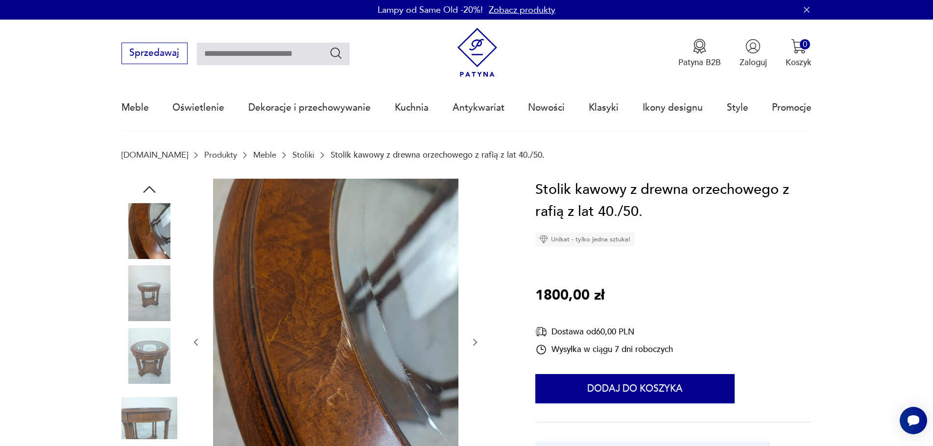
click at [156, 354] on img at bounding box center [149, 356] width 56 height 56
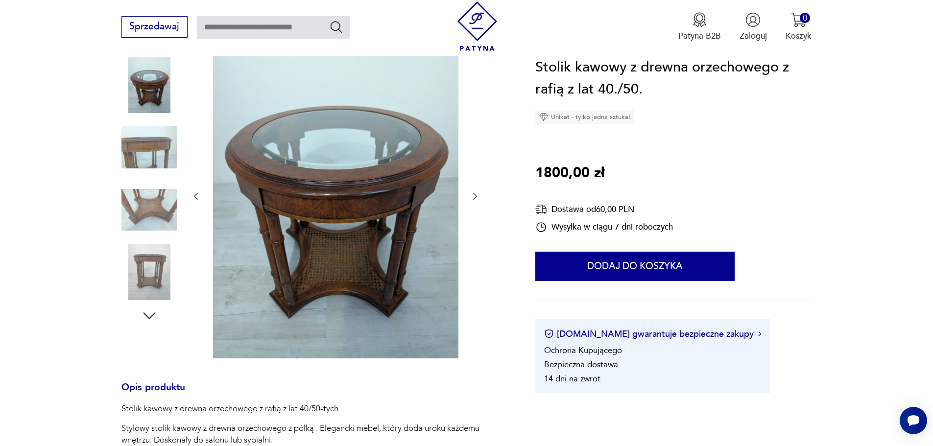
scroll to position [147, 0]
click at [155, 265] on img at bounding box center [149, 271] width 56 height 56
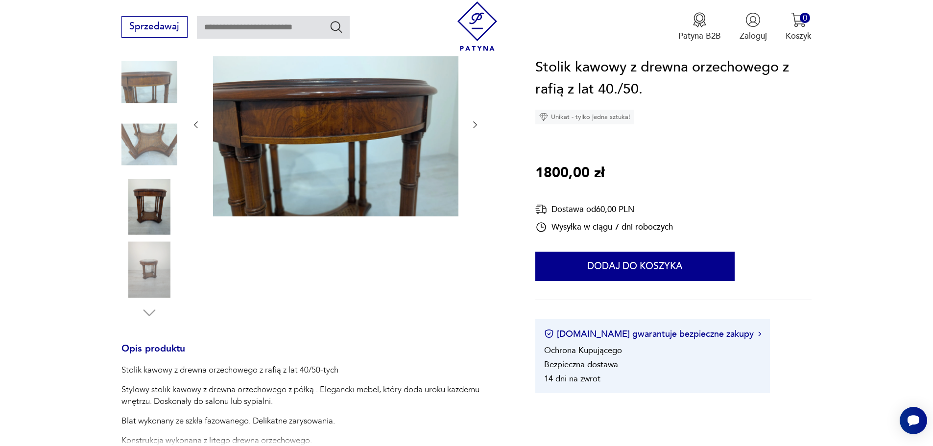
click at [146, 273] on img at bounding box center [149, 269] width 56 height 56
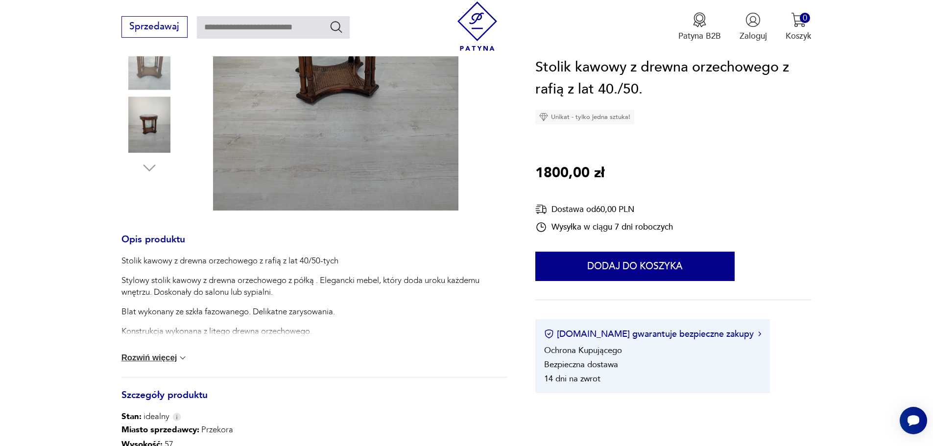
scroll to position [343, 0]
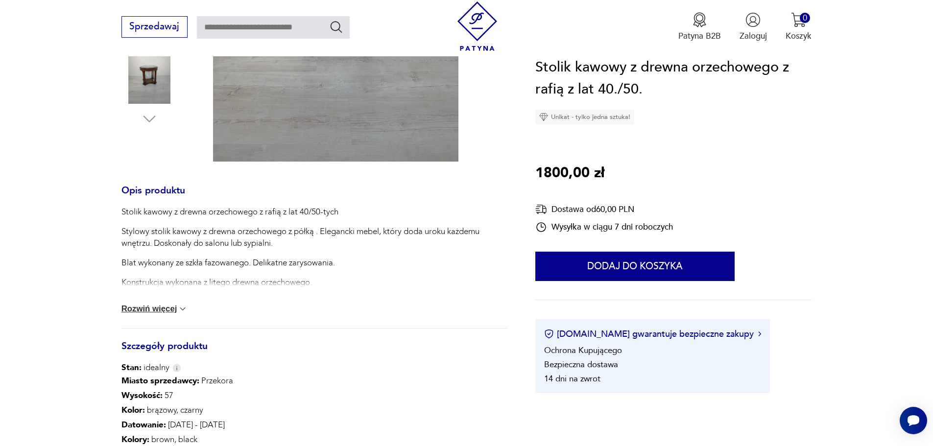
click at [166, 311] on button "Rozwiń więcej" at bounding box center [154, 309] width 67 height 10
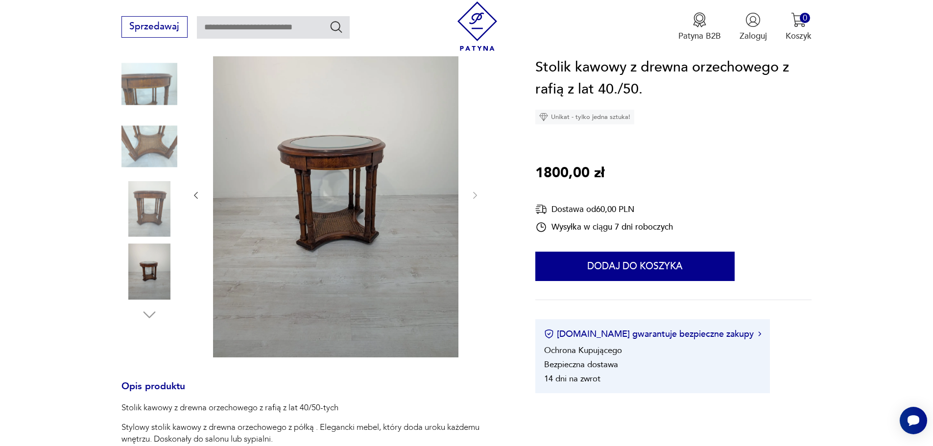
scroll to position [0, 0]
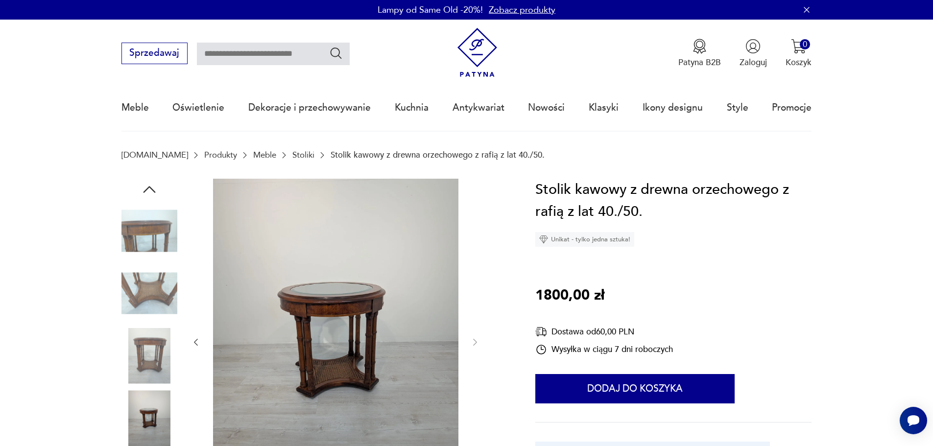
click at [157, 235] on img at bounding box center [149, 231] width 56 height 56
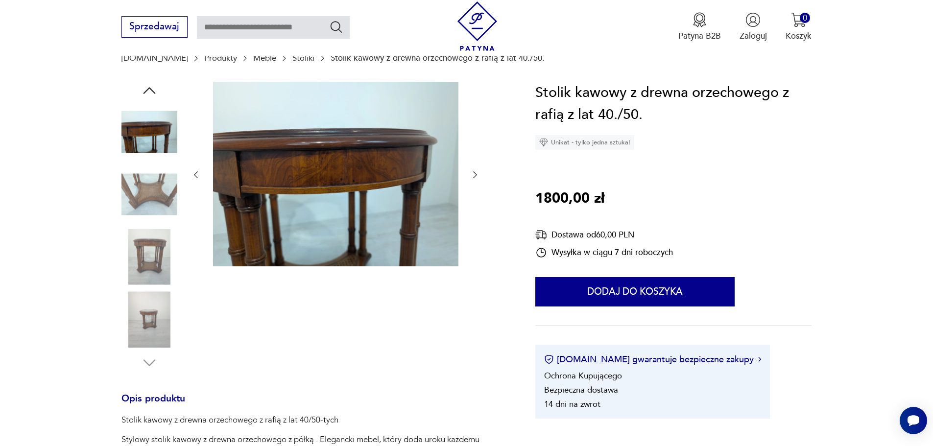
scroll to position [98, 0]
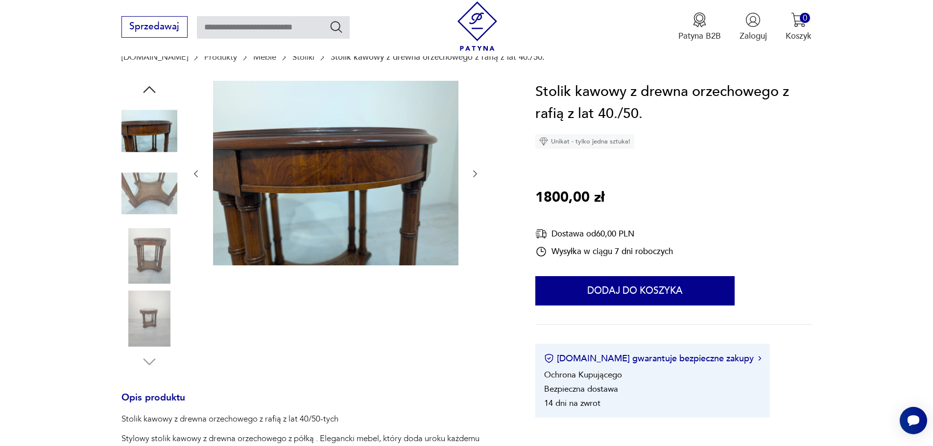
click at [159, 192] on img at bounding box center [149, 194] width 56 height 56
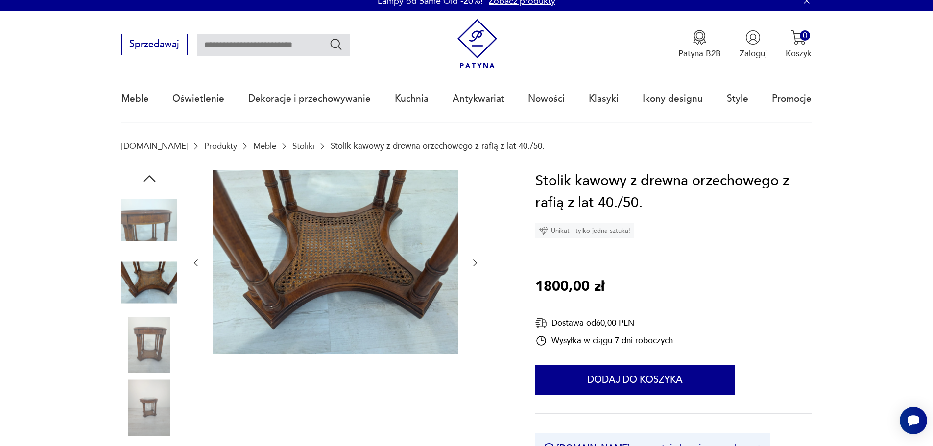
scroll to position [0, 0]
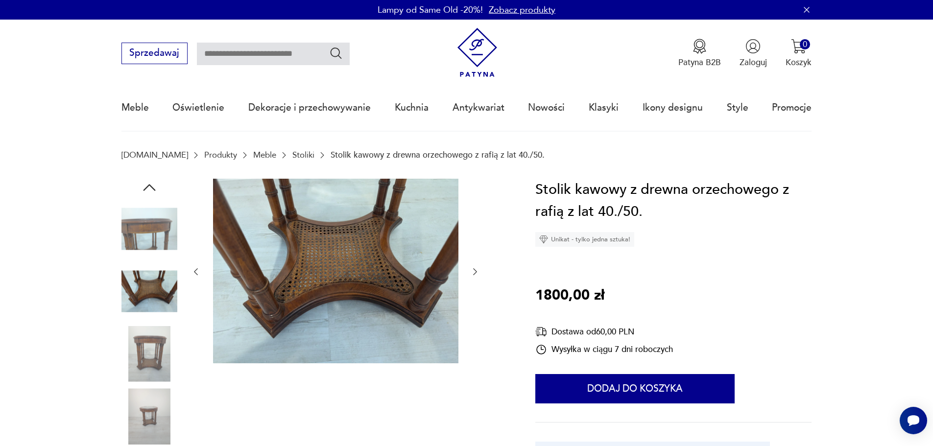
click at [145, 226] on img at bounding box center [149, 229] width 56 height 56
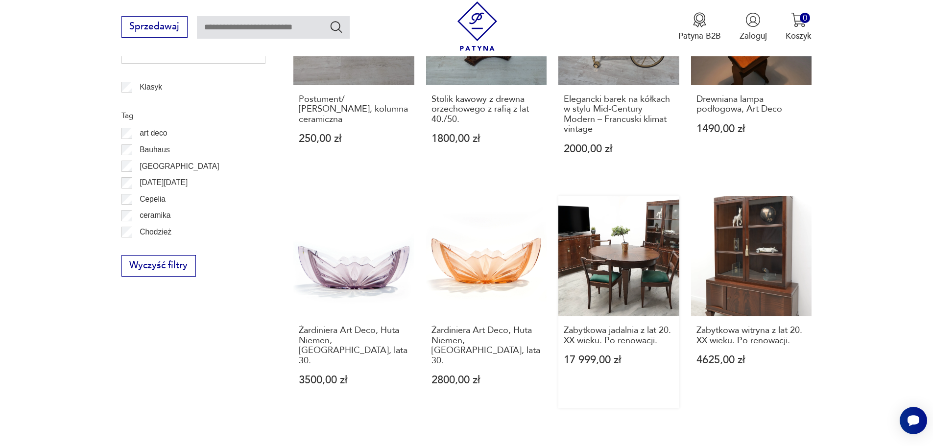
scroll to position [656, 0]
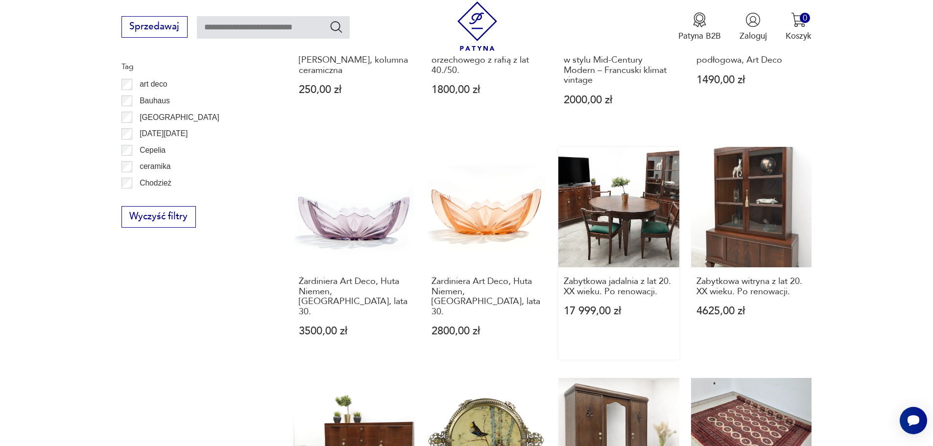
click at [623, 220] on link "Zabytkowa jadalnia z lat 20. XX wieku. Po renowacji. 17 999,00 zł" at bounding box center [618, 253] width 121 height 213
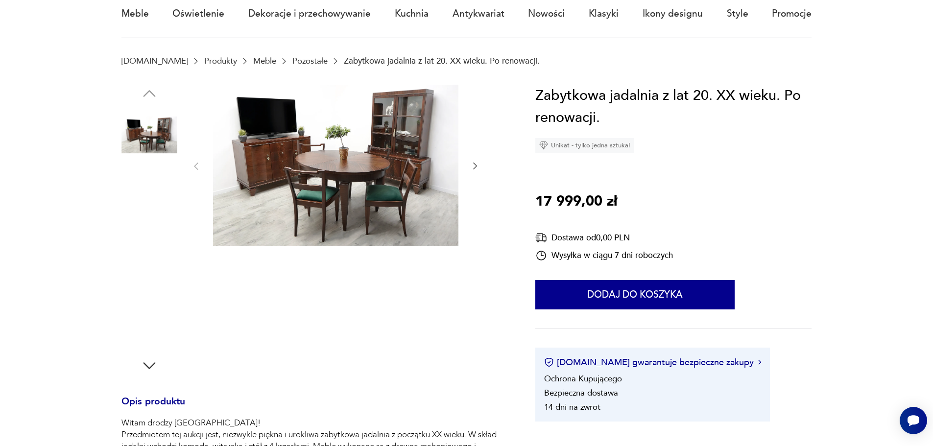
scroll to position [98, 0]
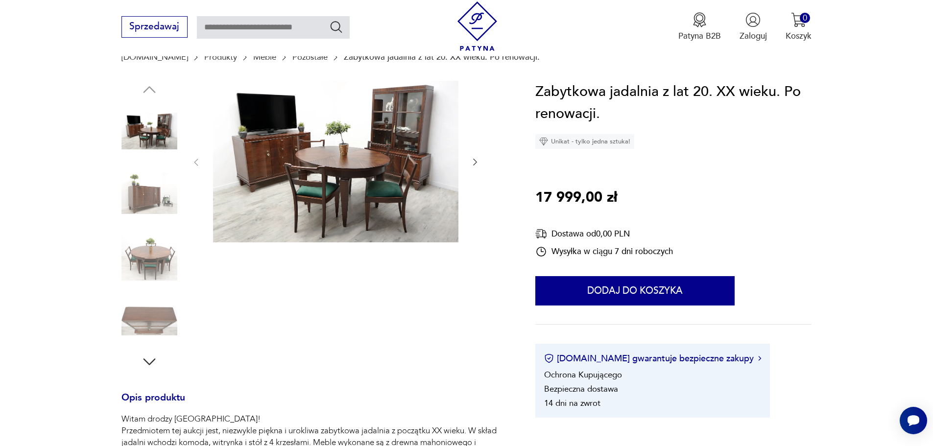
click at [150, 253] on img at bounding box center [149, 256] width 56 height 56
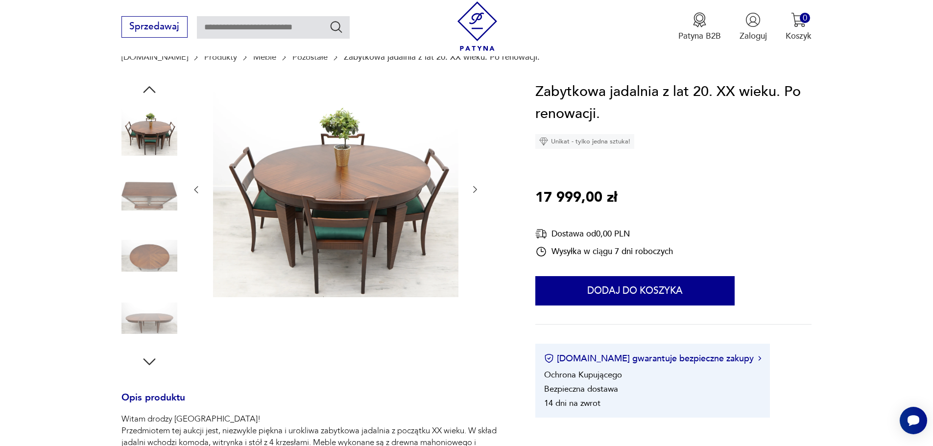
click at [148, 317] on img at bounding box center [149, 318] width 56 height 56
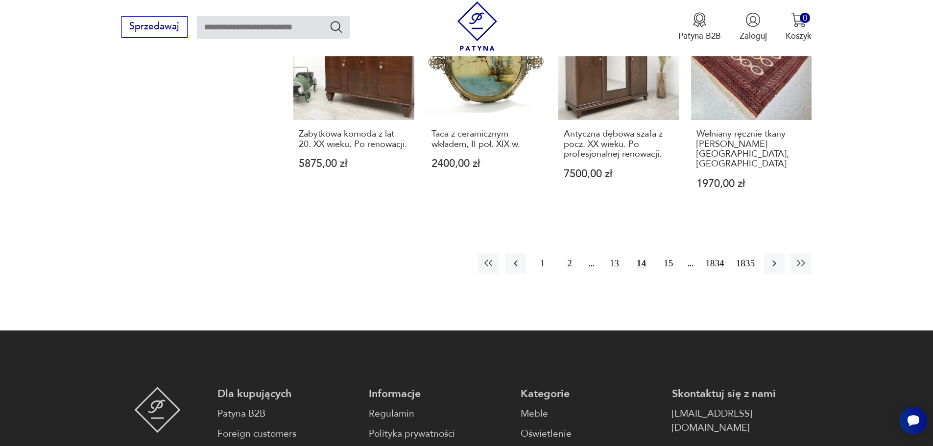
scroll to position [1048, 0]
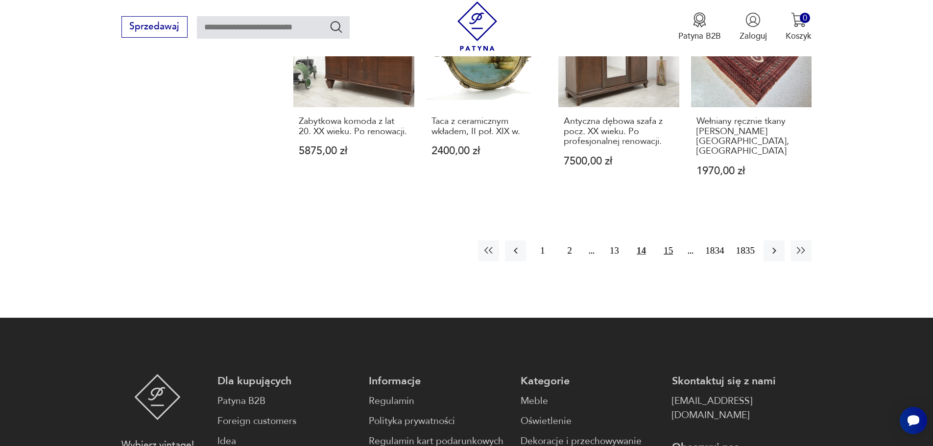
click at [669, 241] on button "15" at bounding box center [668, 251] width 21 height 21
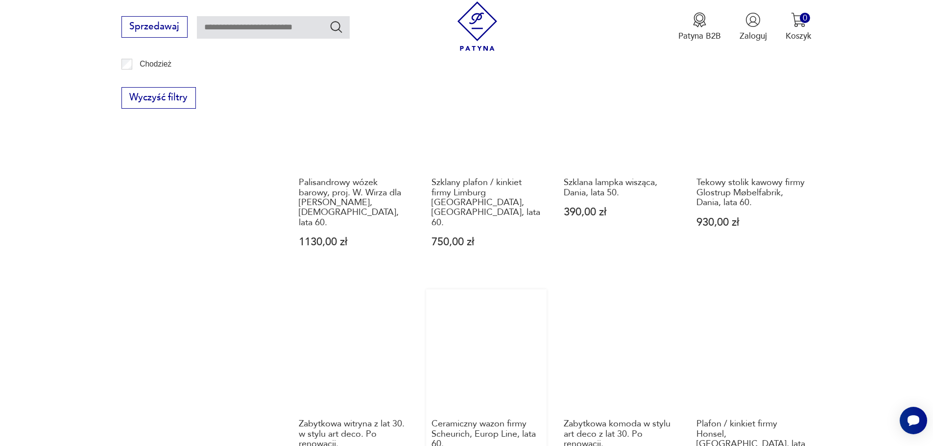
scroll to position [852, 0]
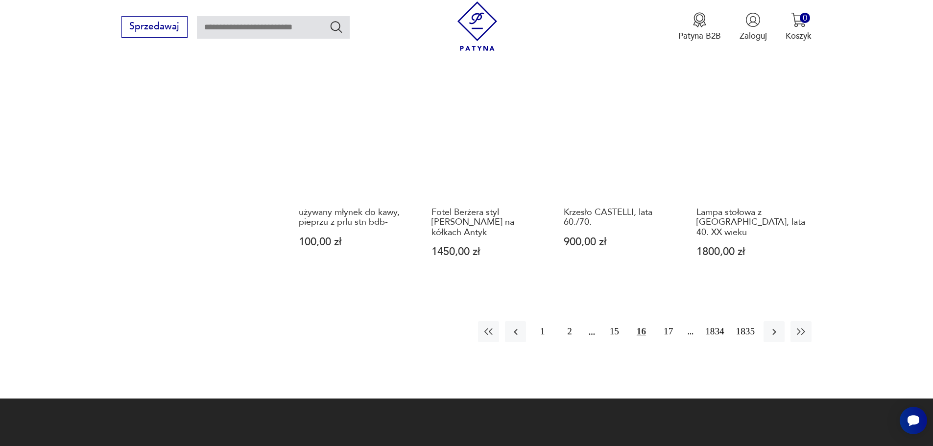
scroll to position [999, 0]
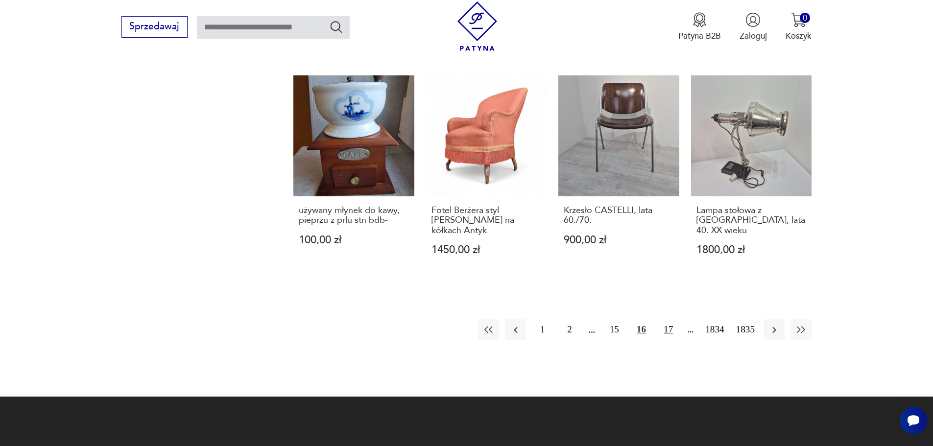
click at [667, 319] on button "17" at bounding box center [668, 329] width 21 height 21
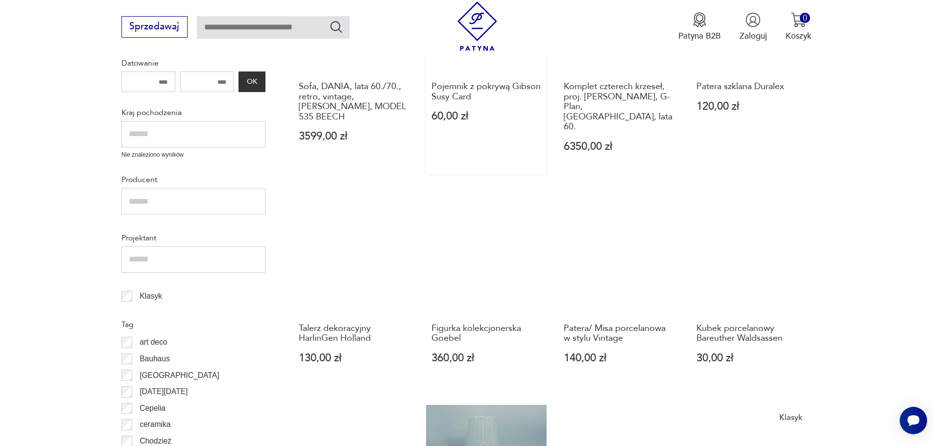
scroll to position [411, 0]
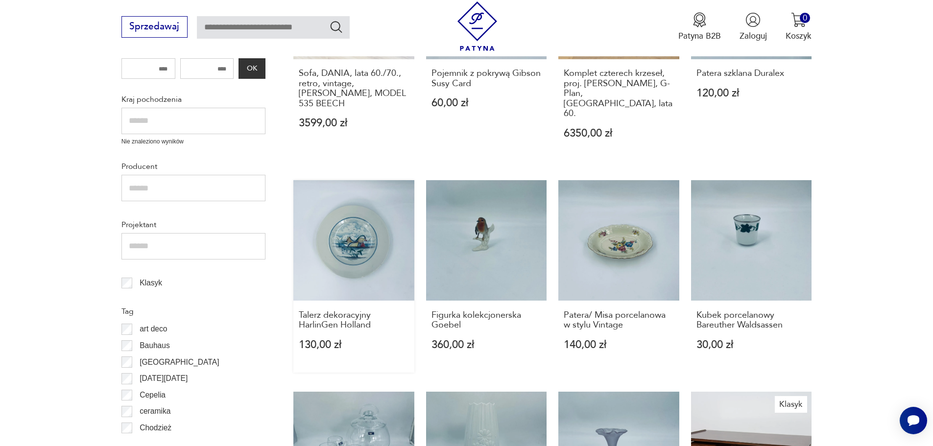
click at [350, 229] on link "Talerz dekoracyjny HarlinGen Holland 130,00 zł" at bounding box center [353, 276] width 121 height 193
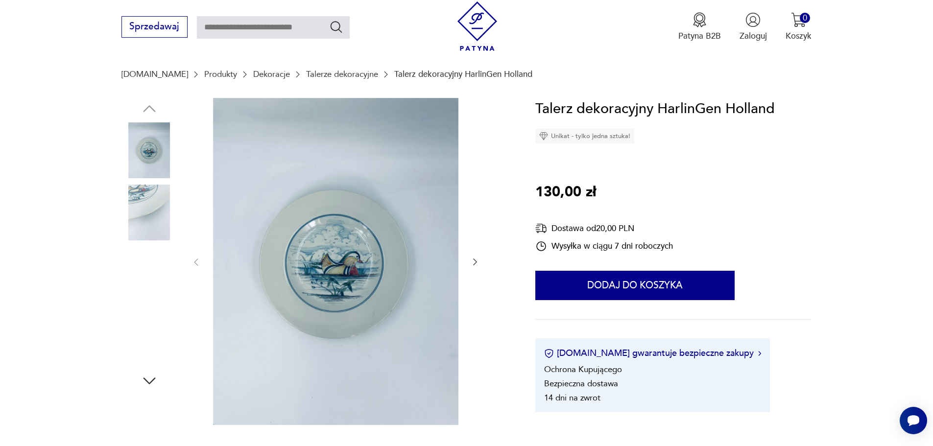
scroll to position [147, 0]
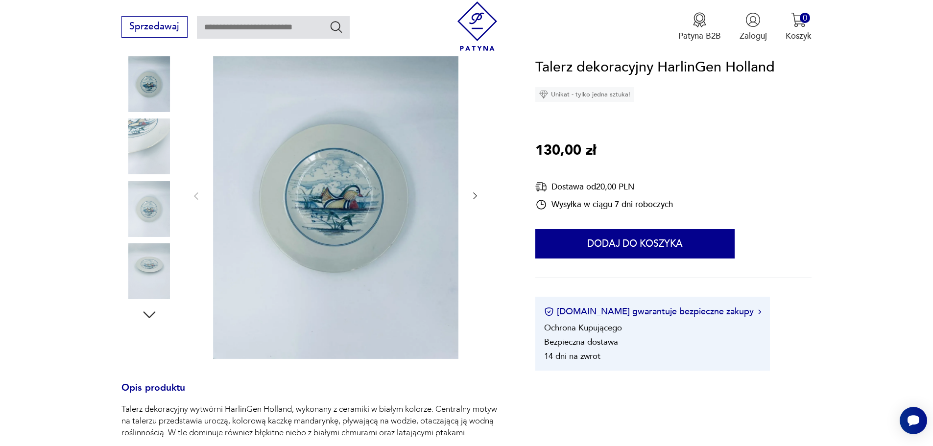
click at [474, 194] on icon "button" at bounding box center [475, 196] width 10 height 10
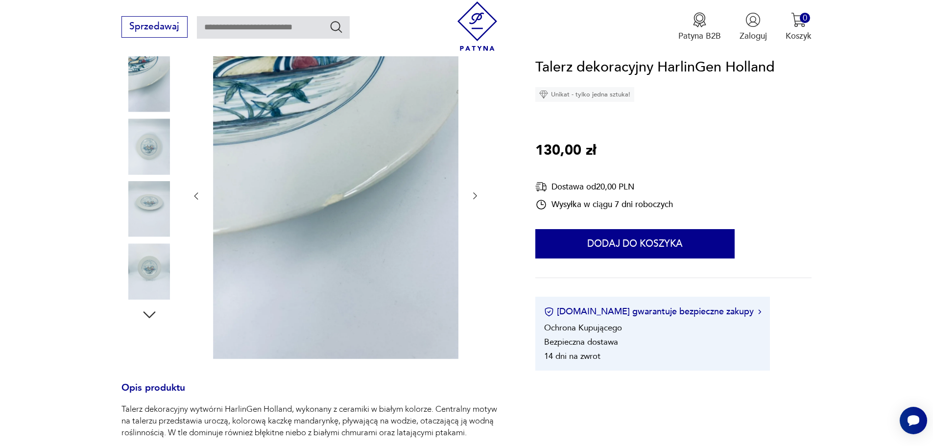
click at [474, 194] on icon "button" at bounding box center [475, 196] width 10 height 10
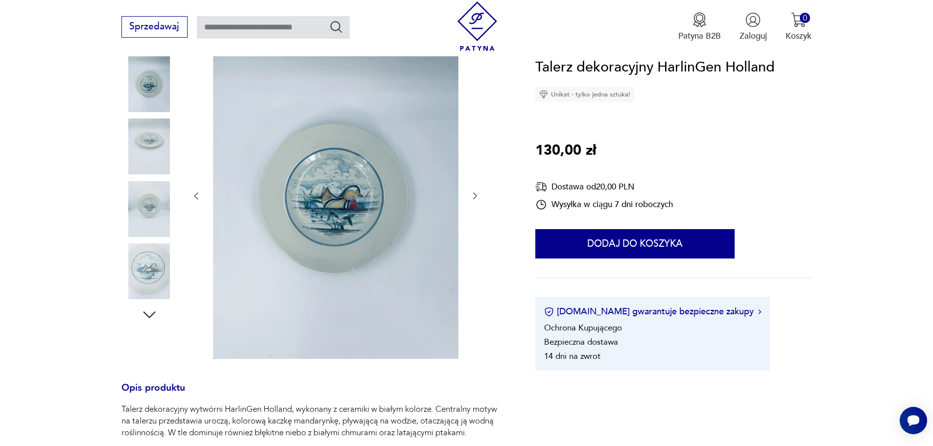
click at [474, 194] on icon "button" at bounding box center [475, 196] width 10 height 10
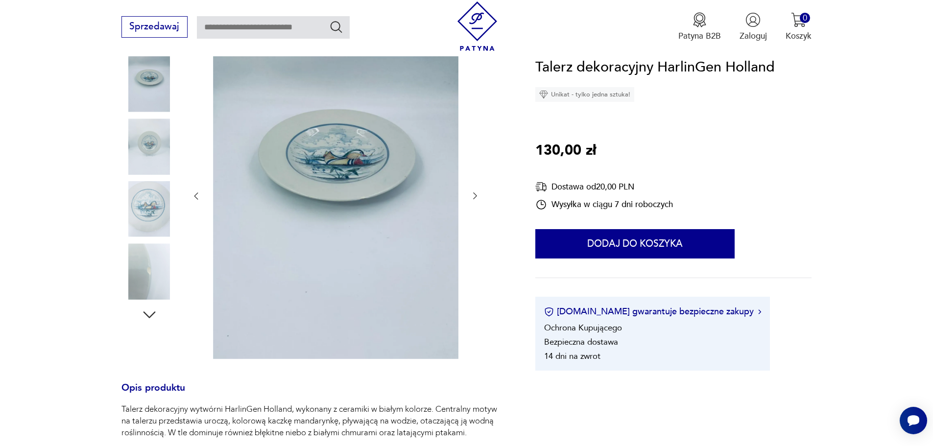
click at [474, 194] on icon "button" at bounding box center [475, 196] width 10 height 10
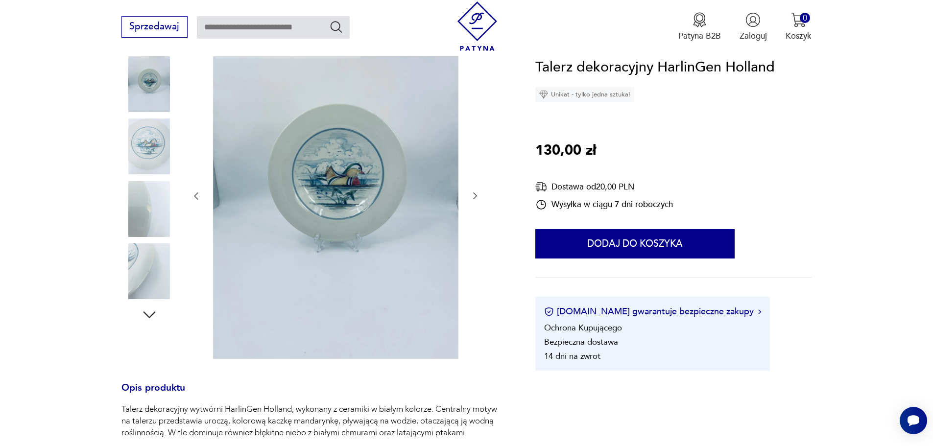
click at [474, 194] on icon "button" at bounding box center [475, 196] width 10 height 10
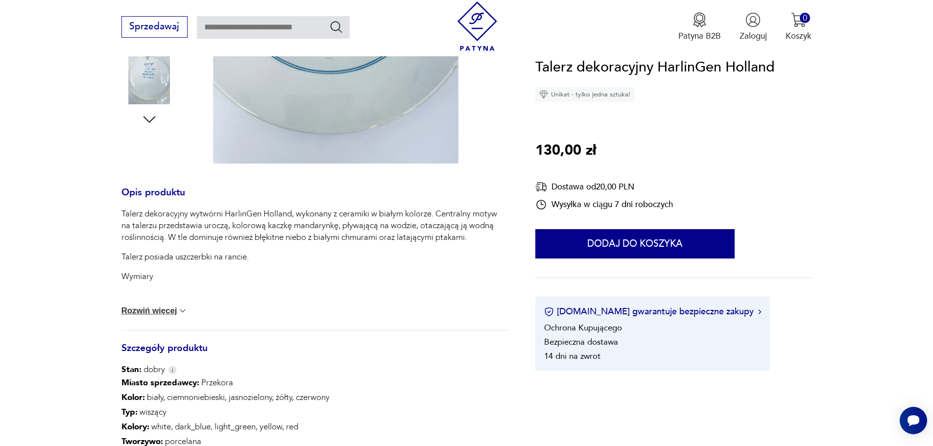
scroll to position [343, 0]
click at [172, 311] on button "Rozwiń więcej" at bounding box center [154, 311] width 67 height 10
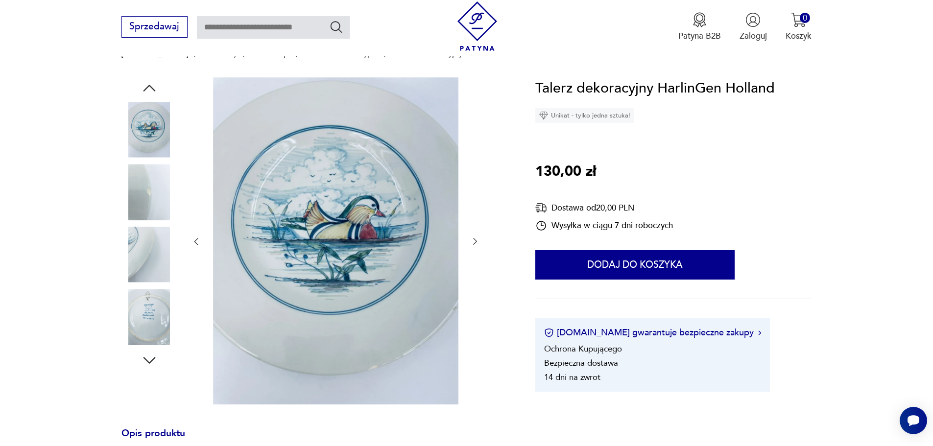
scroll to position [98, 0]
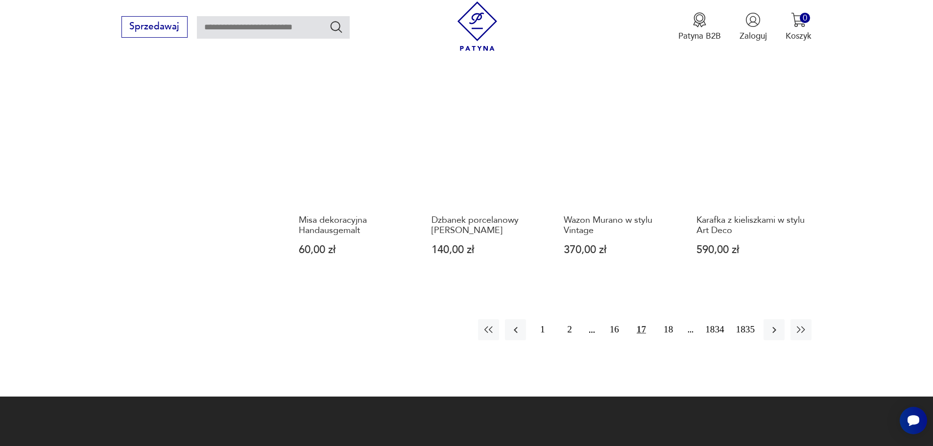
scroll to position [950, 0]
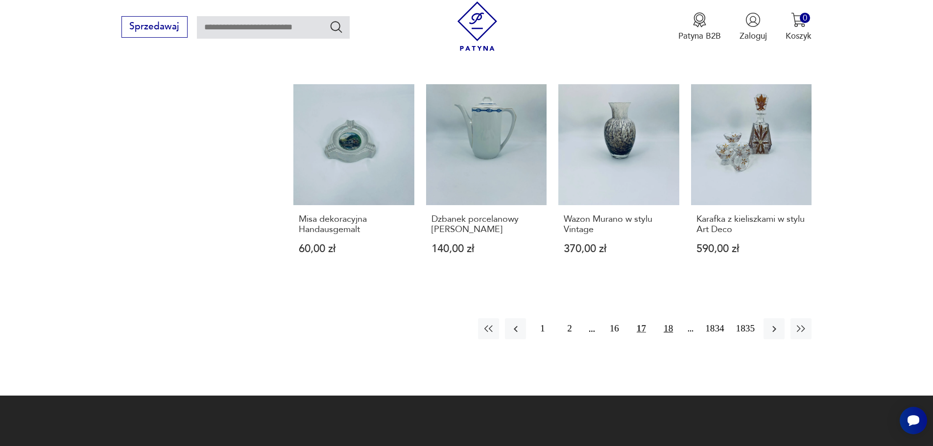
click at [669, 318] on button "18" at bounding box center [668, 328] width 21 height 21
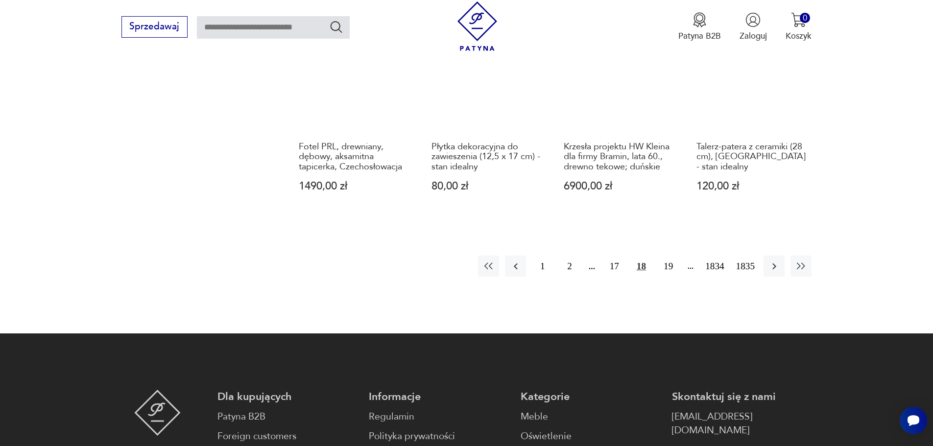
scroll to position [1048, 0]
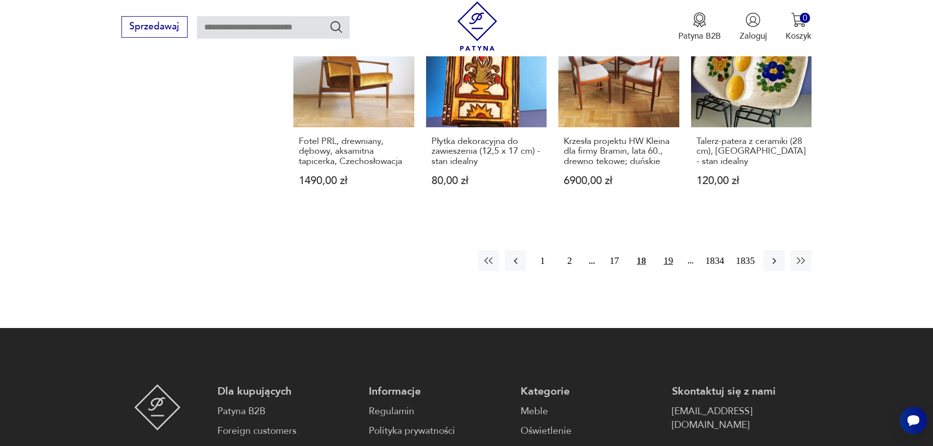
click at [670, 250] on button "19" at bounding box center [668, 260] width 21 height 21
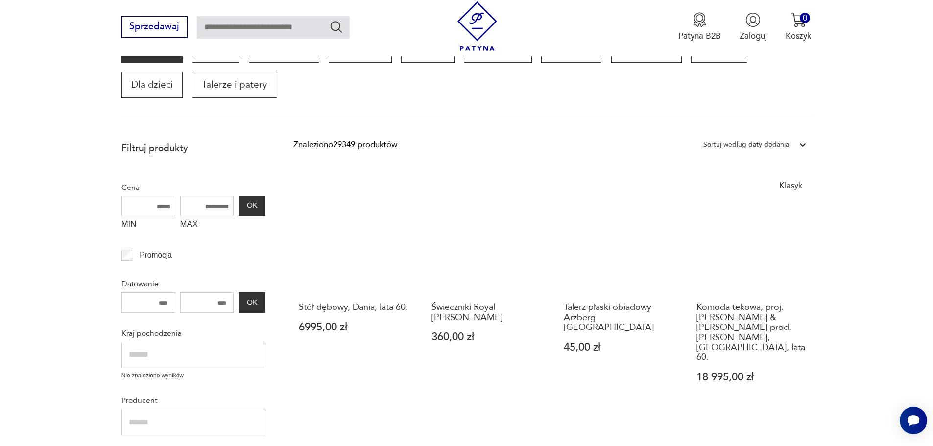
scroll to position [166, 0]
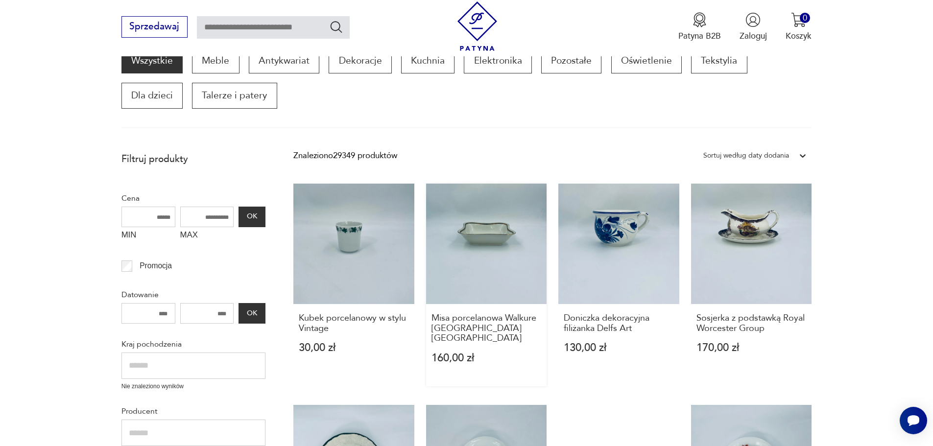
click at [494, 225] on link "Misa porcelanowa Walkure [GEOGRAPHIC_DATA] [GEOGRAPHIC_DATA] 160,00 zł" at bounding box center [486, 285] width 121 height 203
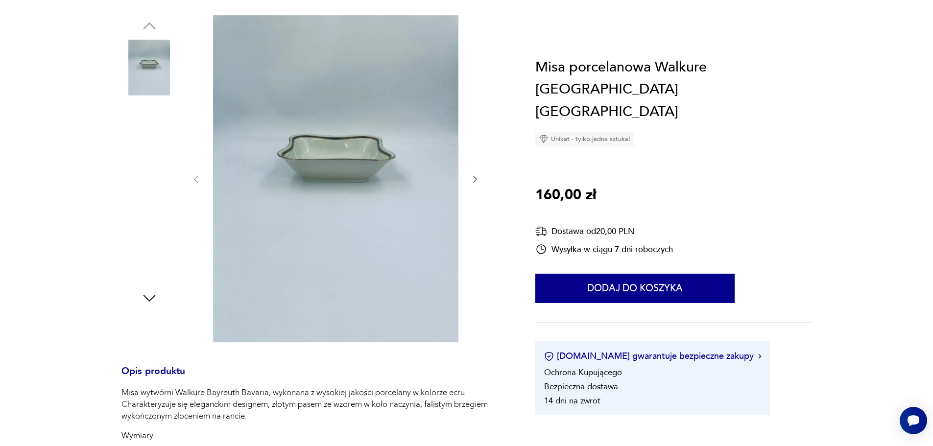
scroll to position [196, 0]
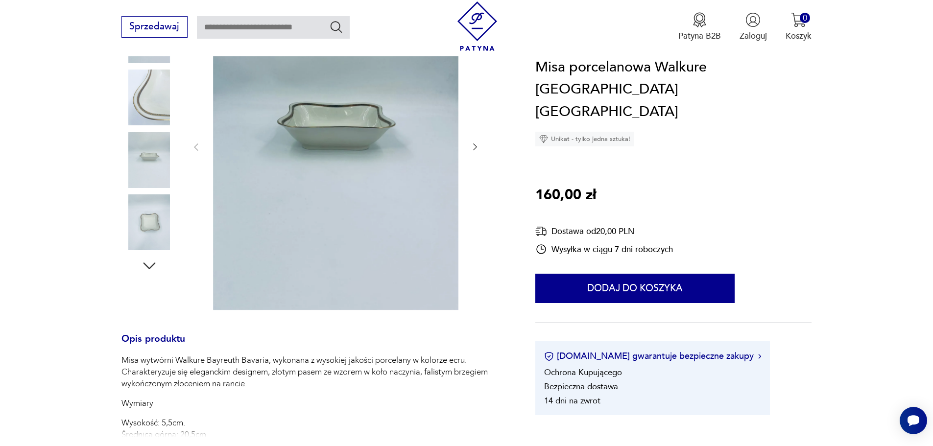
click at [147, 111] on img at bounding box center [149, 98] width 56 height 56
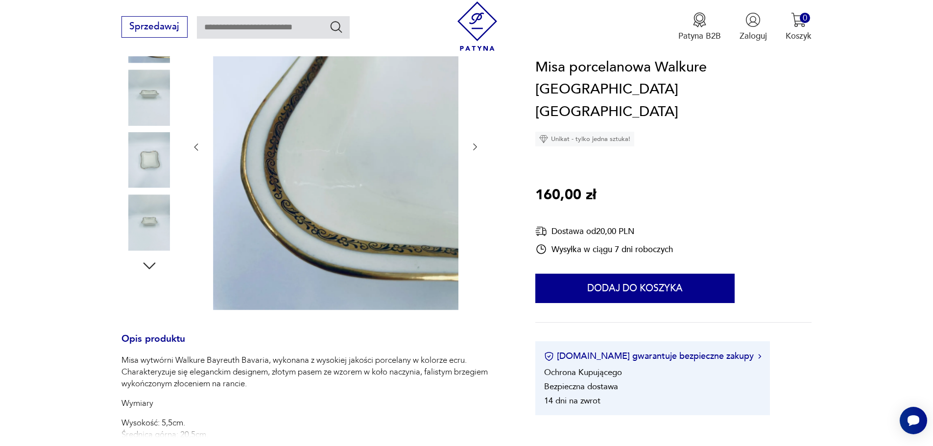
click at [145, 220] on img at bounding box center [149, 222] width 56 height 56
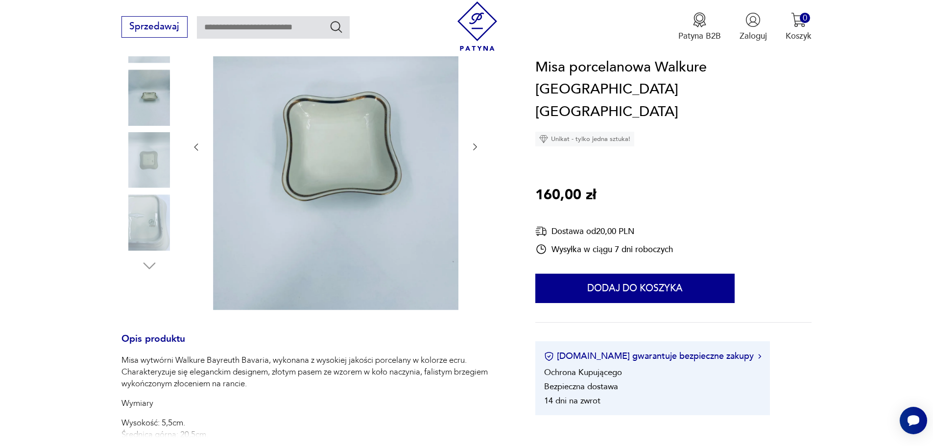
click at [152, 162] on img at bounding box center [149, 160] width 56 height 56
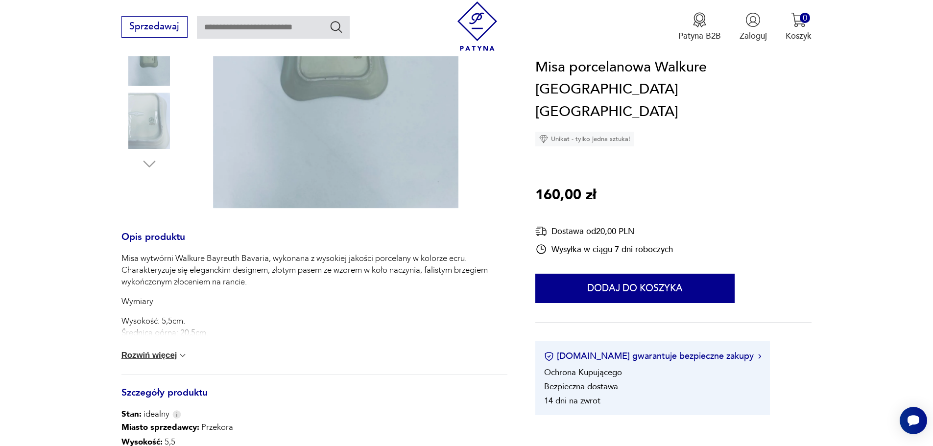
scroll to position [343, 0]
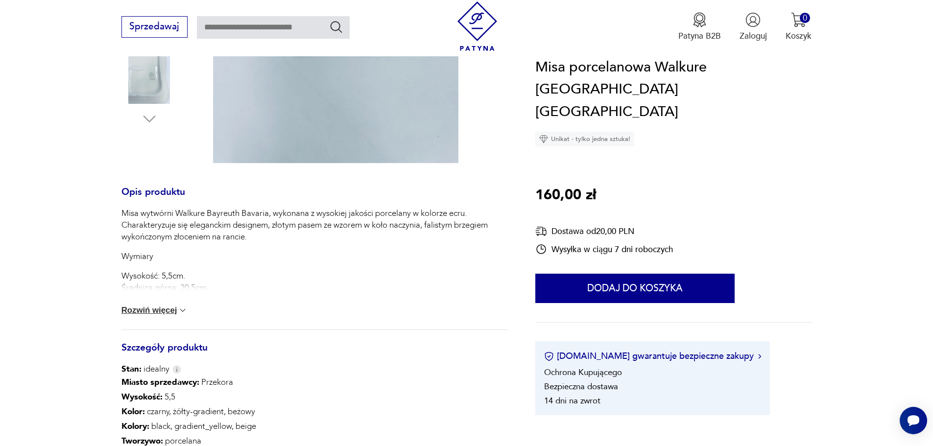
click at [165, 308] on button "Rozwiń więcej" at bounding box center [154, 311] width 67 height 10
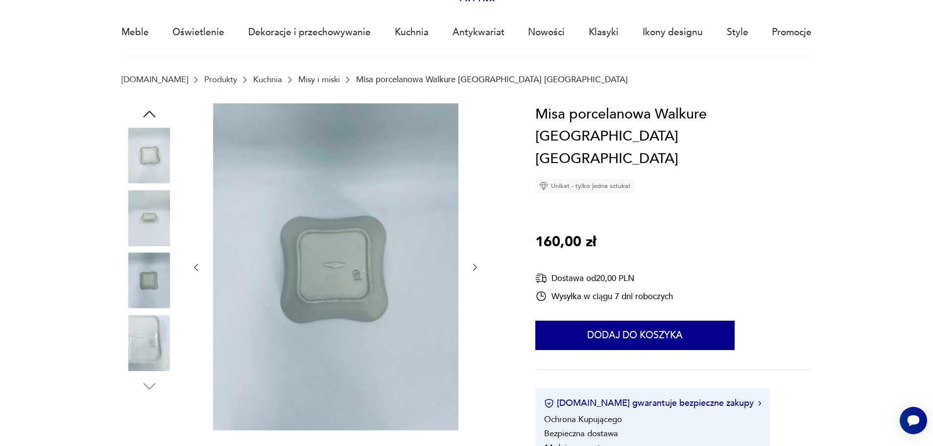
scroll to position [0, 0]
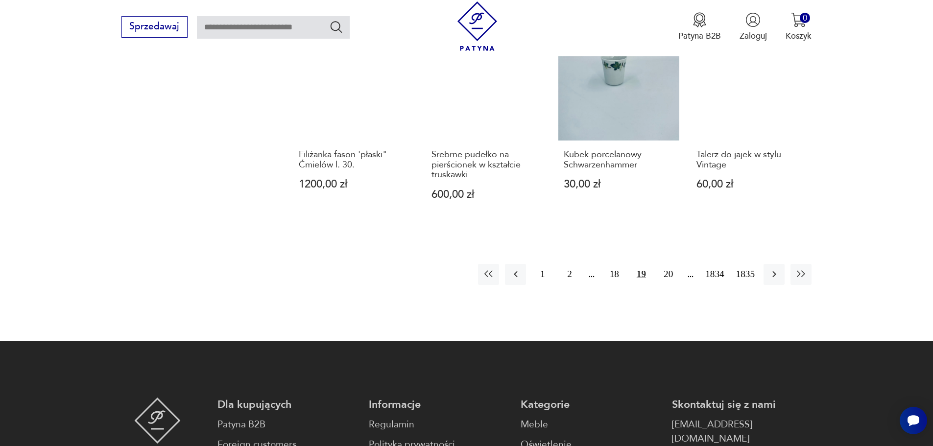
scroll to position [999, 0]
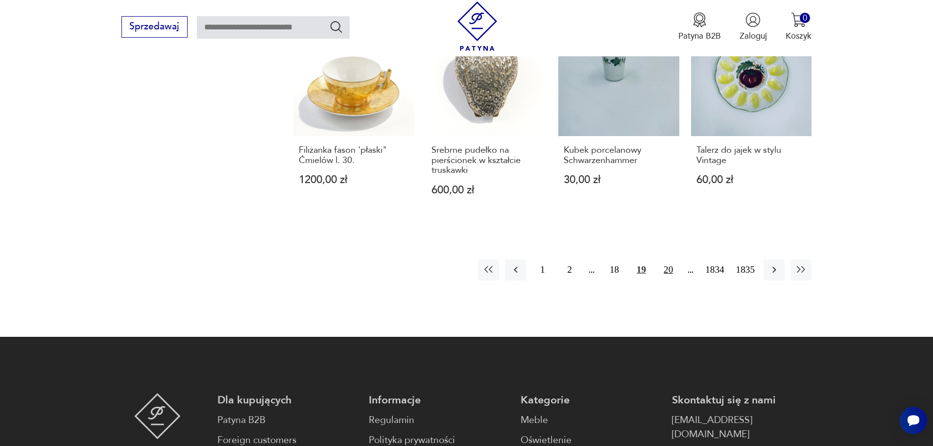
click at [670, 260] on button "20" at bounding box center [668, 270] width 21 height 21
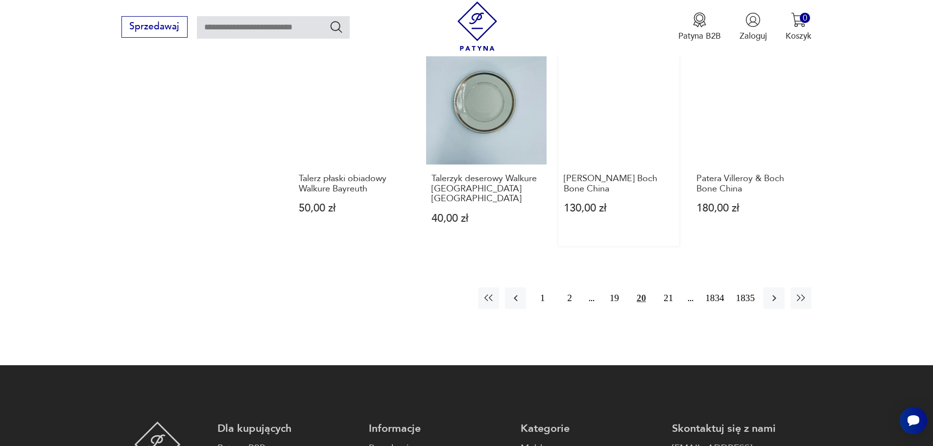
scroll to position [999, 0]
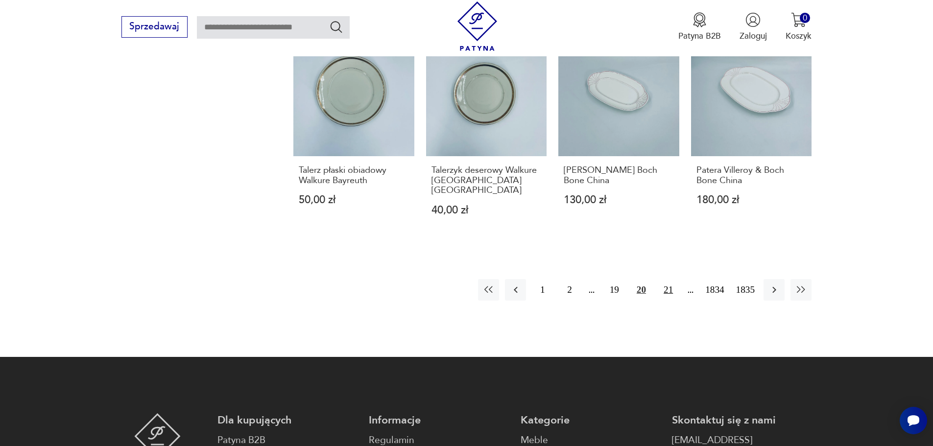
click at [668, 279] on button "21" at bounding box center [668, 289] width 21 height 21
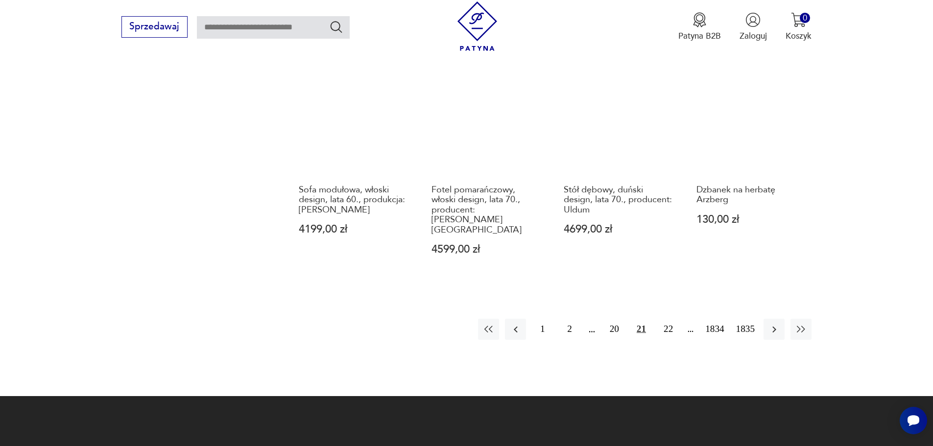
scroll to position [950, 0]
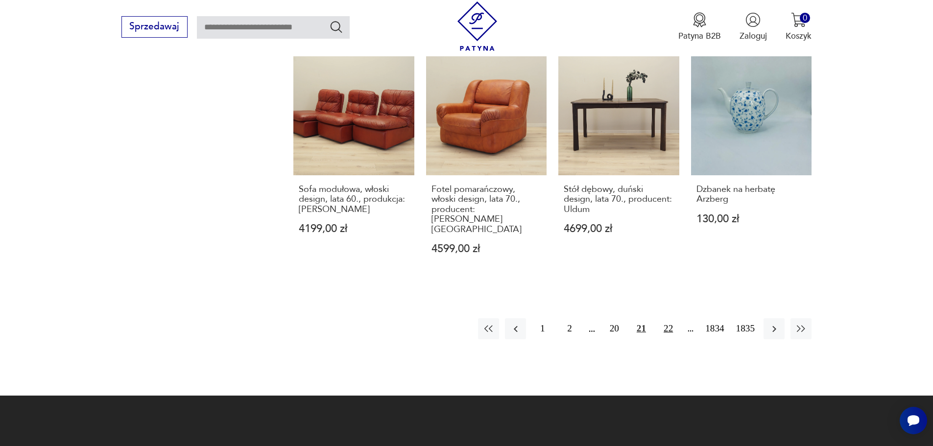
click at [668, 318] on button "22" at bounding box center [668, 328] width 21 height 21
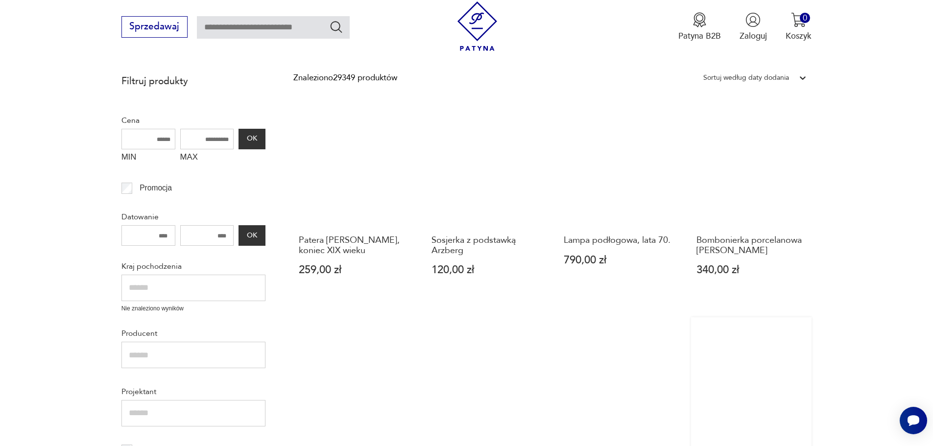
scroll to position [362, 0]
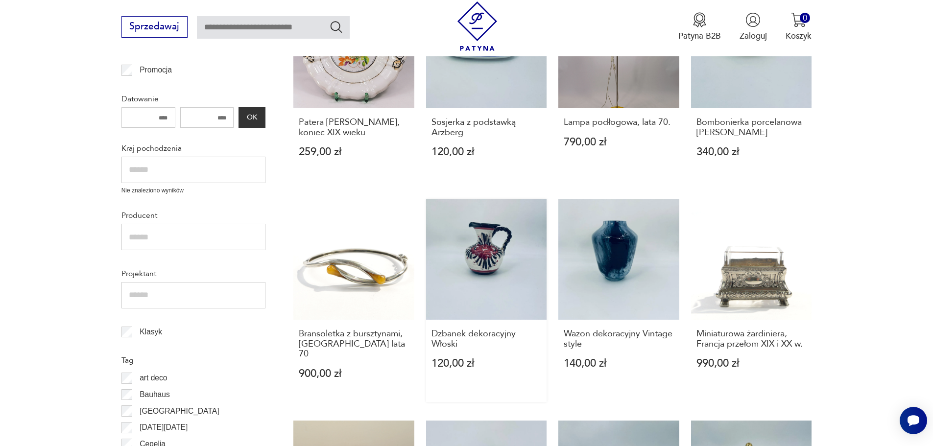
click at [491, 249] on link "Dzbanek dekoracyjny Włoski 120,00 zł" at bounding box center [486, 300] width 121 height 203
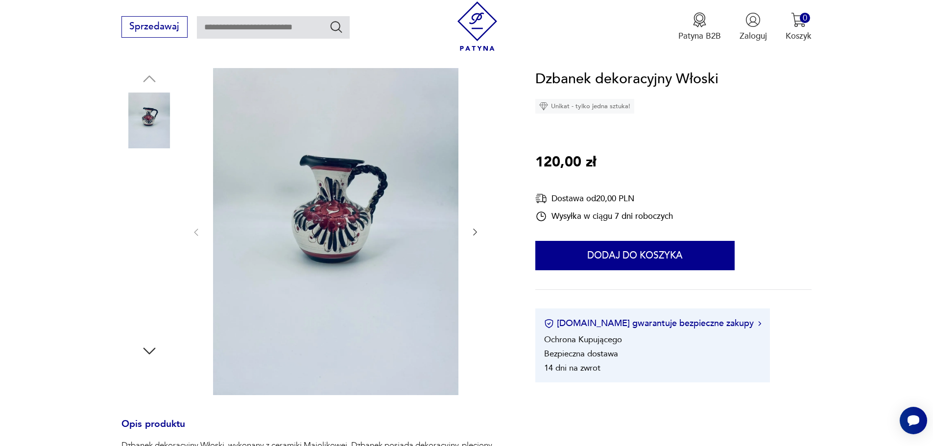
scroll to position [196, 0]
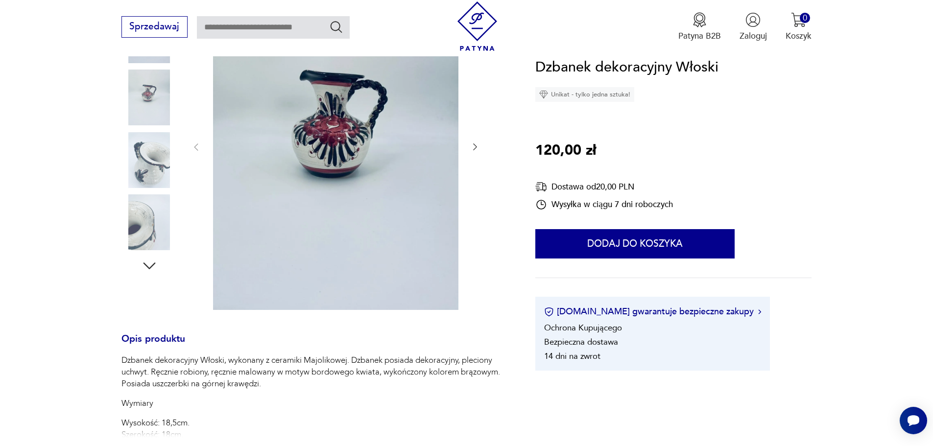
click at [158, 159] on img at bounding box center [149, 160] width 56 height 56
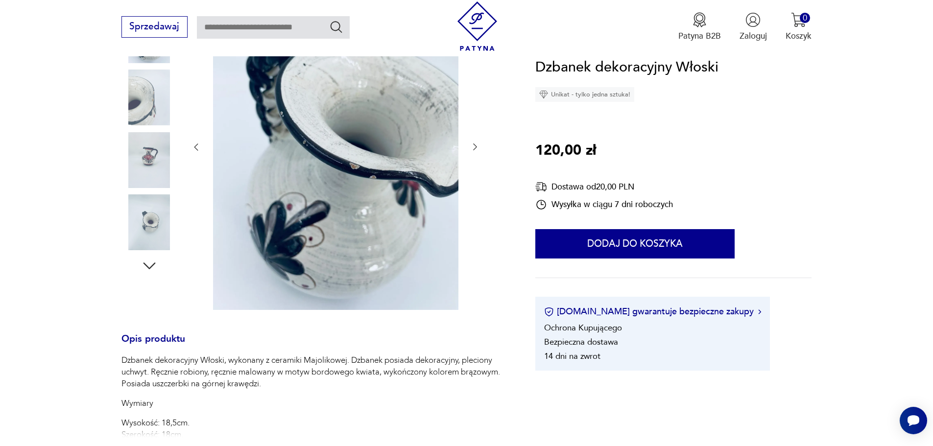
click at [158, 225] on img at bounding box center [149, 222] width 56 height 56
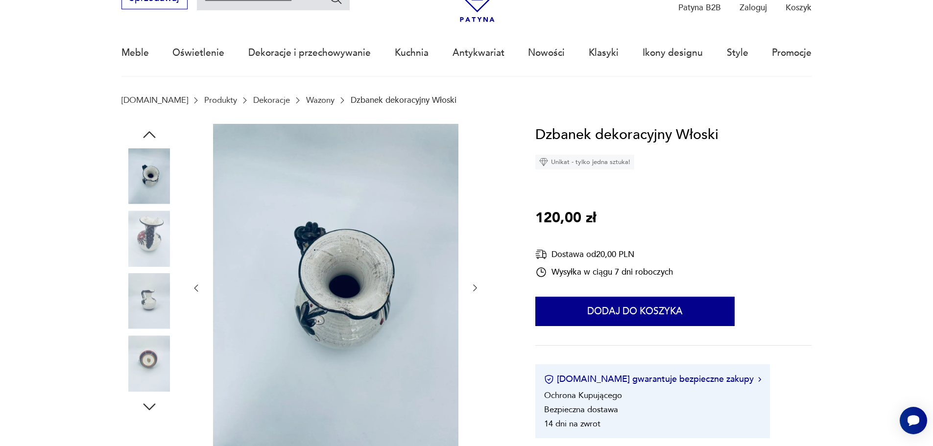
scroll to position [49, 0]
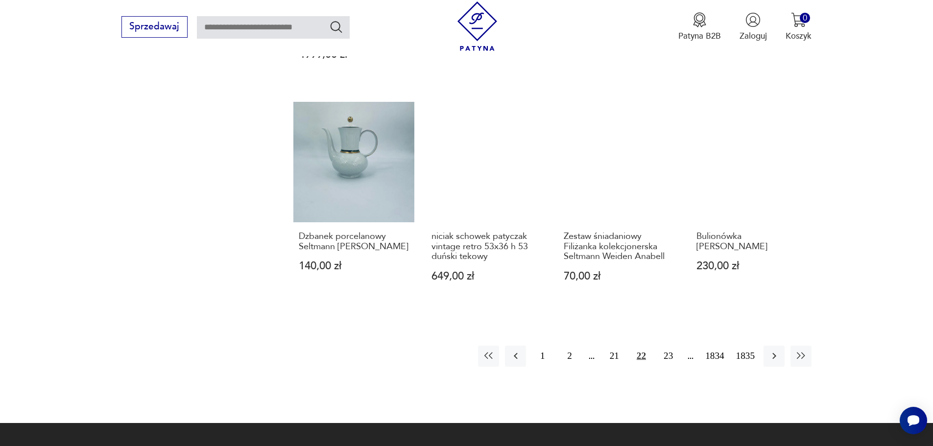
scroll to position [950, 0]
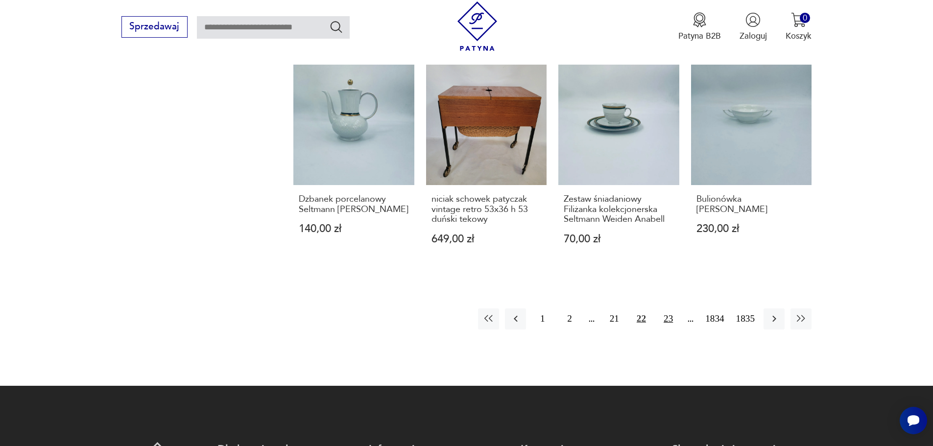
click at [670, 309] on button "23" at bounding box center [668, 319] width 21 height 21
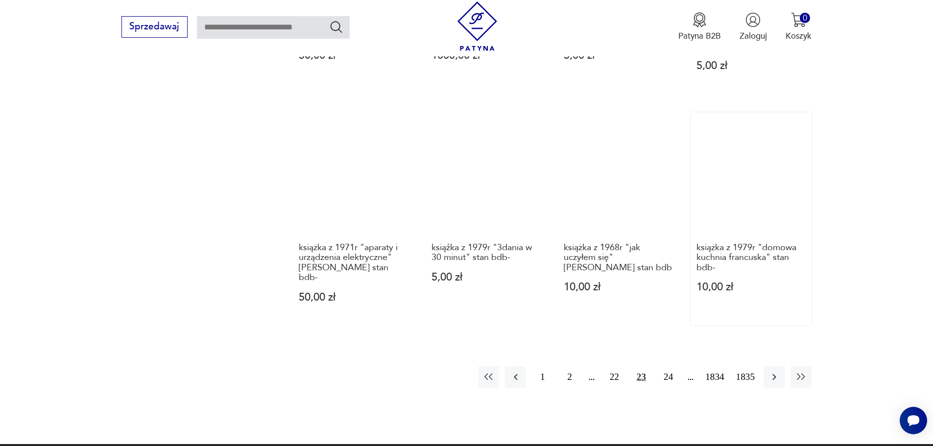
scroll to position [950, 0]
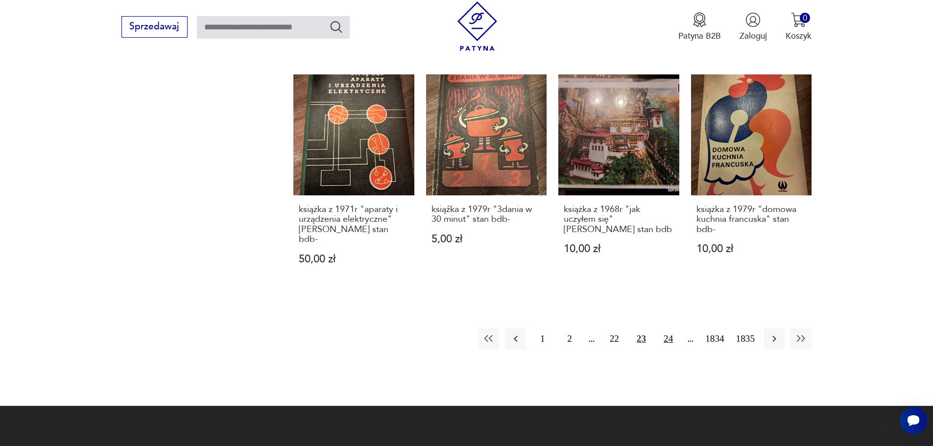
click at [666, 328] on button "24" at bounding box center [668, 338] width 21 height 21
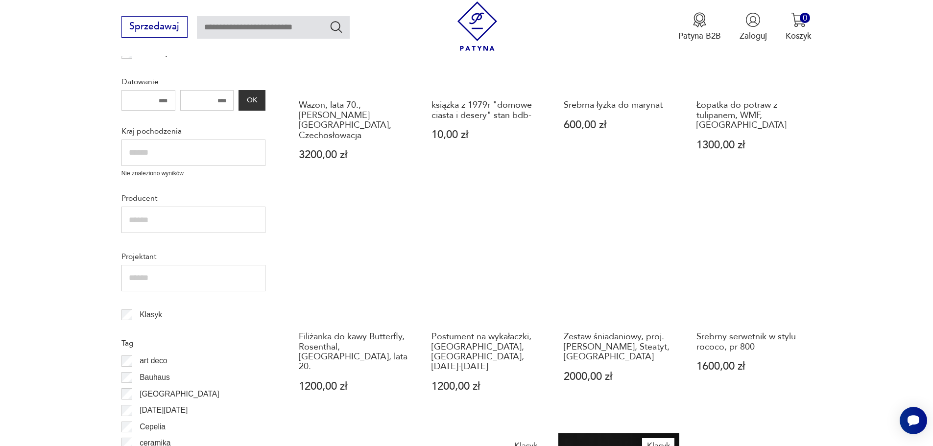
scroll to position [362, 0]
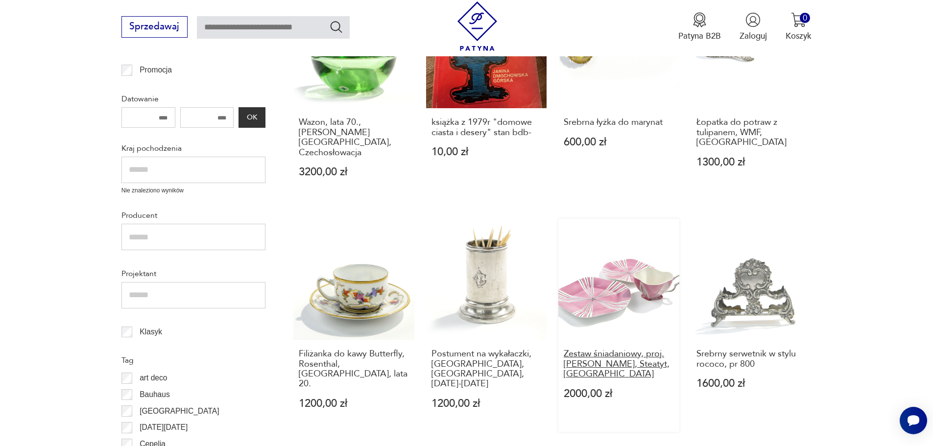
click at [601, 349] on h3 "Zestaw śniadaniowy, proj. [PERSON_NAME], Steatyt, [GEOGRAPHIC_DATA]" at bounding box center [619, 364] width 110 height 30
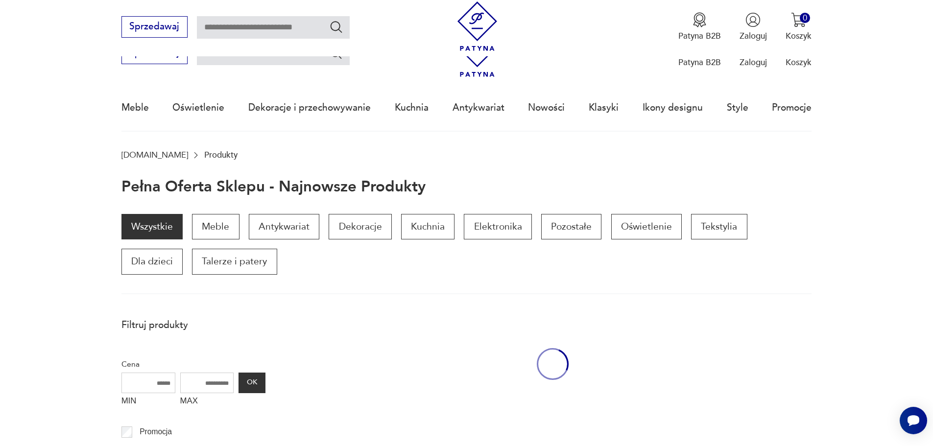
scroll to position [362, 0]
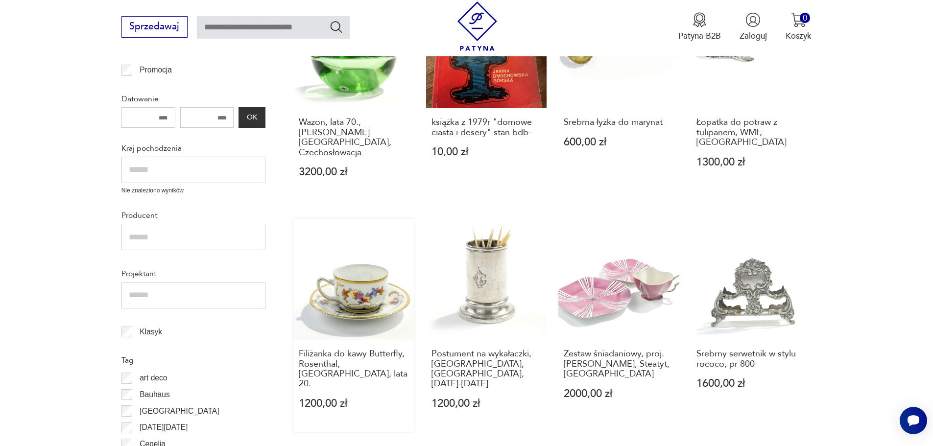
click at [371, 265] on link "Filiżanka do kawy Butterfly, Rosenthal, [GEOGRAPHIC_DATA], lata 20. 1200,00 zł" at bounding box center [353, 325] width 121 height 213
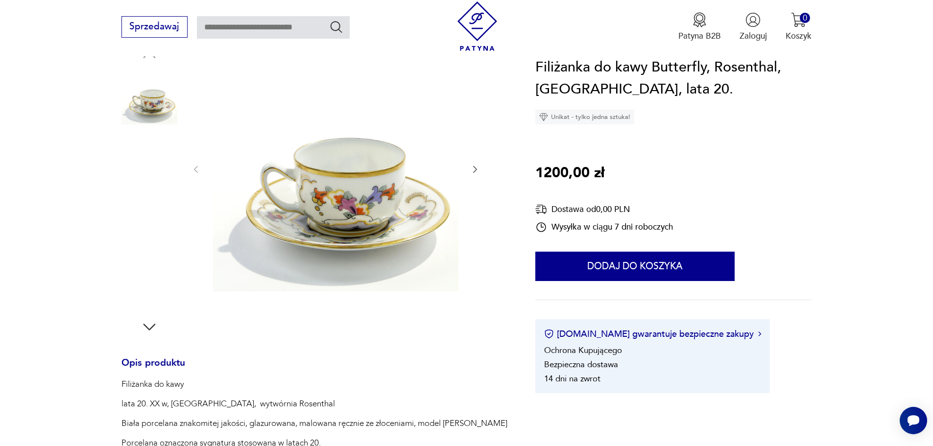
scroll to position [147, 0]
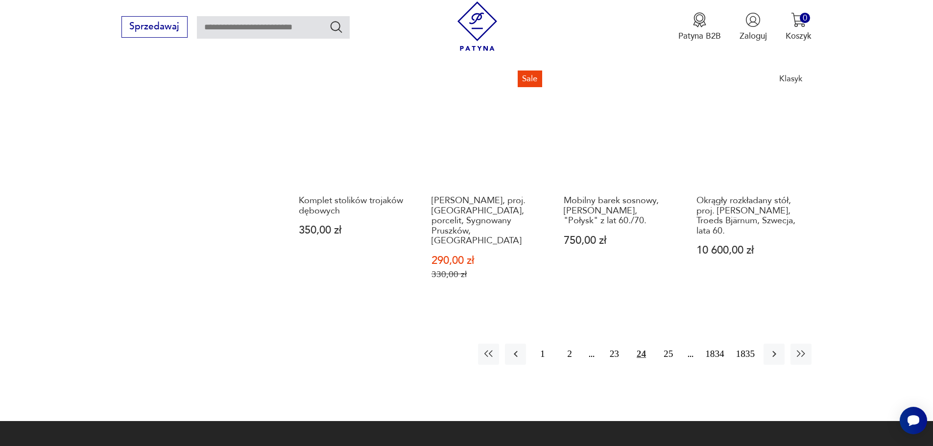
scroll to position [999, 0]
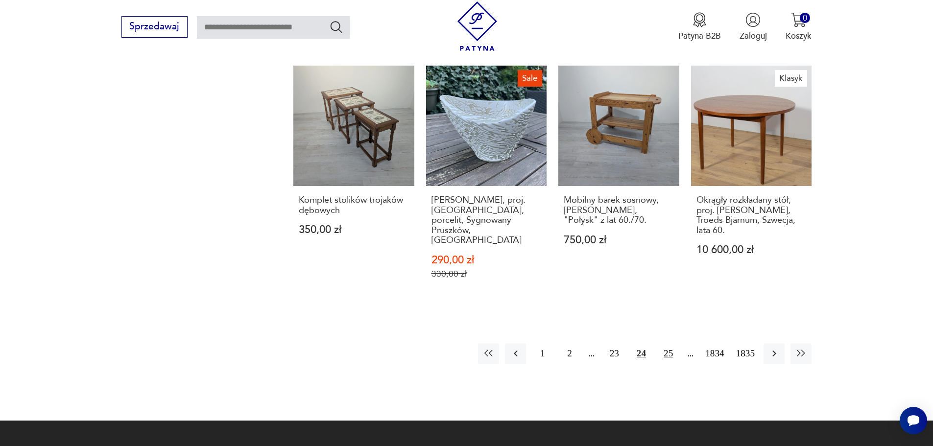
click at [669, 343] on button "25" at bounding box center [668, 353] width 21 height 21
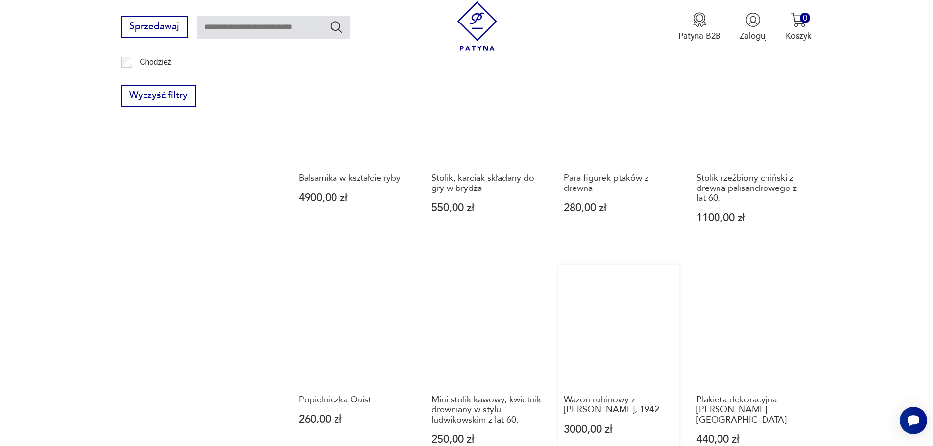
scroll to position [803, 0]
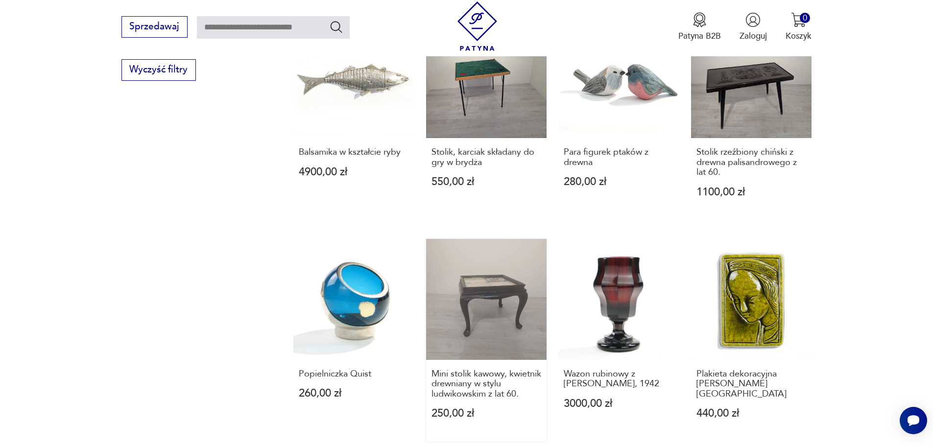
click at [496, 290] on link "Mini stolik kawowy, kwietnik drewniany w stylu ludwikowskim z lat 60. 250,00 zł" at bounding box center [486, 340] width 121 height 203
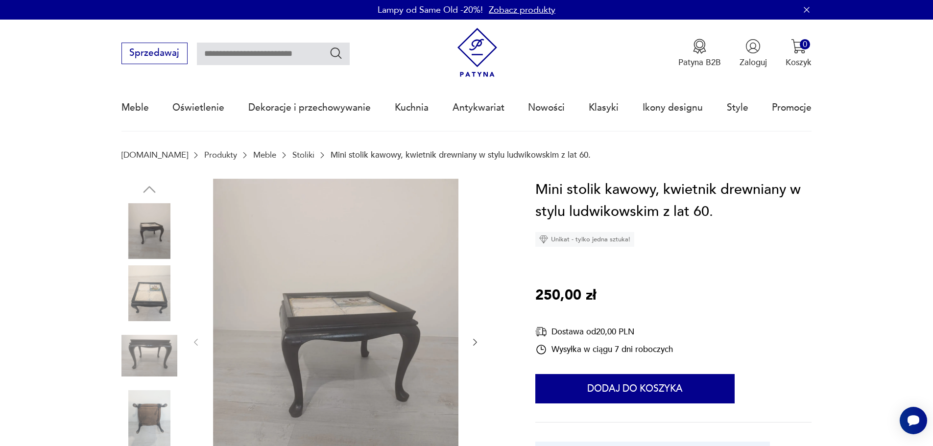
click at [150, 293] on img at bounding box center [149, 293] width 56 height 56
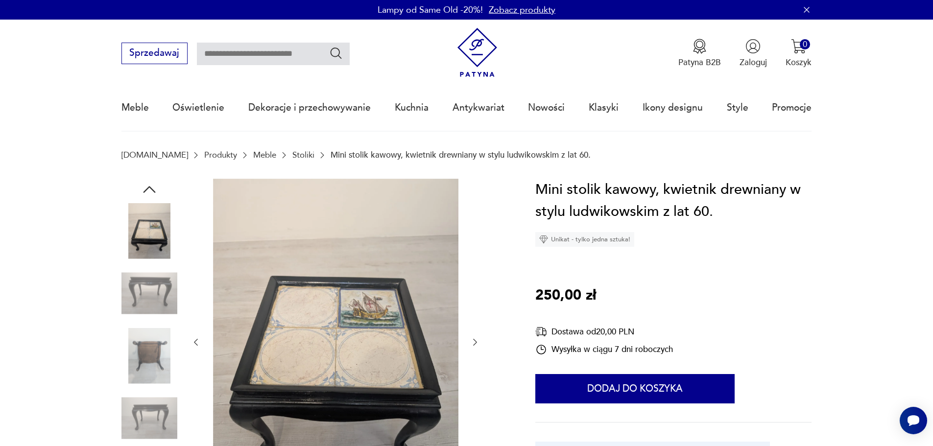
click at [153, 352] on img at bounding box center [149, 356] width 56 height 56
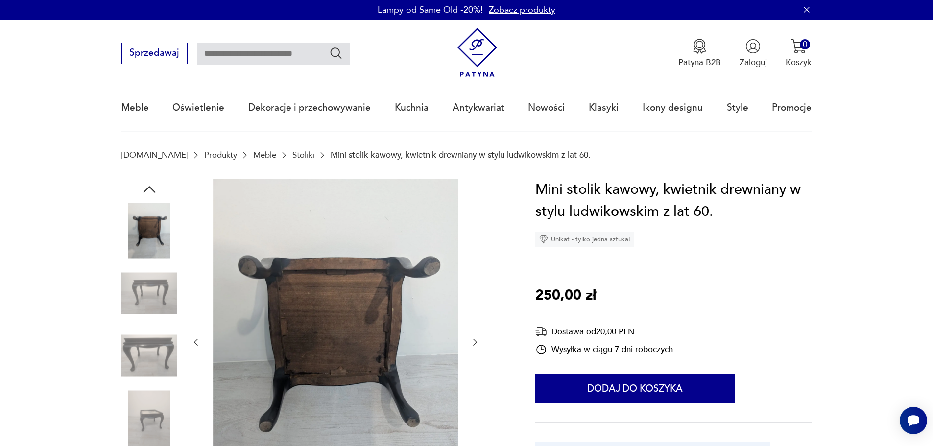
click at [157, 414] on img at bounding box center [149, 418] width 56 height 56
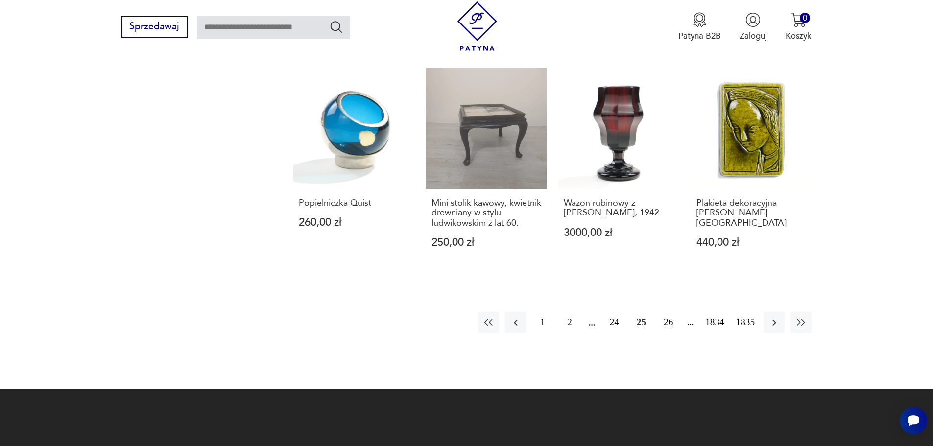
scroll to position [999, 0]
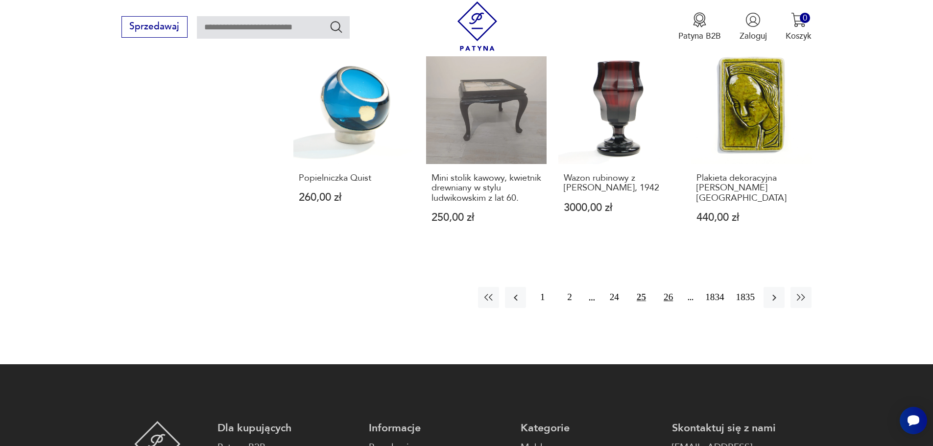
click at [668, 296] on button "26" at bounding box center [668, 297] width 21 height 21
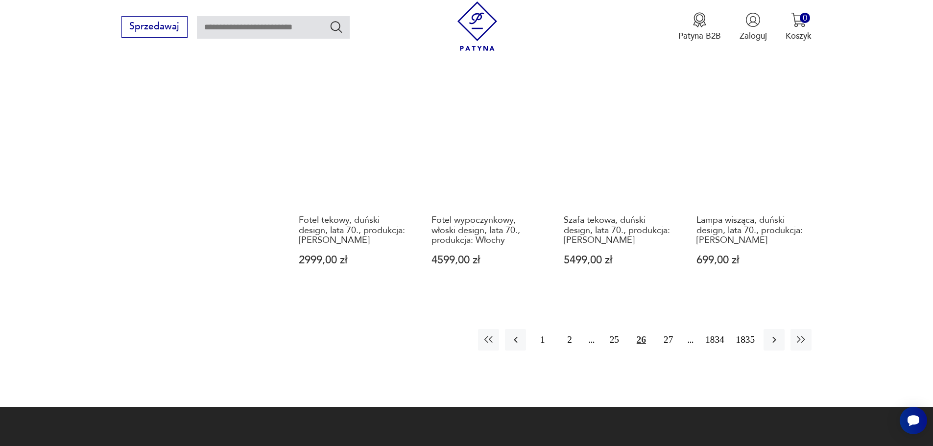
scroll to position [999, 0]
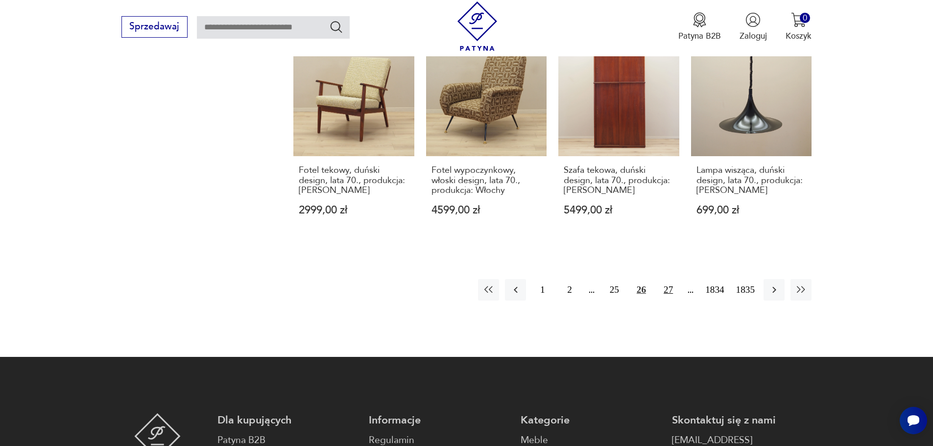
click at [668, 279] on button "27" at bounding box center [668, 289] width 21 height 21
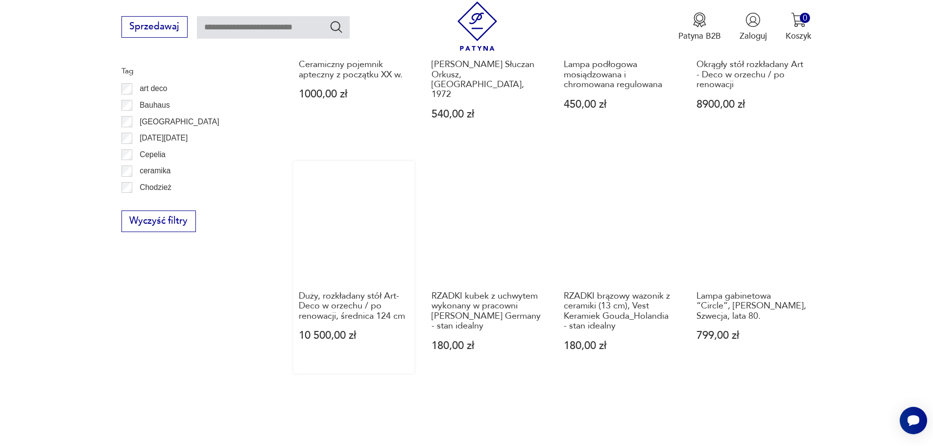
scroll to position [656, 0]
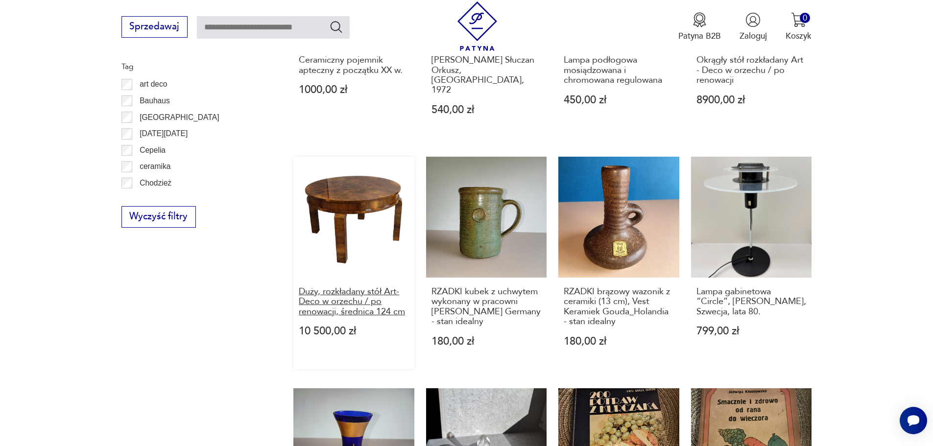
click at [343, 287] on h3 "Duży, rozkładany stół Art-Deco w orzechu / po renowacji, średnica 124 cm" at bounding box center [354, 302] width 110 height 30
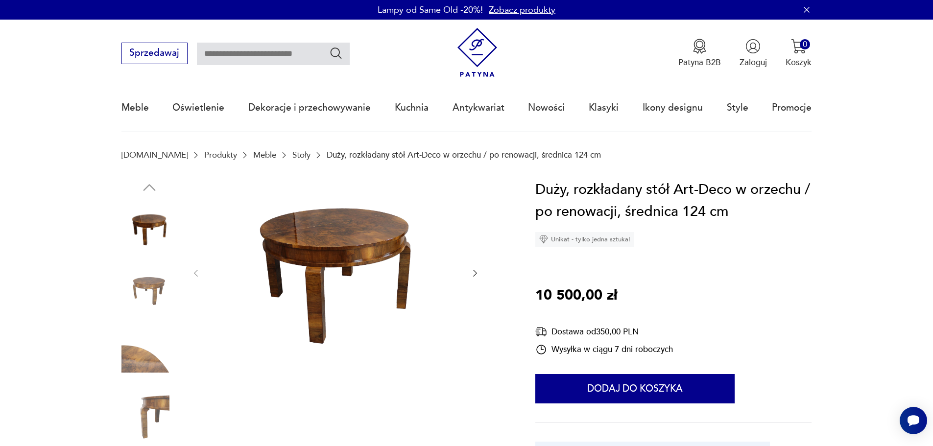
click at [148, 284] on img at bounding box center [149, 292] width 56 height 56
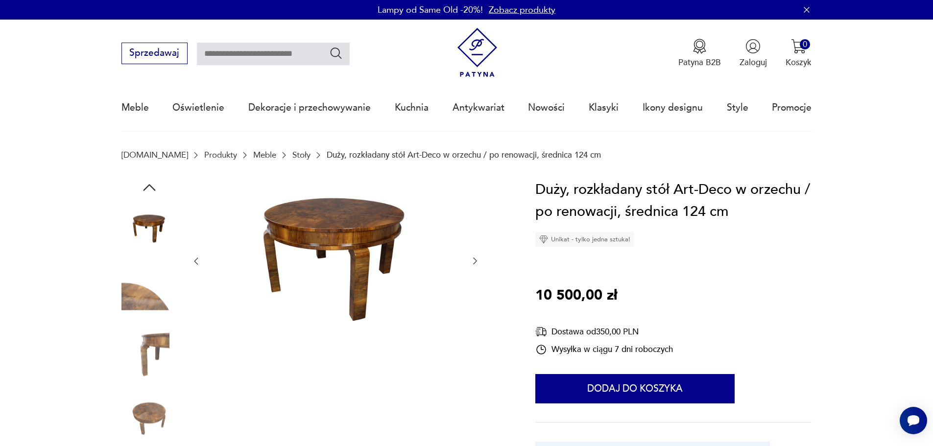
click at [141, 304] on img at bounding box center [149, 292] width 56 height 56
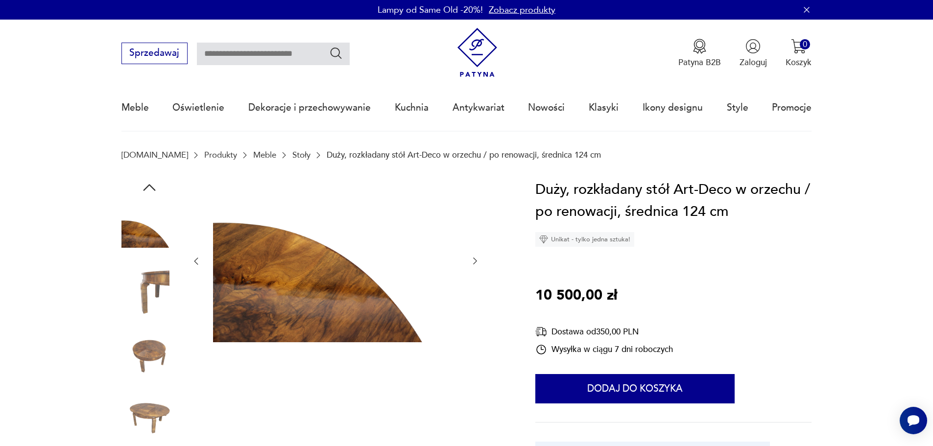
click at [152, 356] on img at bounding box center [149, 354] width 56 height 56
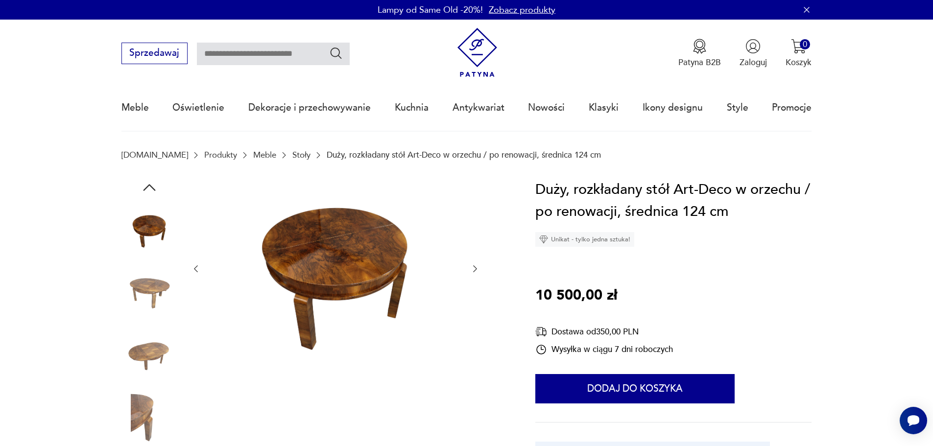
click at [156, 349] on img at bounding box center [149, 354] width 56 height 56
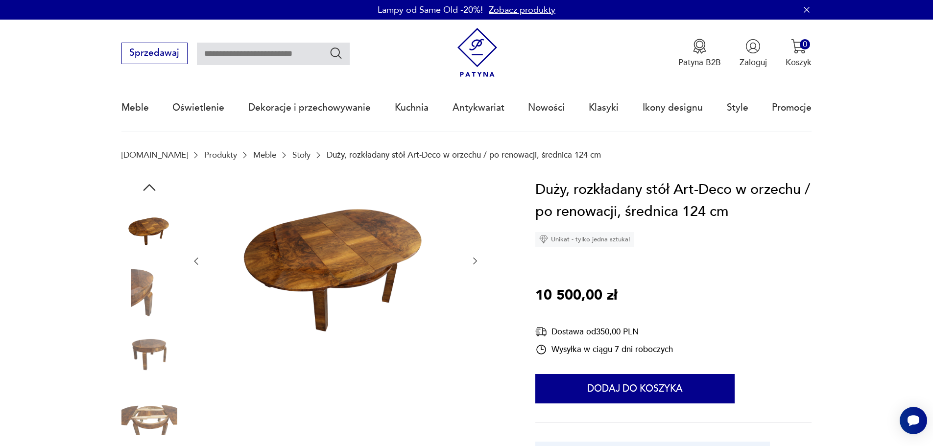
click at [151, 348] on img at bounding box center [149, 354] width 56 height 56
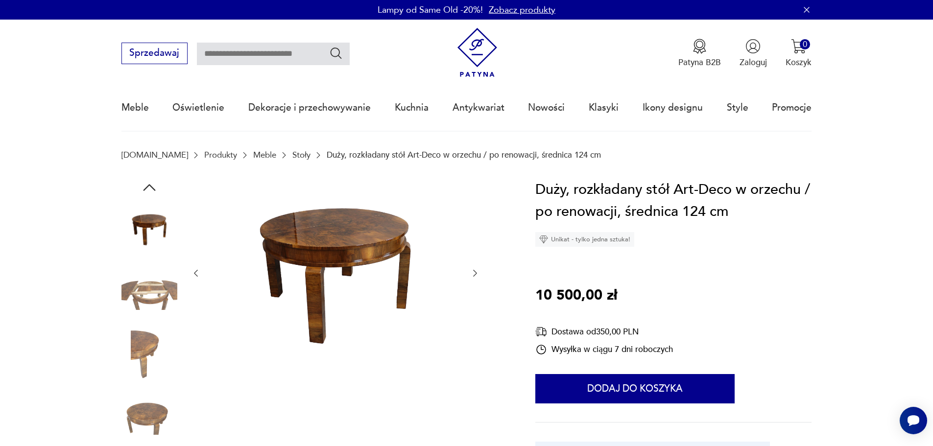
click at [154, 414] on img at bounding box center [149, 416] width 56 height 56
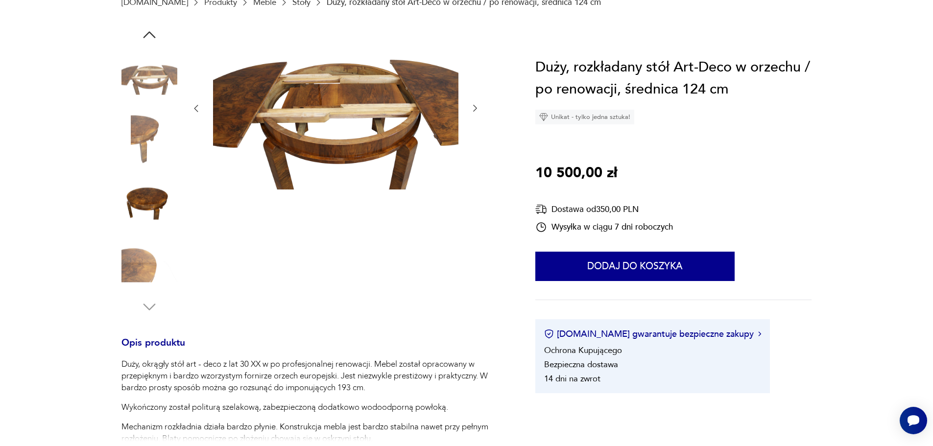
scroll to position [196, 0]
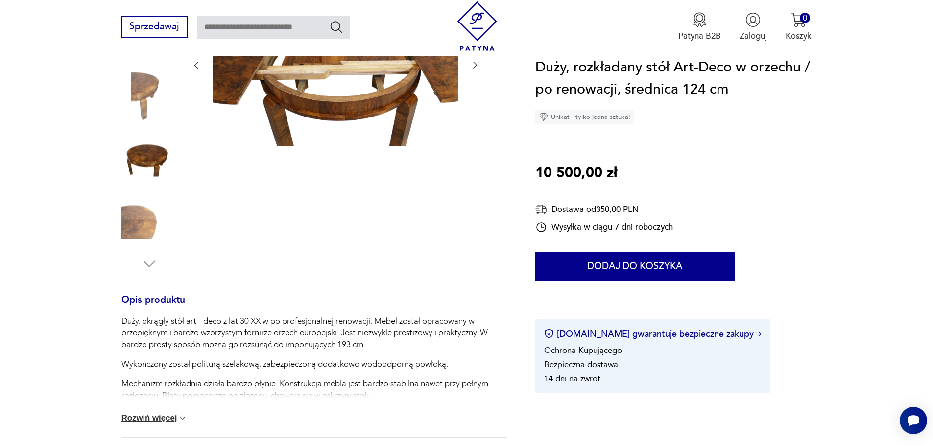
click at [136, 206] on img at bounding box center [149, 221] width 56 height 56
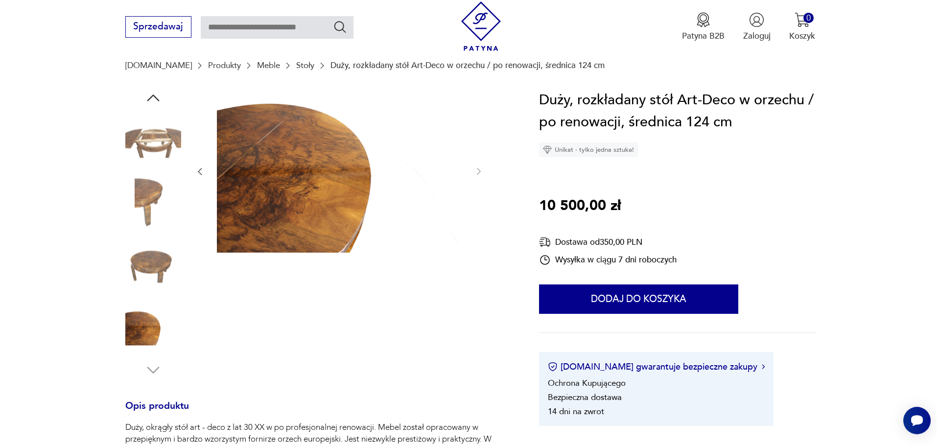
scroll to position [49, 0]
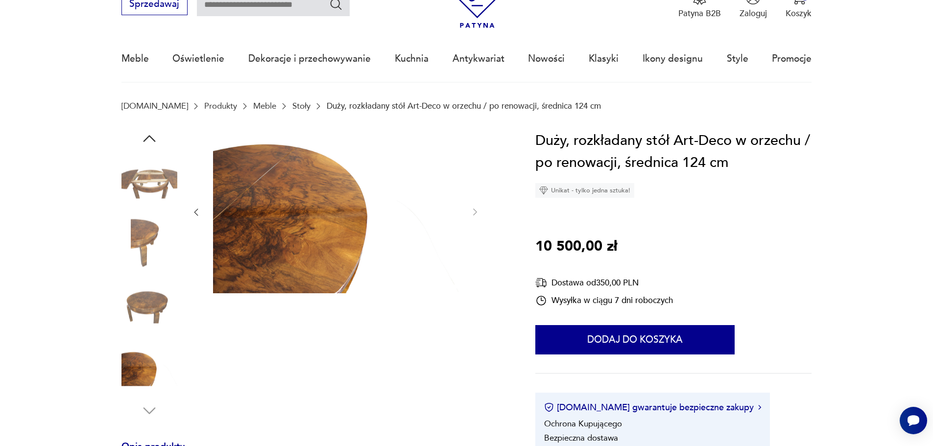
click at [149, 133] on icon "button" at bounding box center [150, 139] width 18 height 18
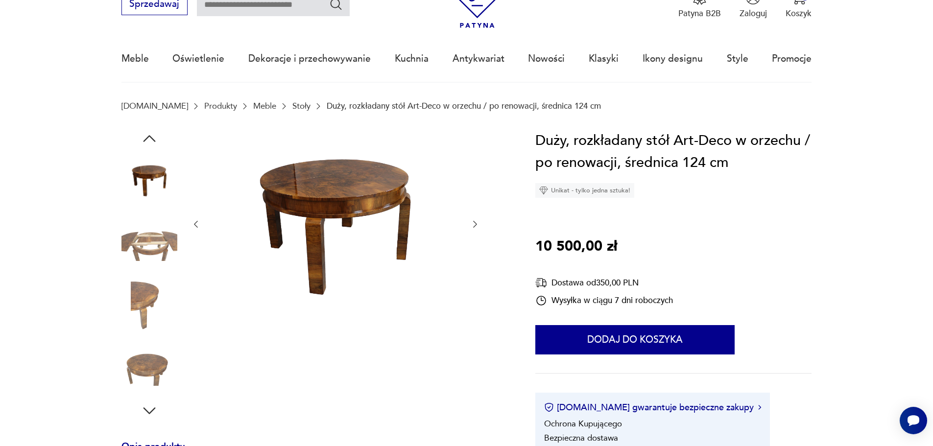
click at [330, 171] on img at bounding box center [335, 224] width 245 height 188
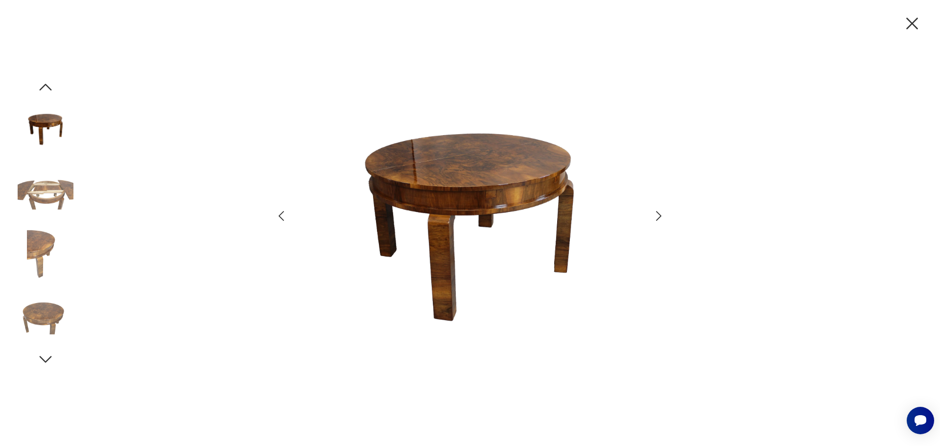
click at [40, 317] on img at bounding box center [46, 316] width 56 height 56
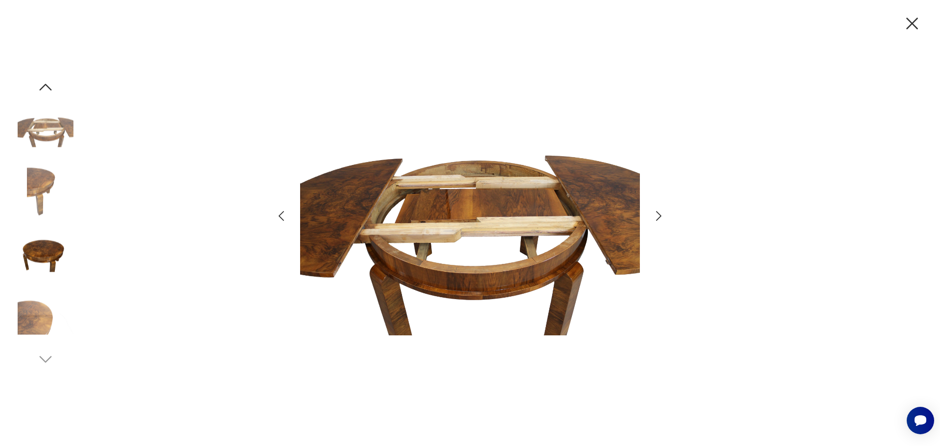
scroll to position [656, 0]
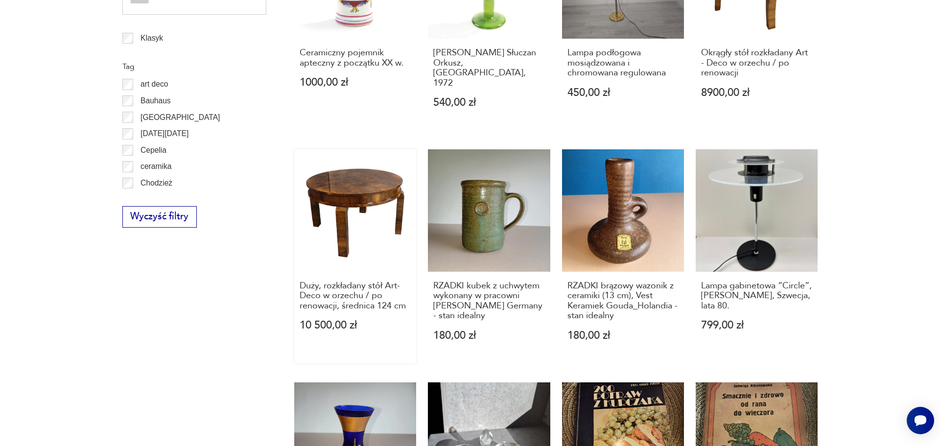
click at [365, 195] on link "Duży, rozkładany stół Art-Deco w orzechu / po renowacji, średnica 124 cm 10 500…" at bounding box center [355, 256] width 122 height 214
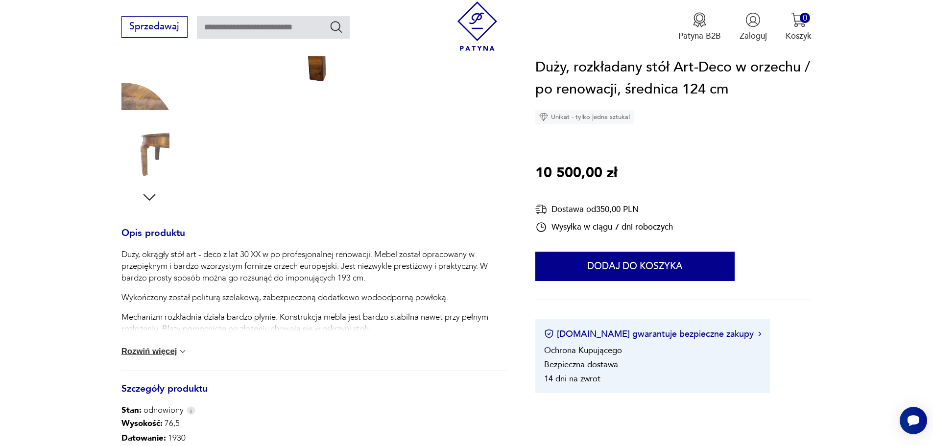
scroll to position [294, 0]
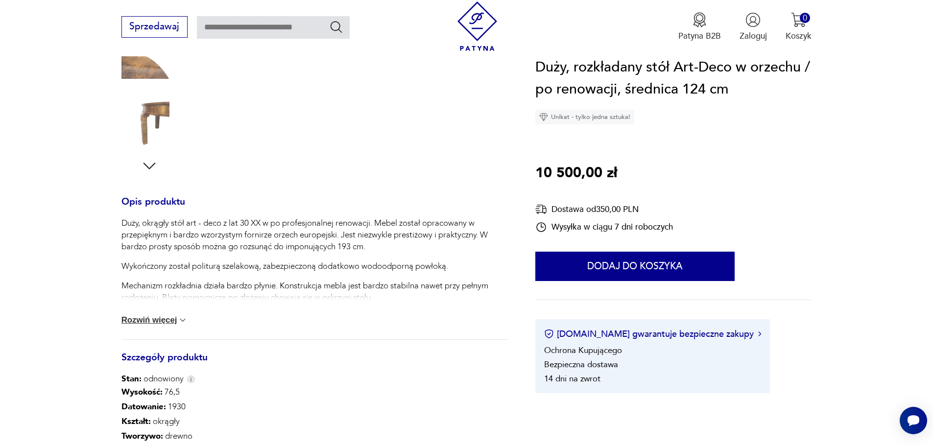
click at [160, 318] on button "Rozwiń więcej" at bounding box center [154, 320] width 67 height 10
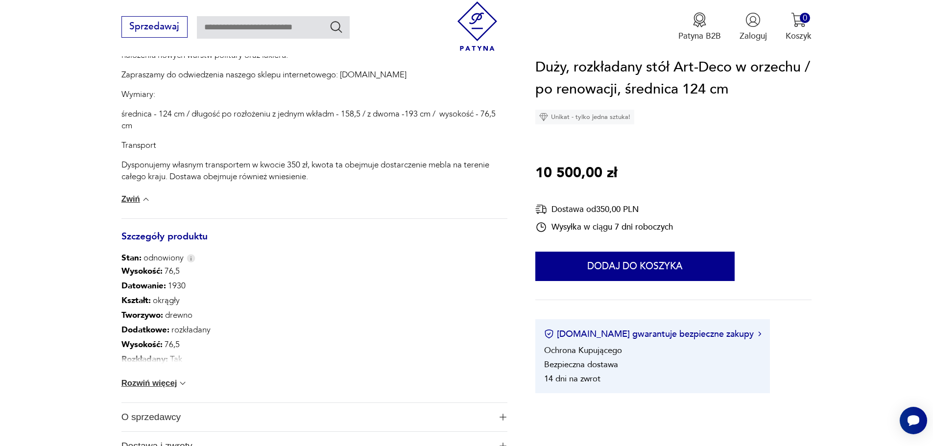
scroll to position [588, 0]
click at [163, 380] on button "Rozwiń więcej" at bounding box center [154, 383] width 67 height 10
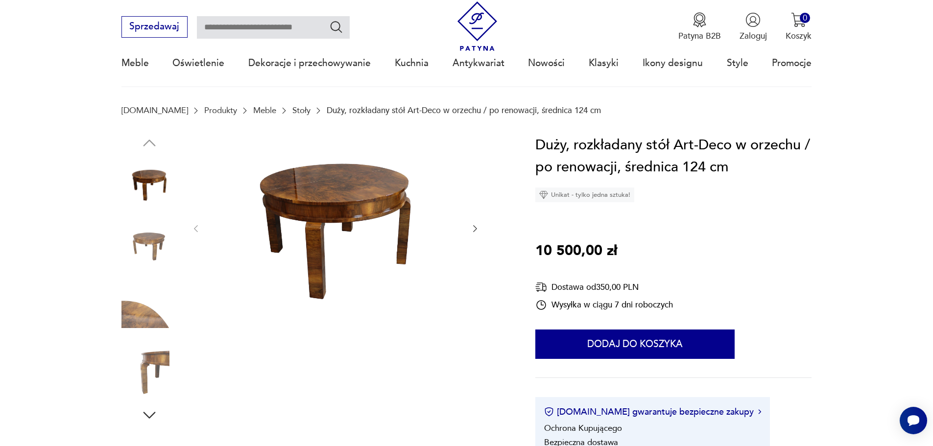
scroll to position [0, 0]
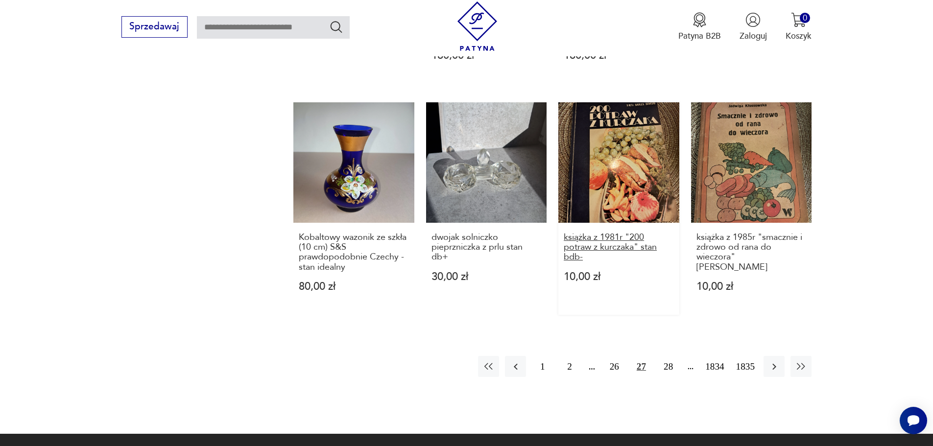
scroll to position [950, 0]
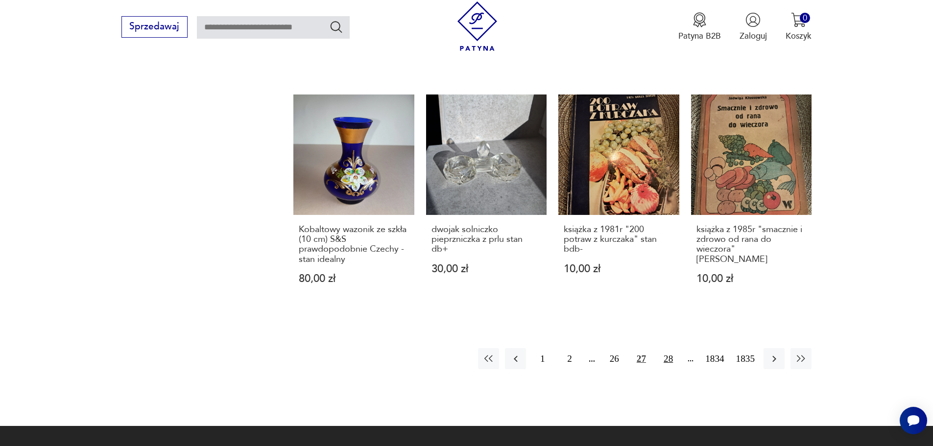
click at [671, 348] on button "28" at bounding box center [668, 358] width 21 height 21
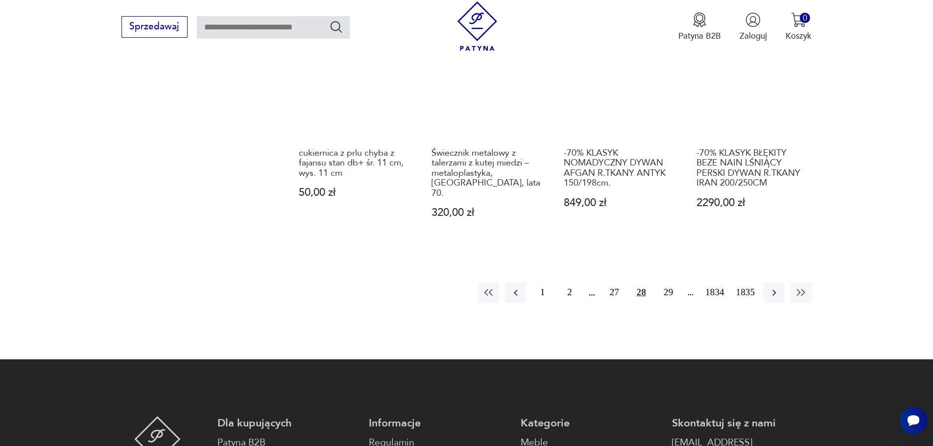
scroll to position [1048, 0]
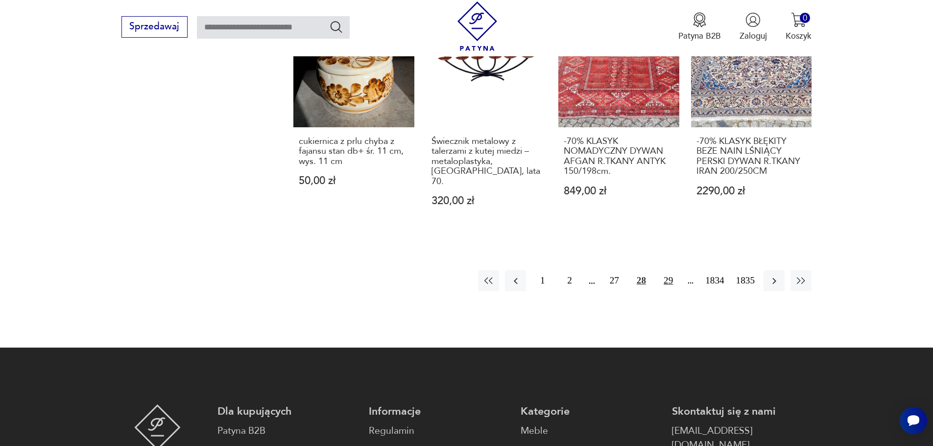
click at [669, 270] on button "29" at bounding box center [668, 280] width 21 height 21
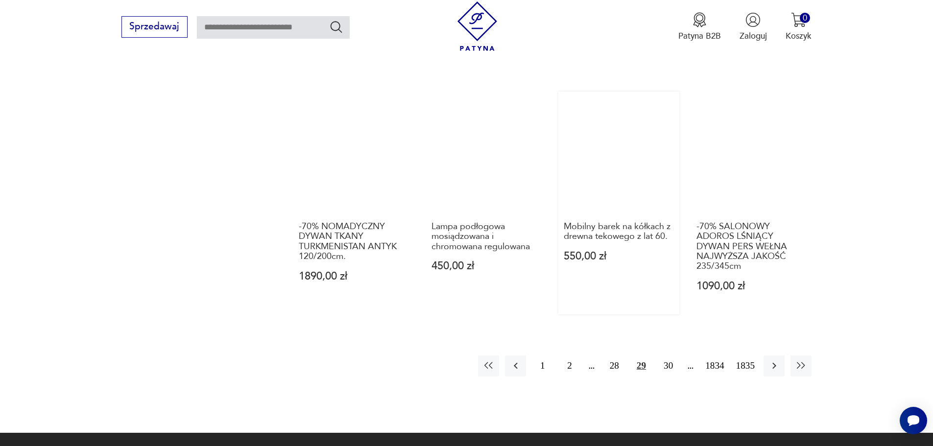
scroll to position [1048, 0]
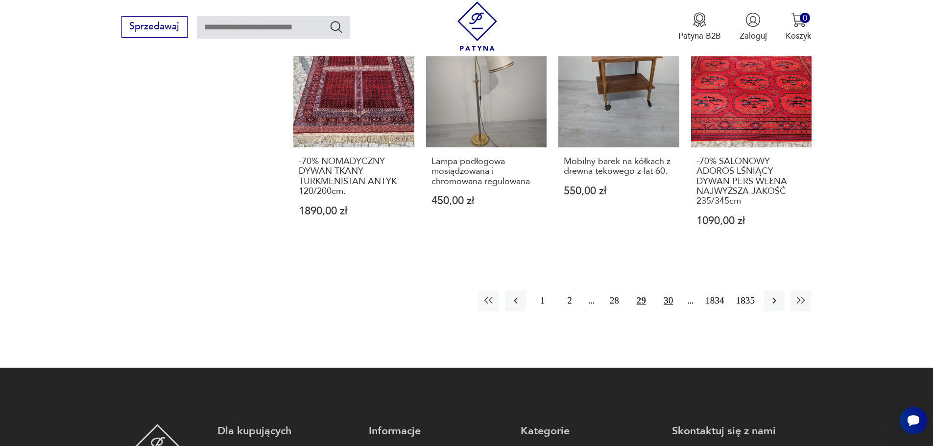
click at [668, 290] on button "30" at bounding box center [668, 300] width 21 height 21
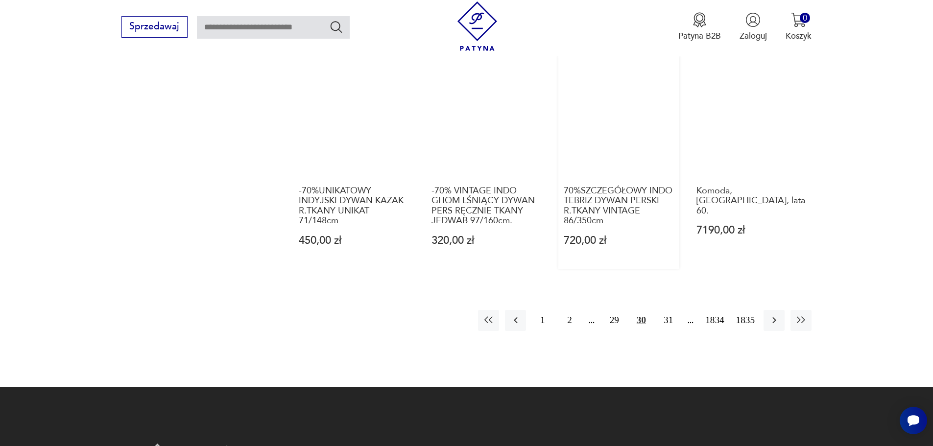
scroll to position [999, 0]
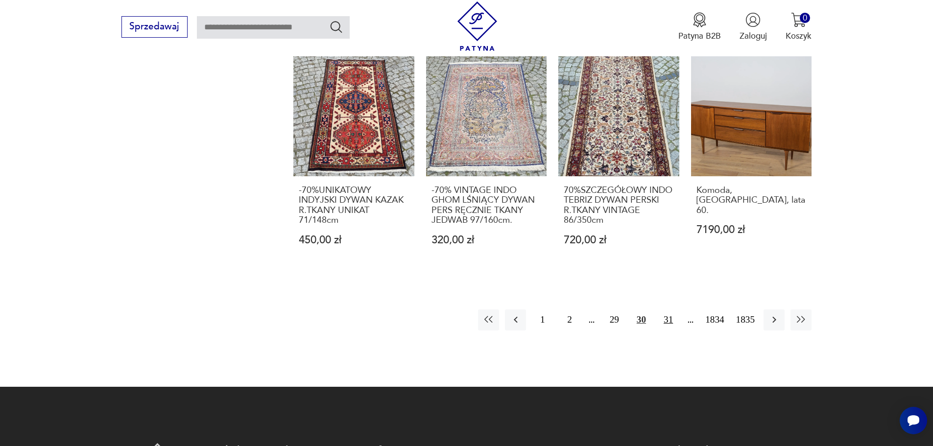
click at [667, 315] on button "31" at bounding box center [668, 320] width 21 height 21
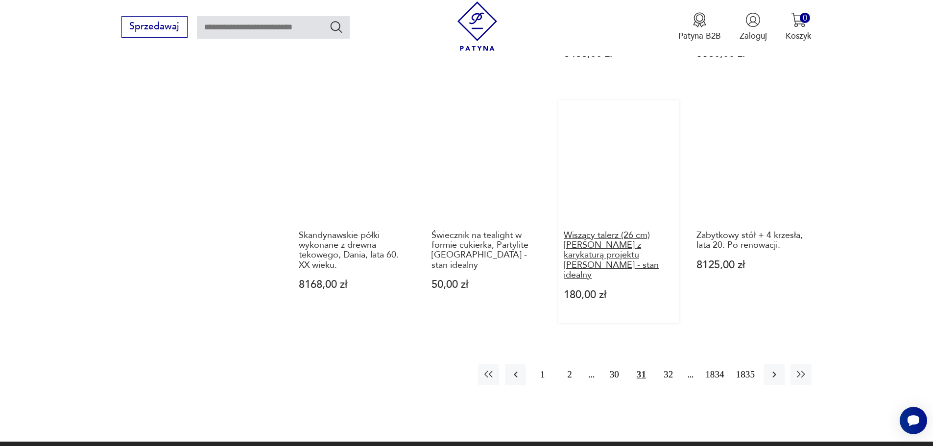
scroll to position [1097, 0]
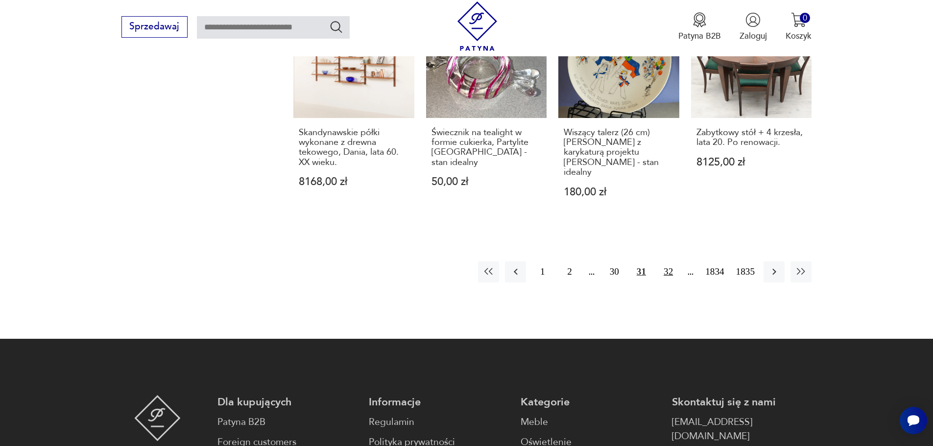
click at [667, 262] on button "32" at bounding box center [668, 272] width 21 height 21
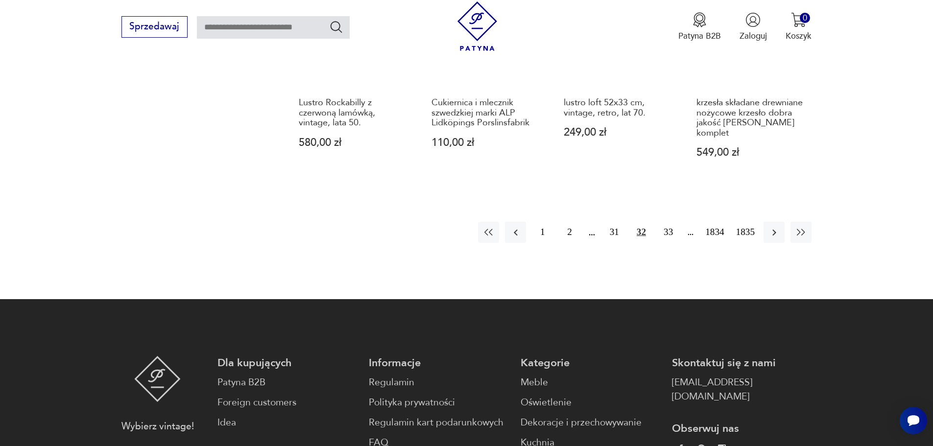
scroll to position [1048, 0]
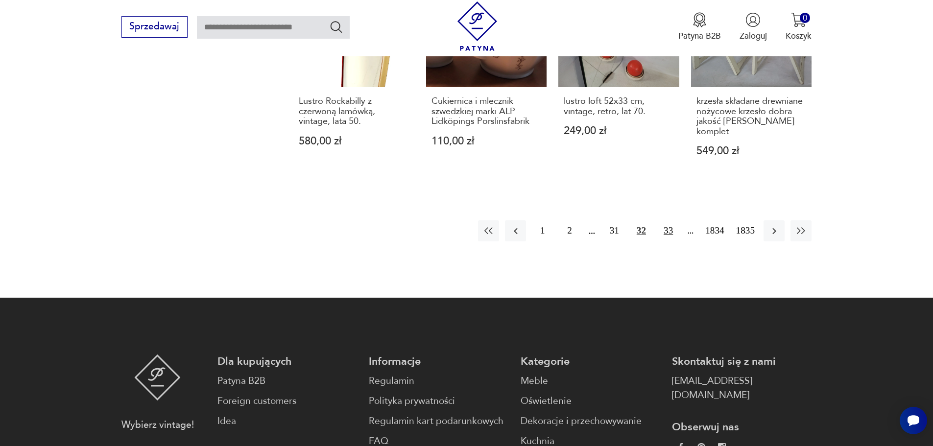
click at [669, 230] on button "33" at bounding box center [668, 230] width 21 height 21
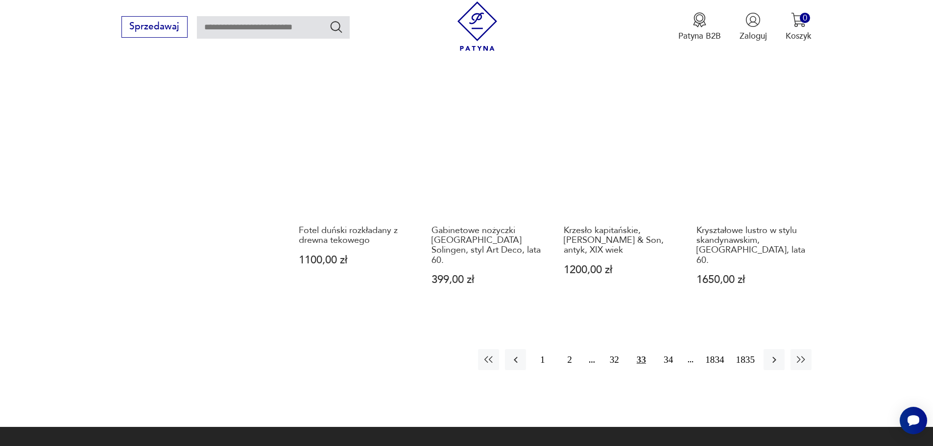
scroll to position [950, 0]
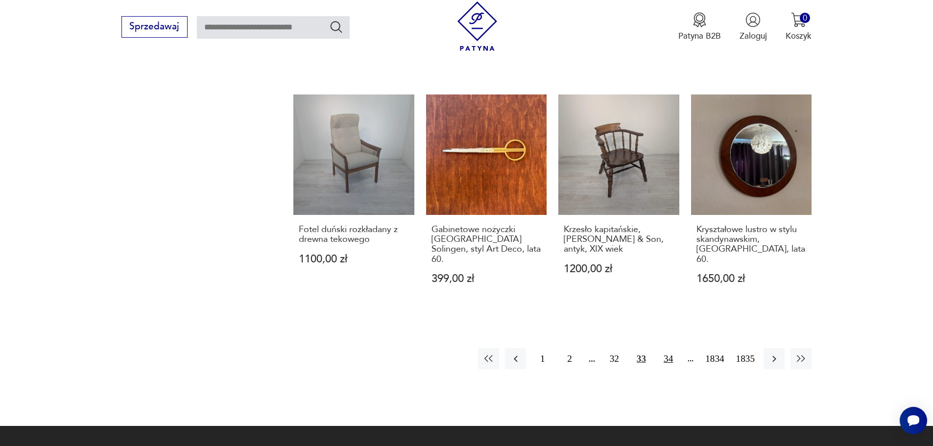
click at [668, 348] on button "34" at bounding box center [668, 358] width 21 height 21
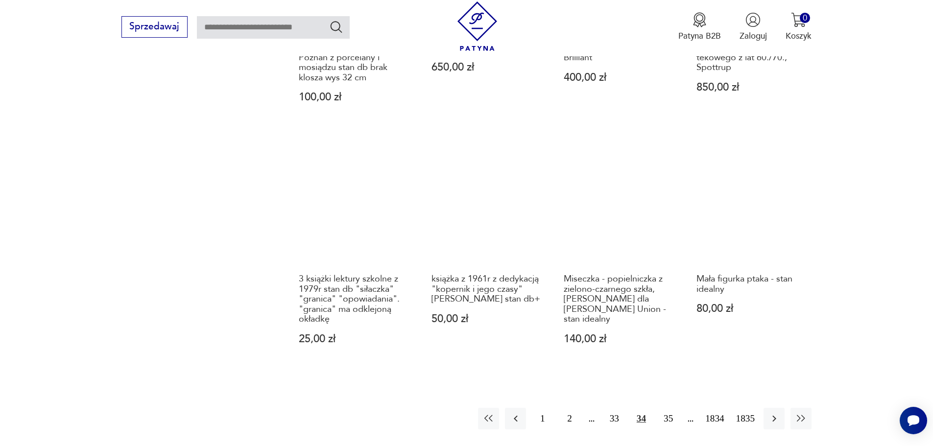
scroll to position [1097, 0]
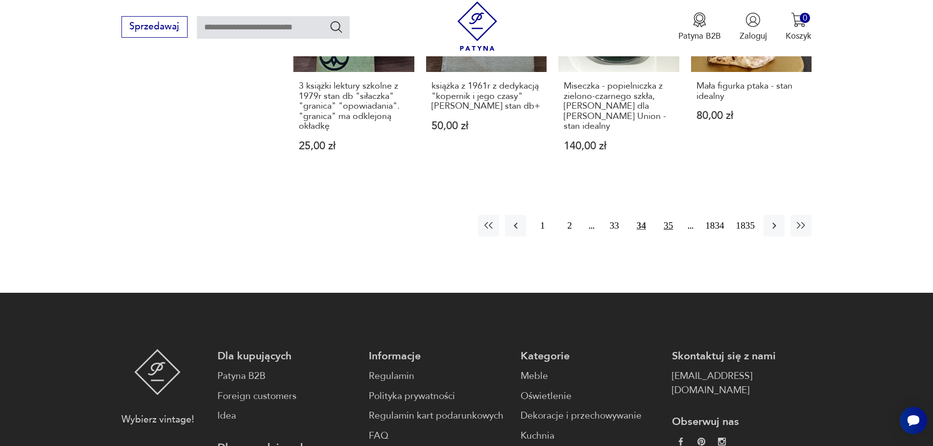
click at [667, 216] on button "35" at bounding box center [668, 225] width 21 height 21
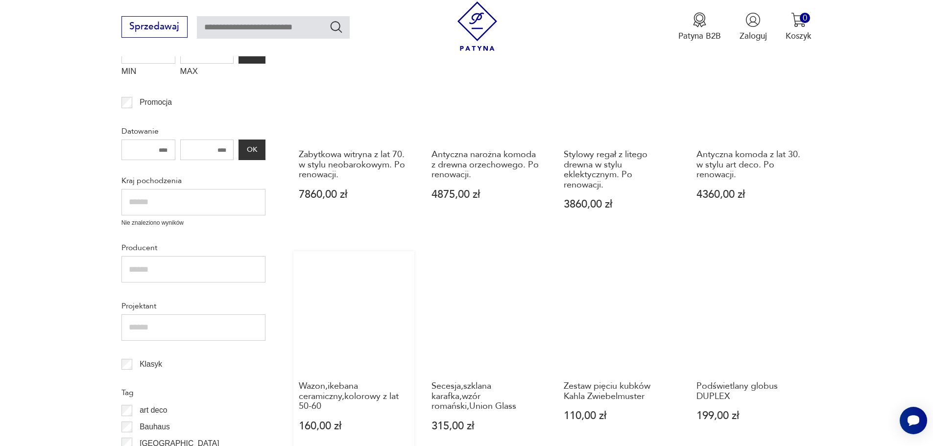
scroll to position [362, 0]
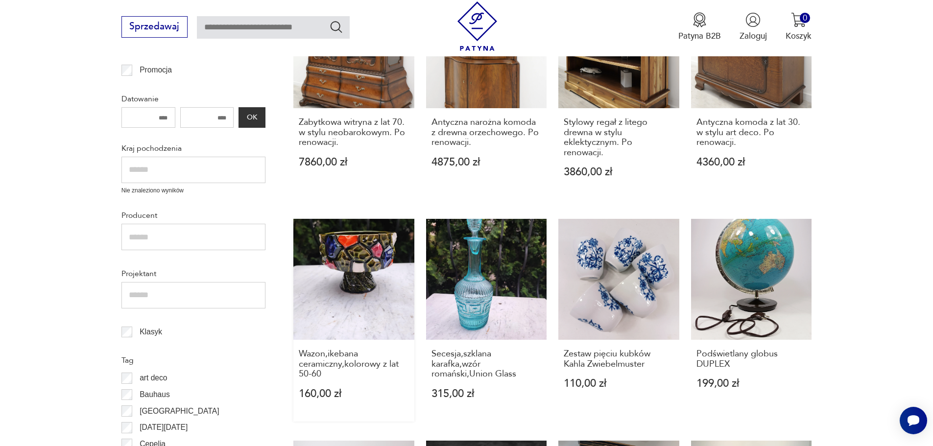
click at [359, 254] on link "Wazon,ikebana ceramiczny,kolorowy z lat 50-60 160,00 zł" at bounding box center [353, 320] width 121 height 203
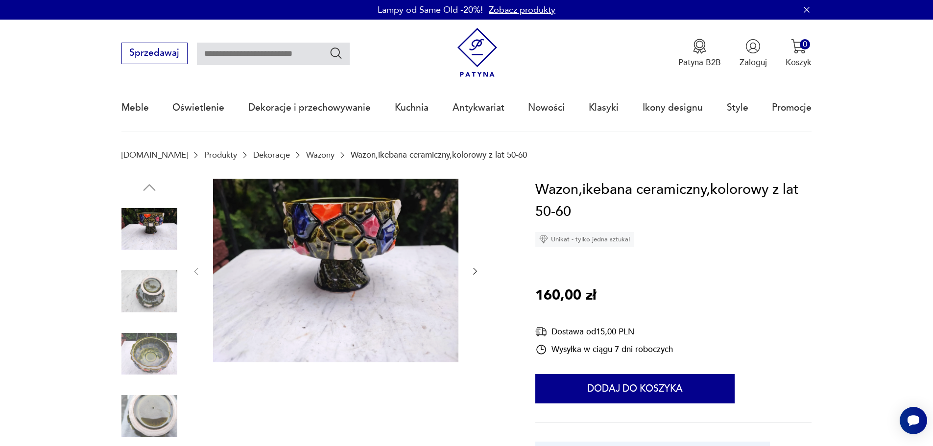
click at [151, 352] on img at bounding box center [149, 354] width 56 height 56
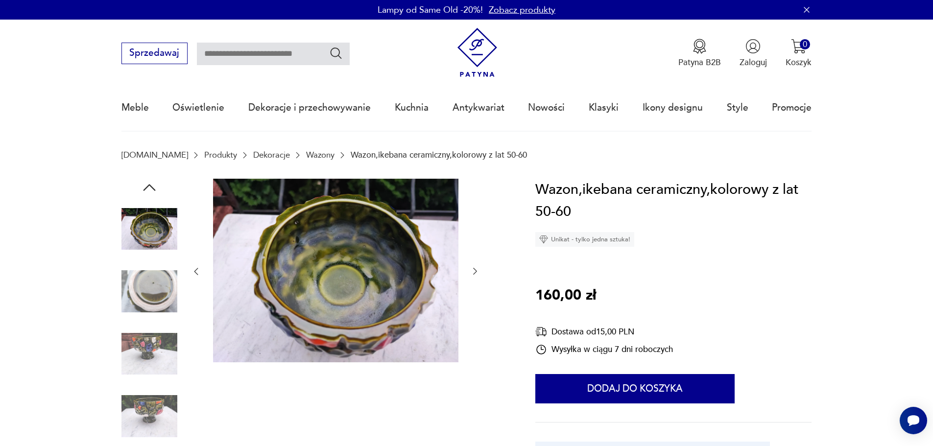
click at [155, 285] on img at bounding box center [149, 292] width 56 height 56
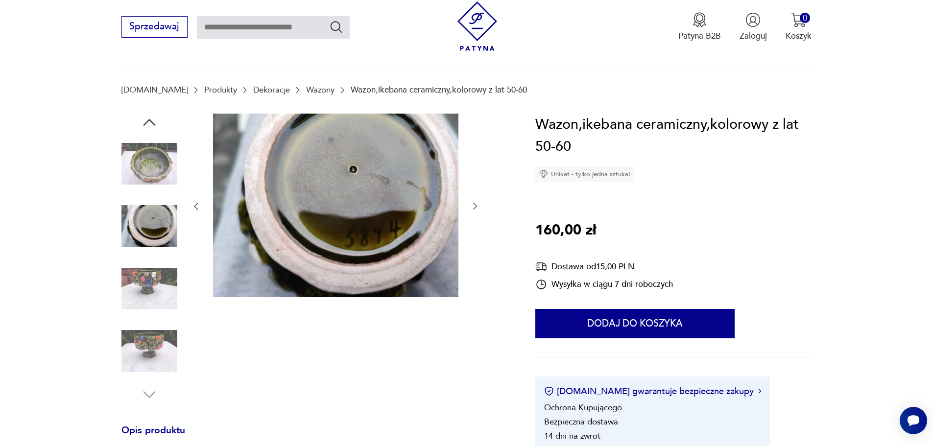
scroll to position [98, 0]
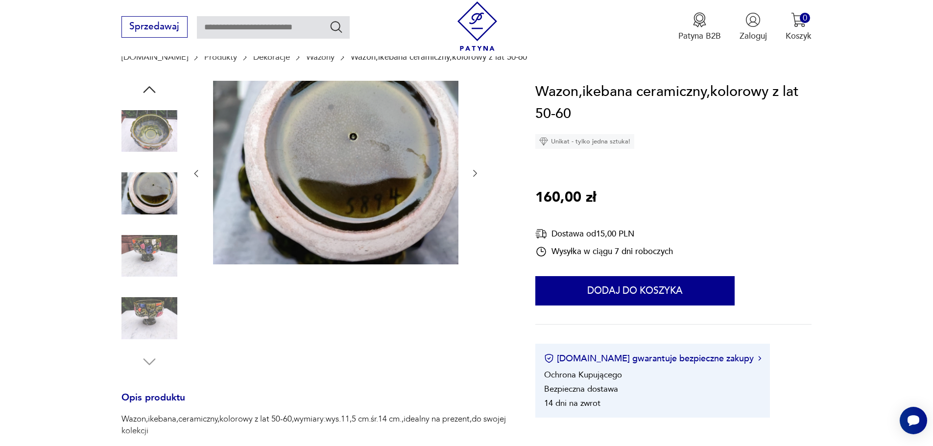
click at [157, 303] on img at bounding box center [149, 318] width 56 height 56
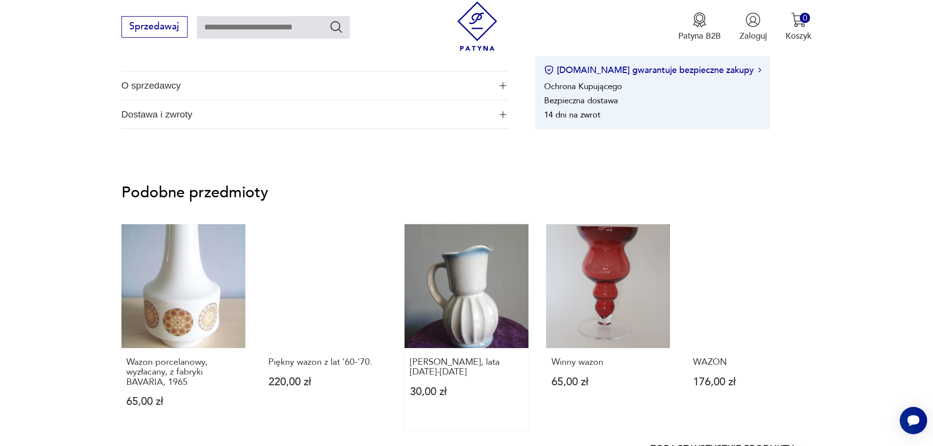
scroll to position [686, 0]
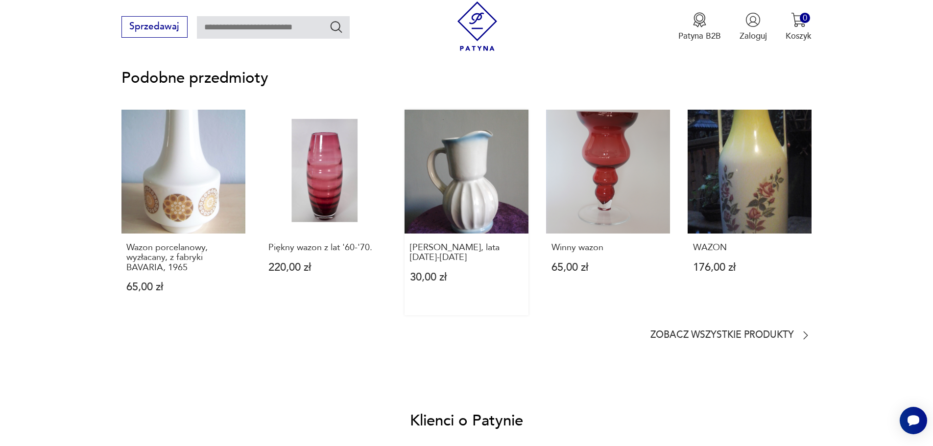
click at [471, 171] on link "[PERSON_NAME], lata [DATE]-[DATE] 30,00 zł" at bounding box center [467, 213] width 124 height 206
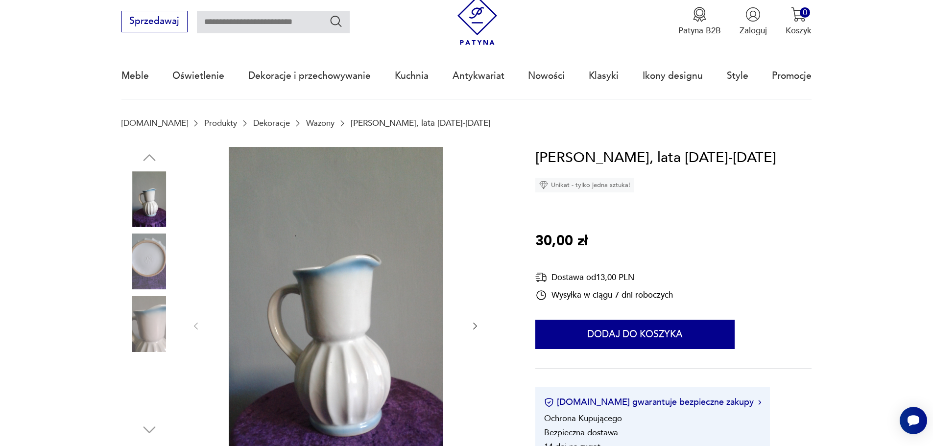
scroll to position [49, 0]
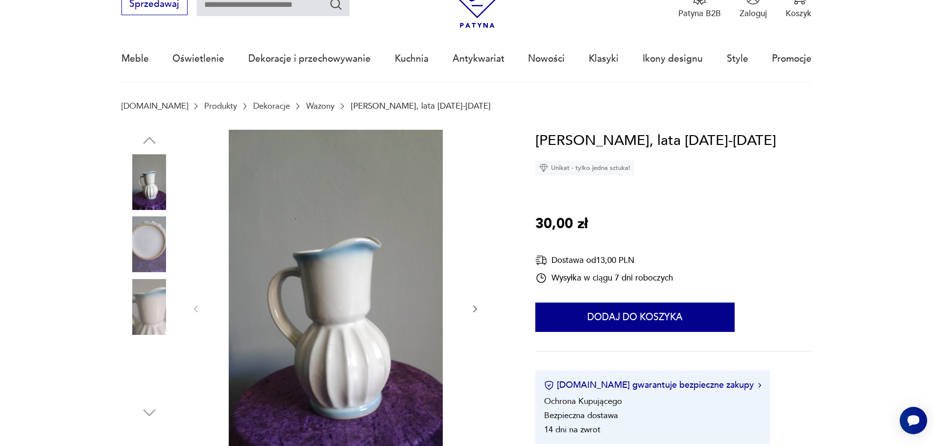
click at [151, 308] on img at bounding box center [149, 307] width 56 height 56
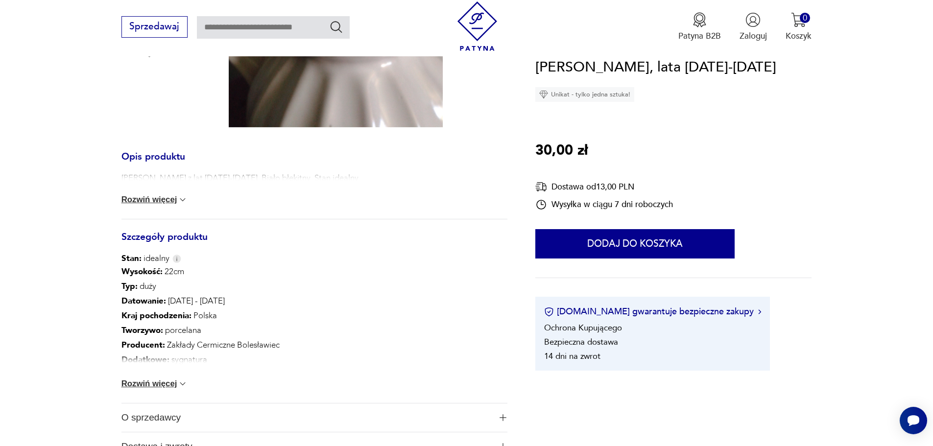
scroll to position [441, 0]
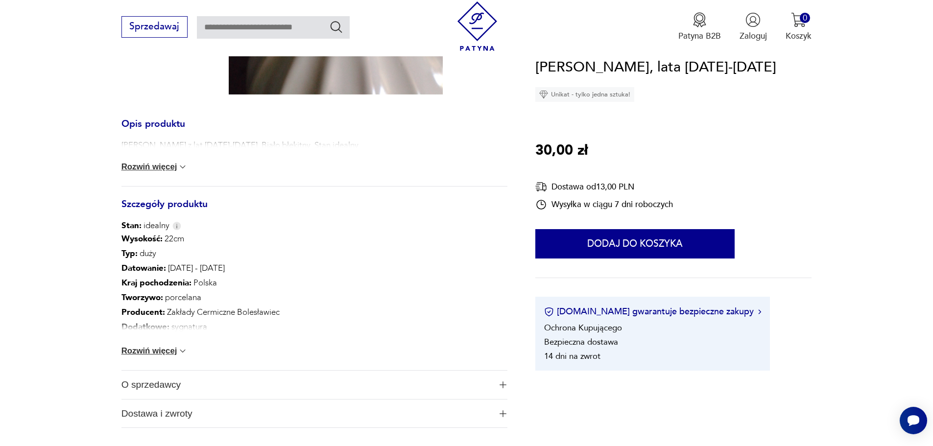
click at [163, 347] on button "Rozwiń więcej" at bounding box center [154, 351] width 67 height 10
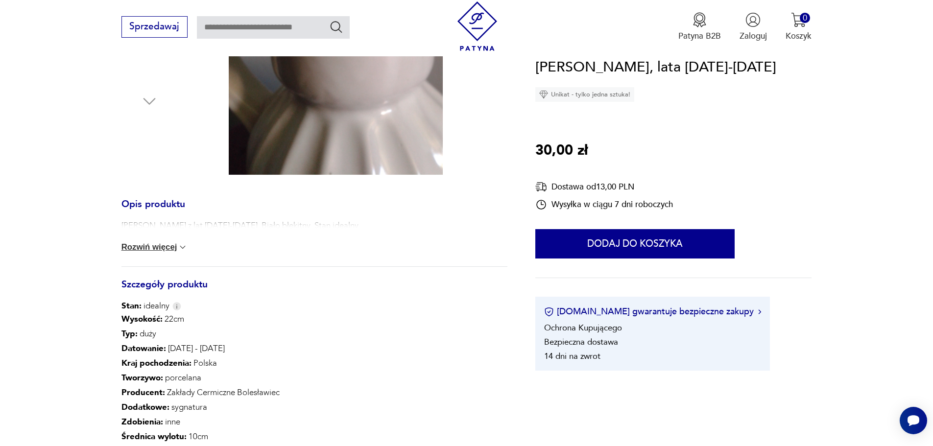
scroll to position [343, 0]
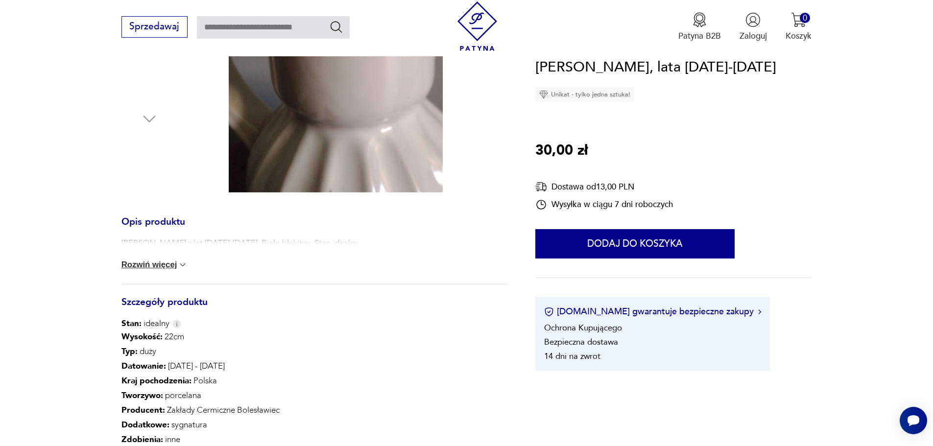
click at [166, 259] on div "[PERSON_NAME] z lat [DATE]-[DATE] .Biało błękitny .Stan idealny . Rozwiń więcej" at bounding box center [314, 261] width 386 height 47
click at [168, 266] on button "Rozwiń więcej" at bounding box center [154, 265] width 67 height 10
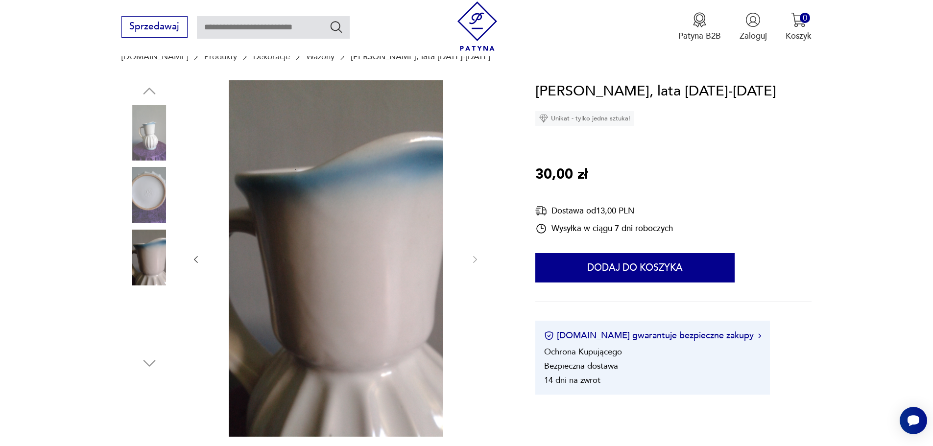
scroll to position [98, 0]
click at [148, 134] on img at bounding box center [149, 133] width 56 height 56
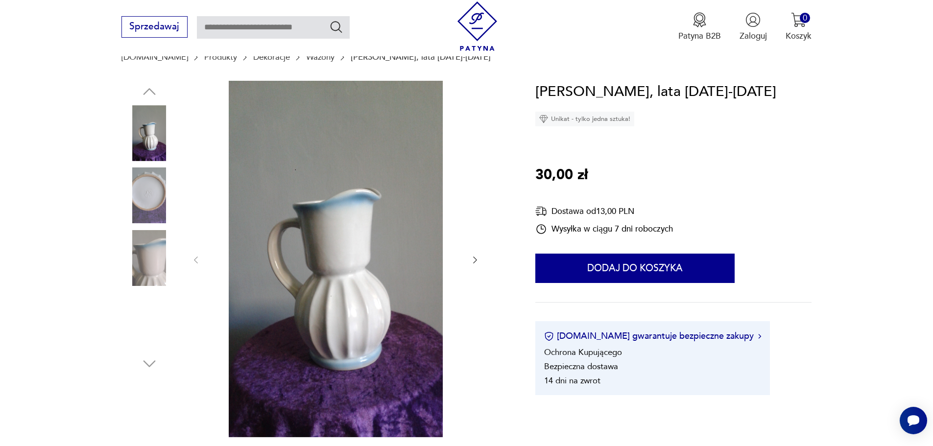
scroll to position [123, 0]
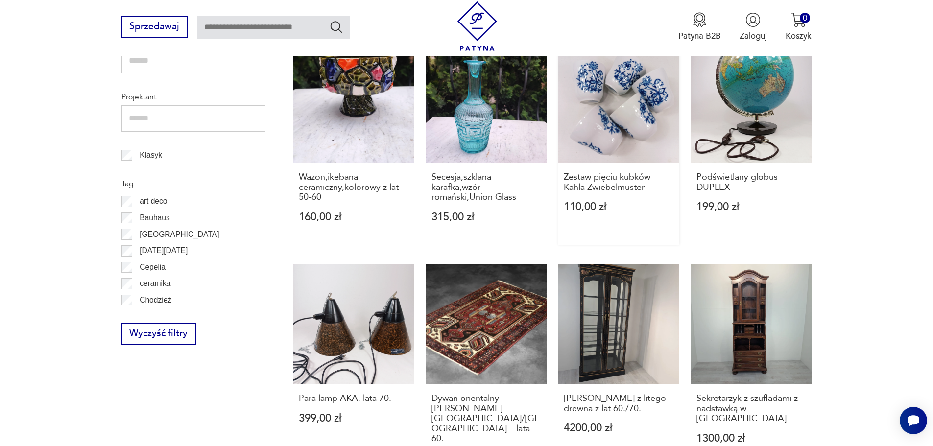
scroll to position [607, 0]
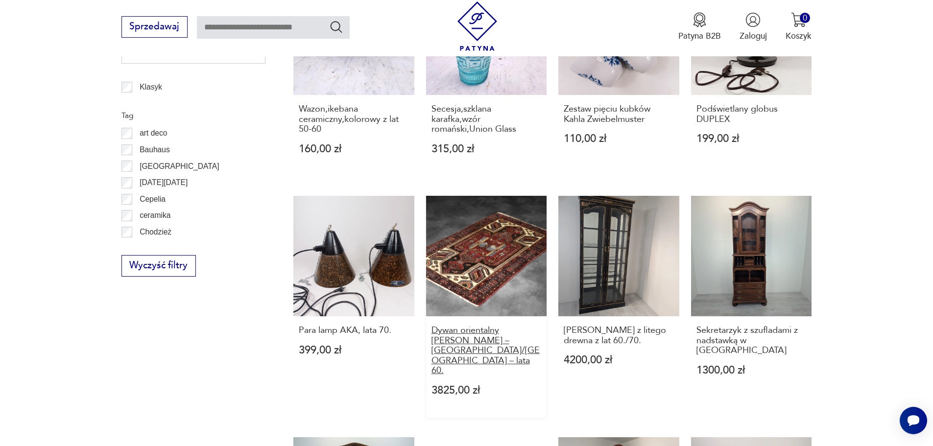
click at [489, 342] on h3 "Dywan orientalny [PERSON_NAME] – [GEOGRAPHIC_DATA]/[GEOGRAPHIC_DATA] – lata 60." at bounding box center [487, 351] width 110 height 50
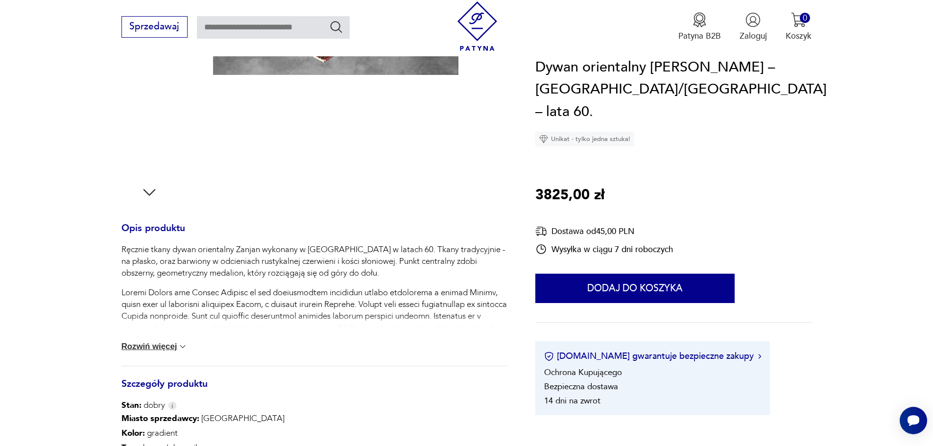
scroll to position [294, 0]
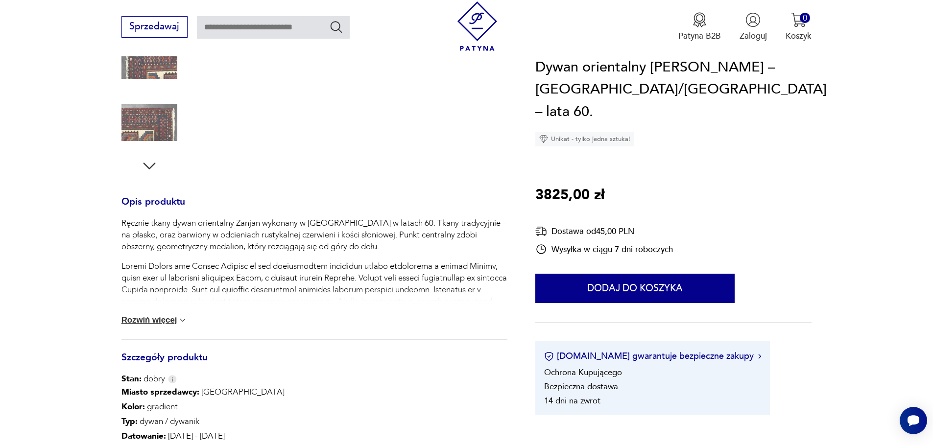
click at [155, 318] on button "Rozwiń więcej" at bounding box center [154, 320] width 67 height 10
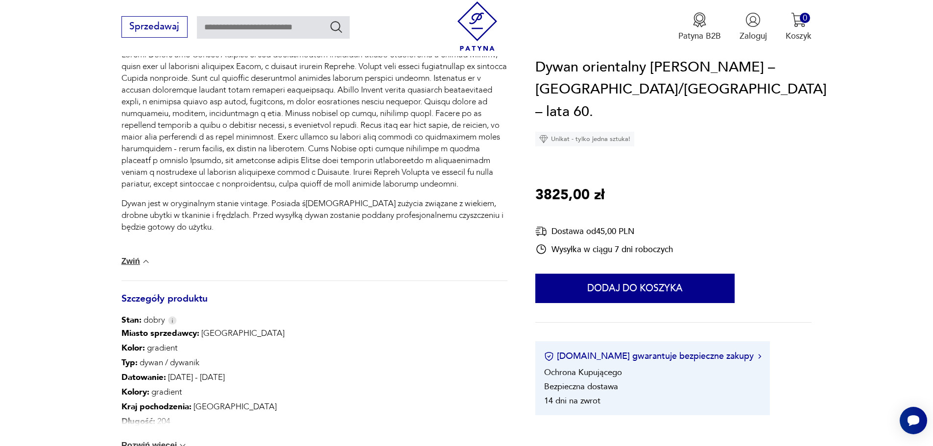
scroll to position [539, 0]
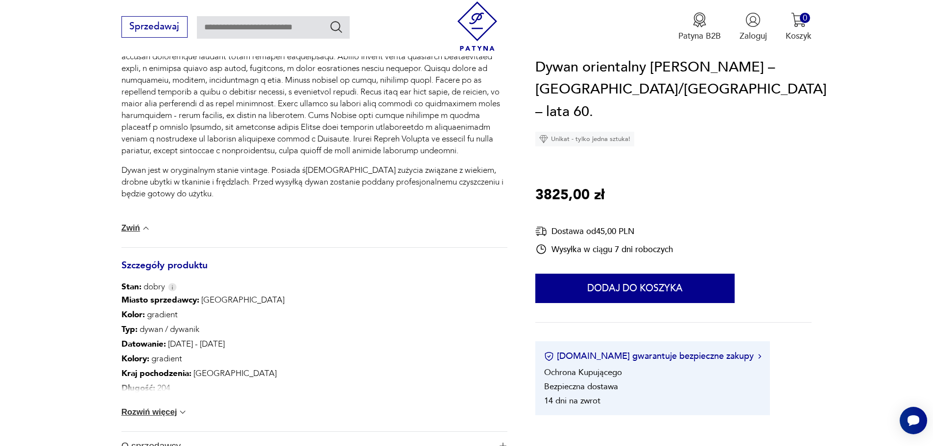
click at [168, 409] on button "Rozwiń więcej" at bounding box center [154, 413] width 67 height 10
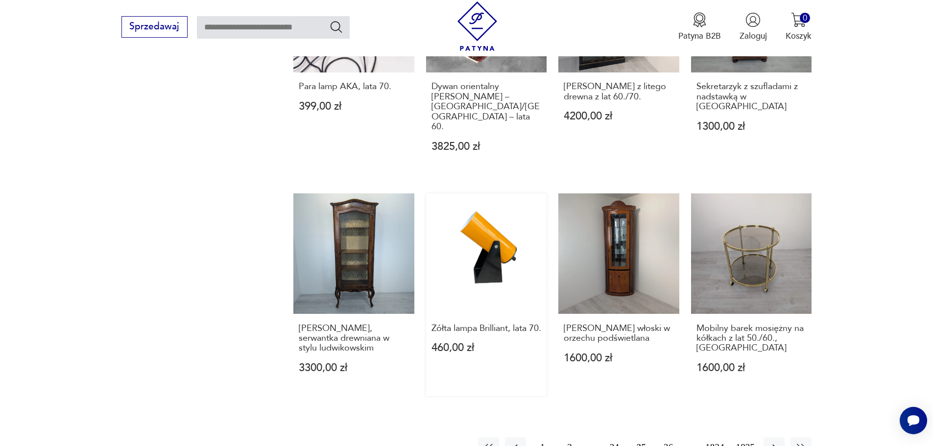
scroll to position [852, 0]
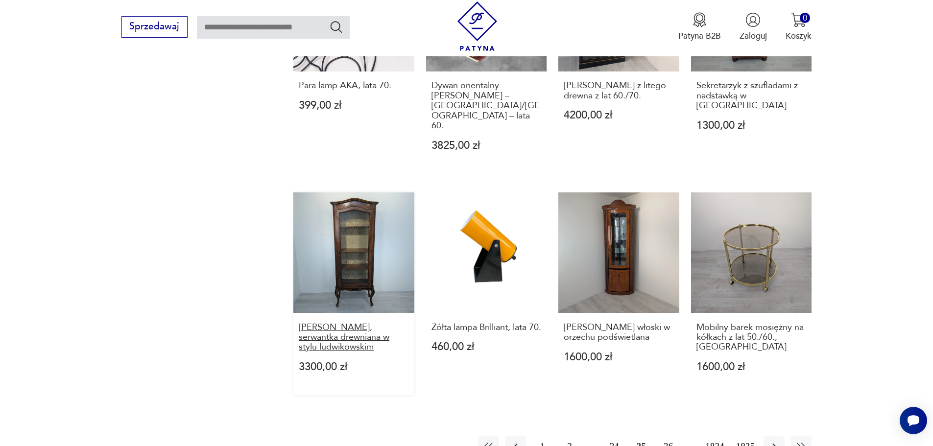
click at [352, 323] on h3 "[PERSON_NAME], serwantka drewniana w stylu ludwikowskim" at bounding box center [354, 338] width 110 height 30
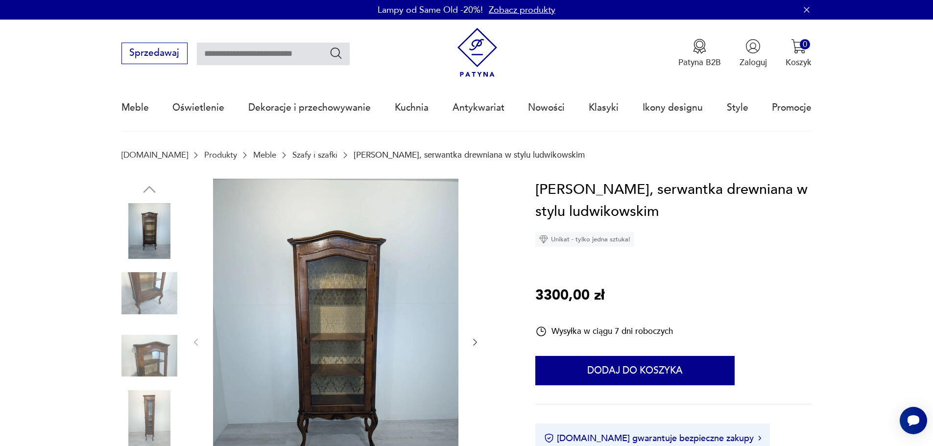
click at [161, 358] on img at bounding box center [149, 356] width 56 height 56
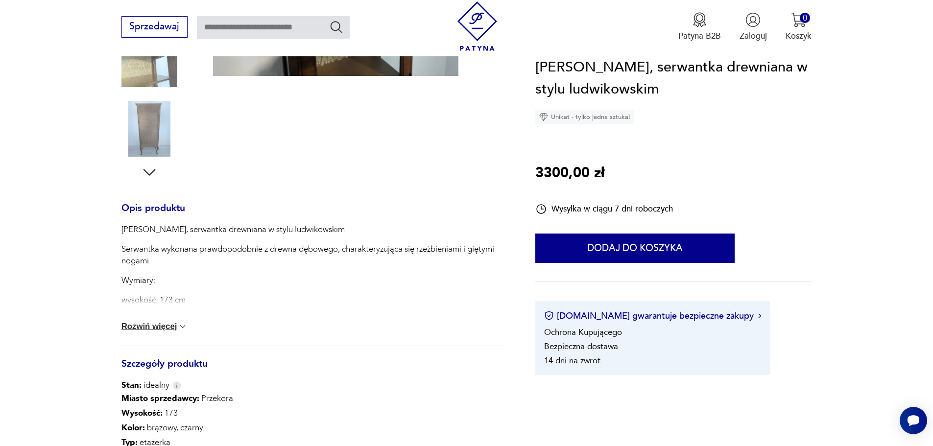
scroll to position [294, 0]
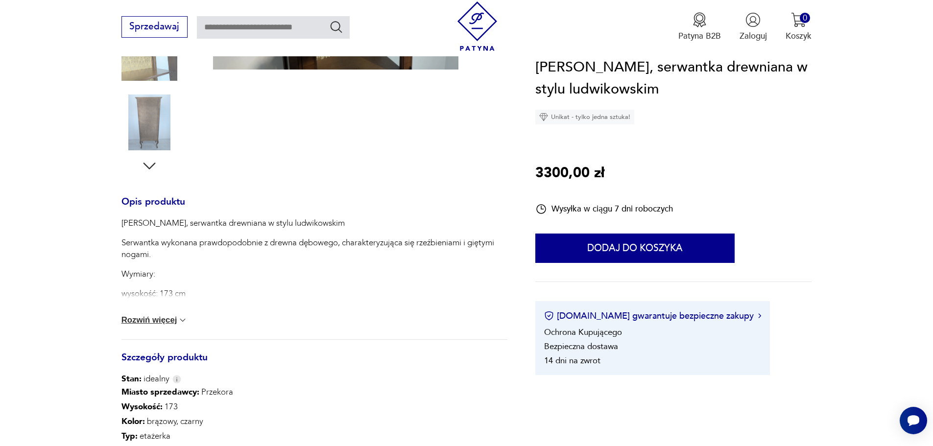
click at [165, 318] on button "Rozwiń więcej" at bounding box center [154, 320] width 67 height 10
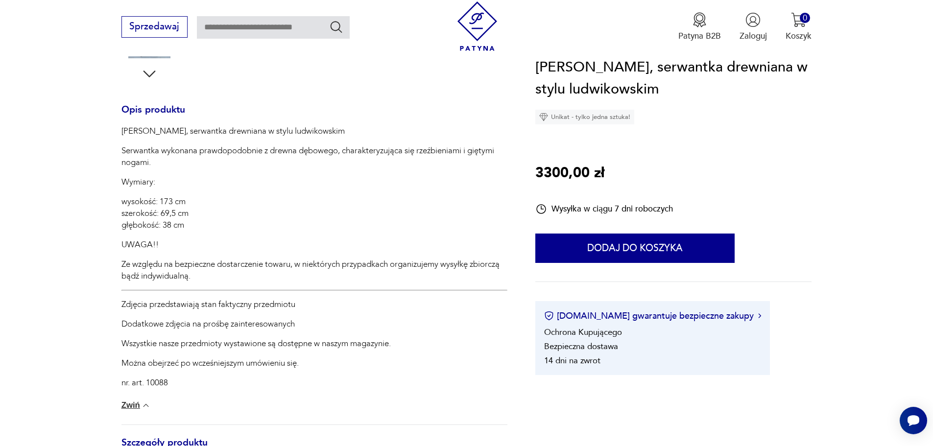
scroll to position [392, 0]
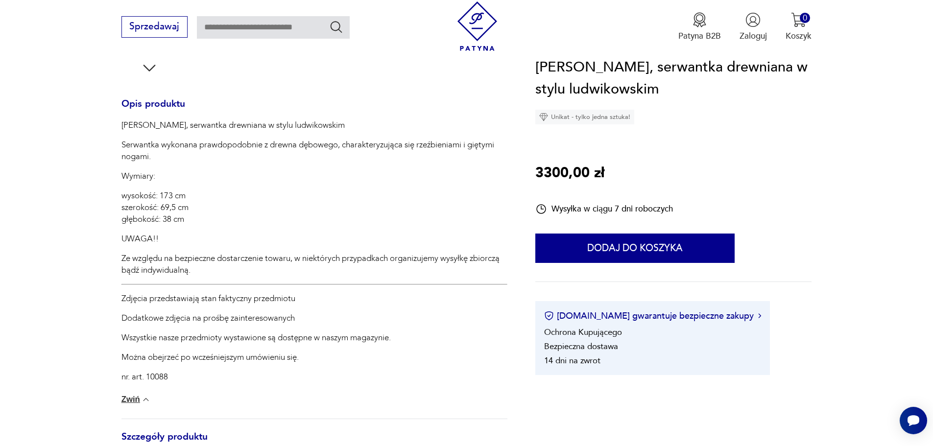
click at [133, 399] on button "Zwiń" at bounding box center [135, 400] width 29 height 10
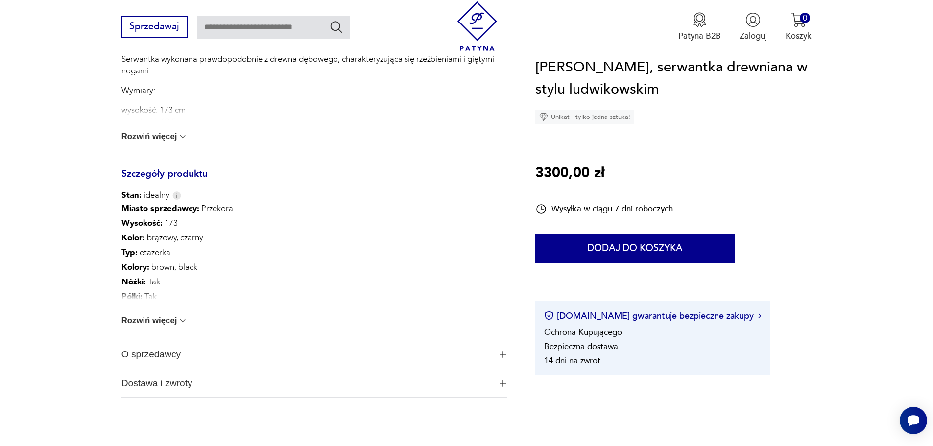
scroll to position [539, 0]
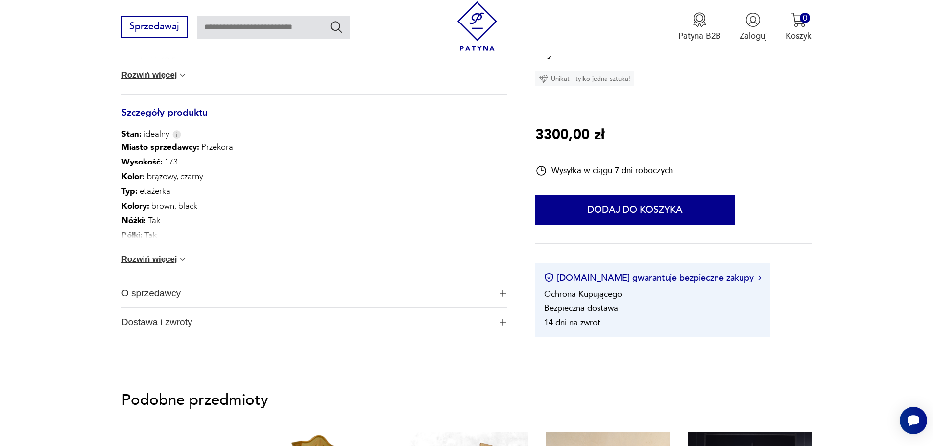
click at [155, 259] on button "Rozwiń więcej" at bounding box center [154, 260] width 67 height 10
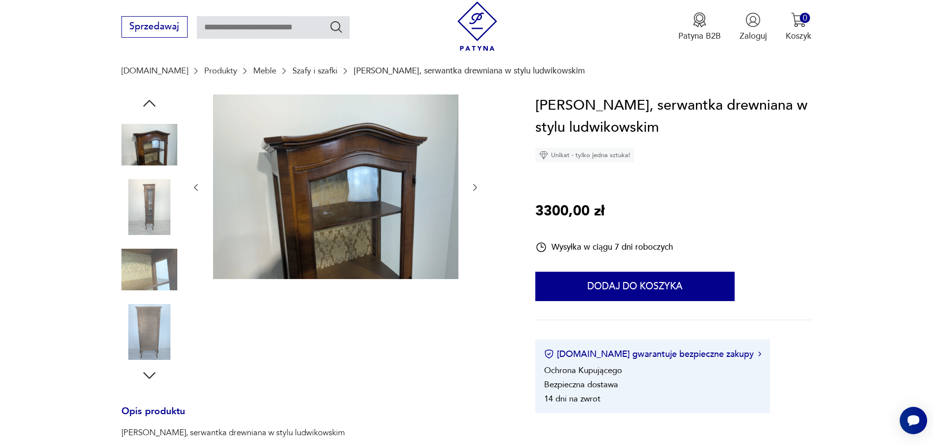
scroll to position [49, 0]
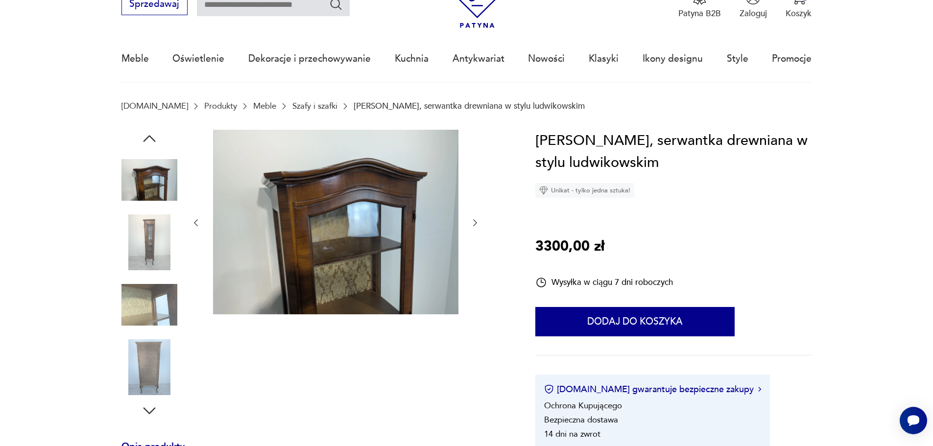
click at [153, 236] on img at bounding box center [149, 243] width 56 height 56
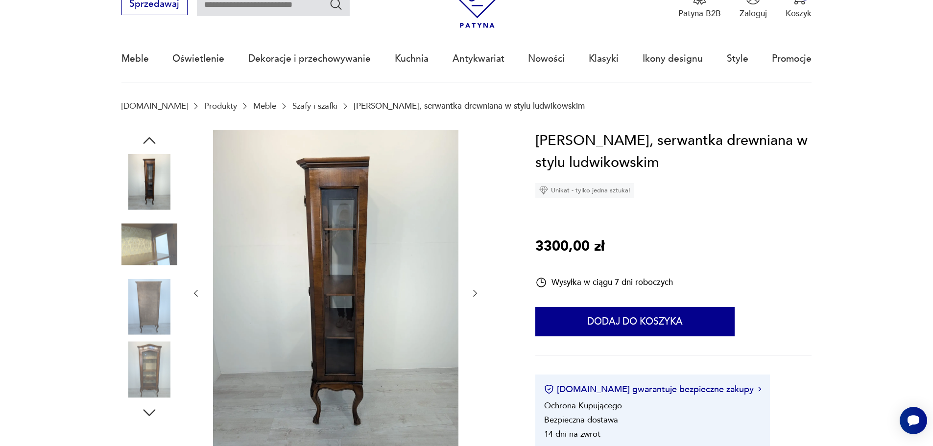
click at [148, 300] on img at bounding box center [149, 307] width 56 height 56
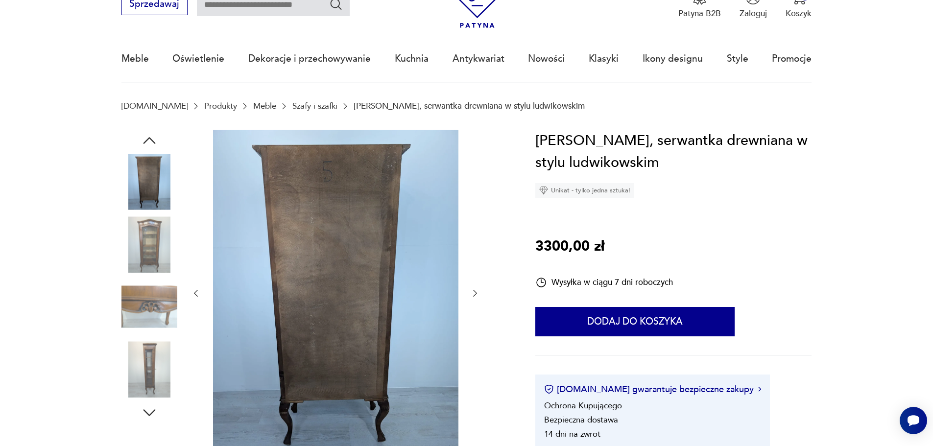
click at [153, 368] on img at bounding box center [149, 369] width 56 height 56
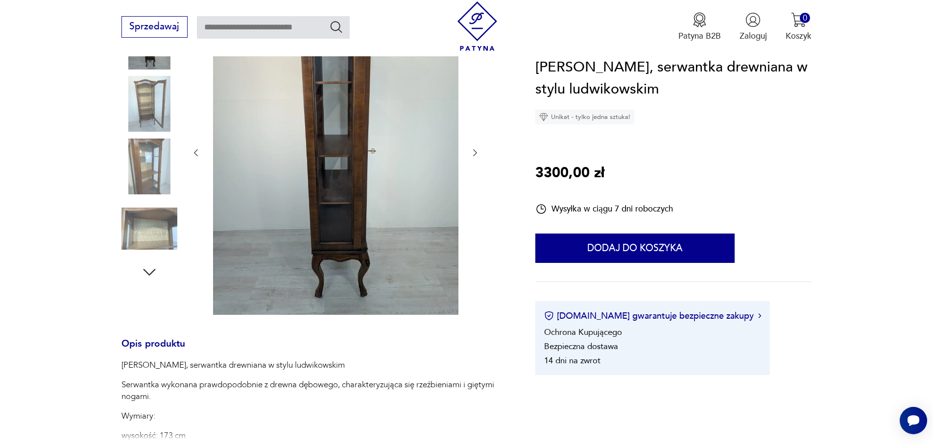
scroll to position [196, 0]
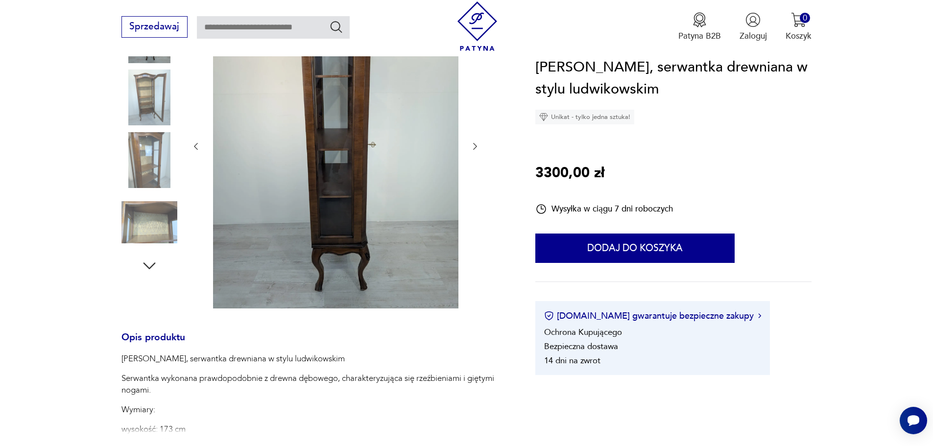
click at [150, 266] on icon "button" at bounding box center [150, 266] width 18 height 18
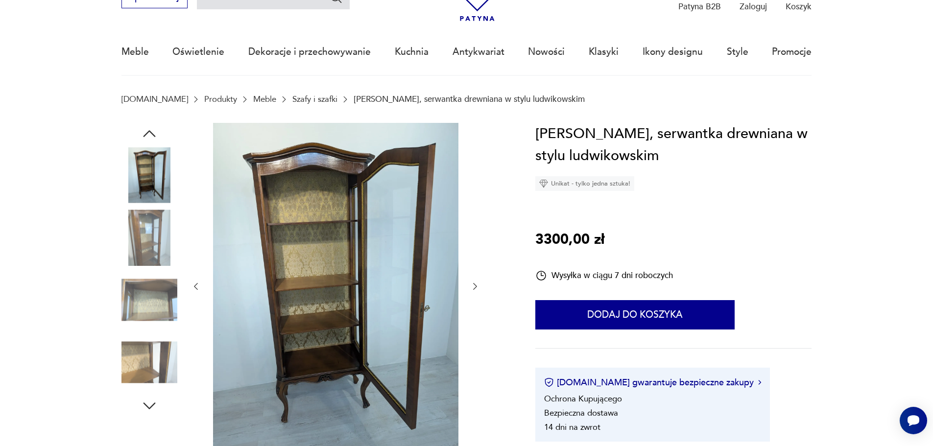
scroll to position [49, 0]
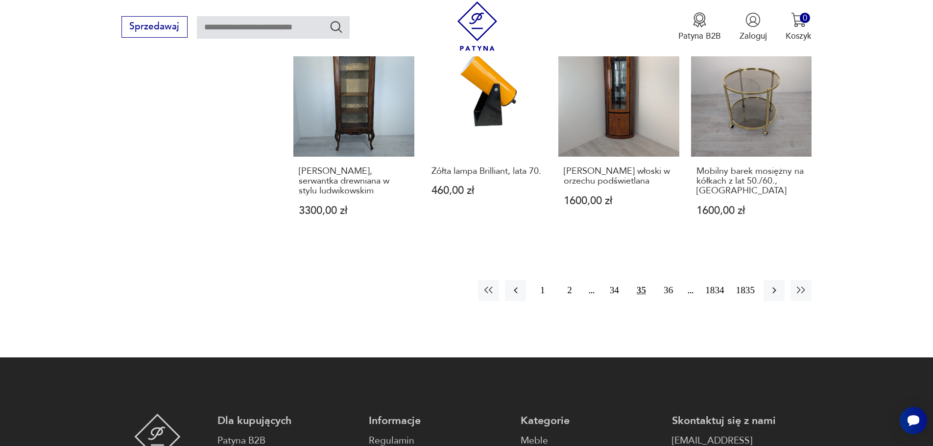
scroll to position [1033, 0]
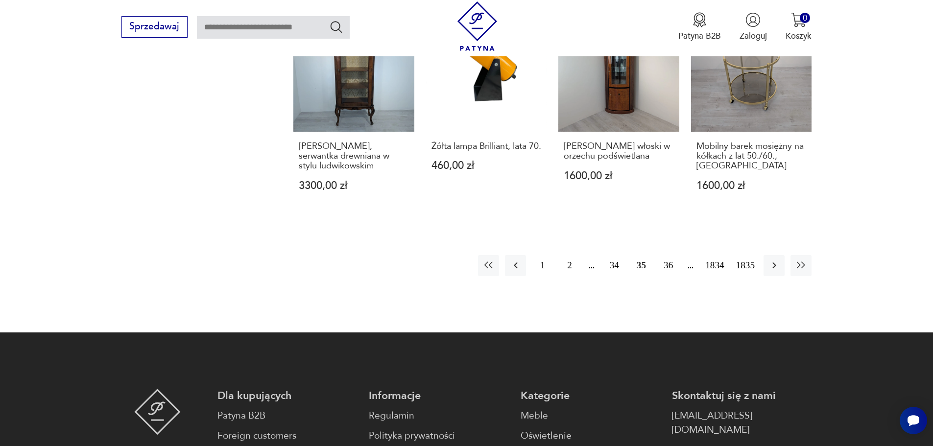
click at [671, 255] on button "36" at bounding box center [668, 265] width 21 height 21
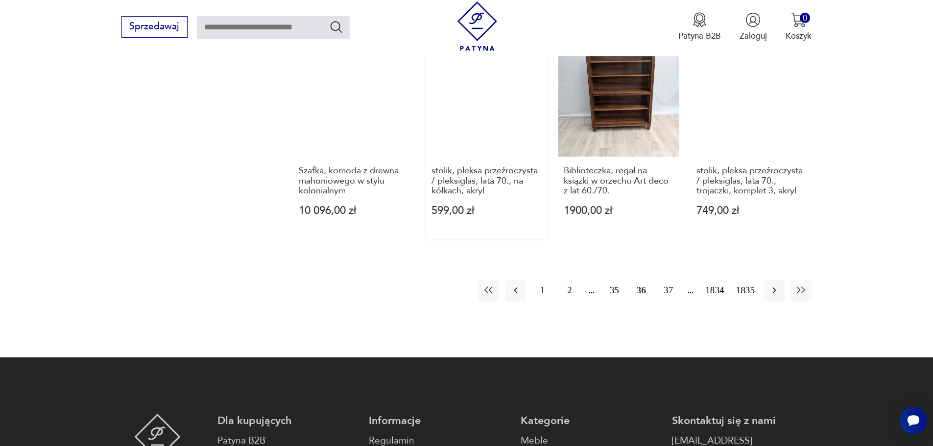
scroll to position [1048, 0]
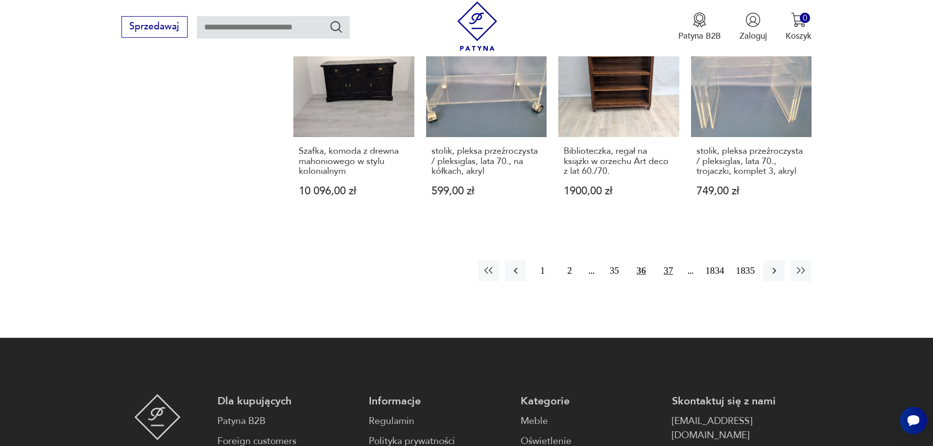
click at [668, 261] on button "37" at bounding box center [668, 271] width 21 height 21
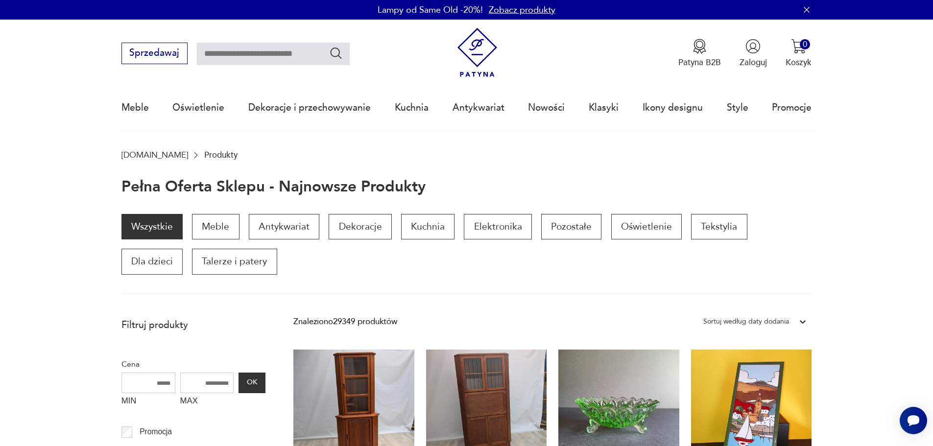
click at [526, 9] on link "Zobacz produkty" at bounding box center [522, 10] width 67 height 12
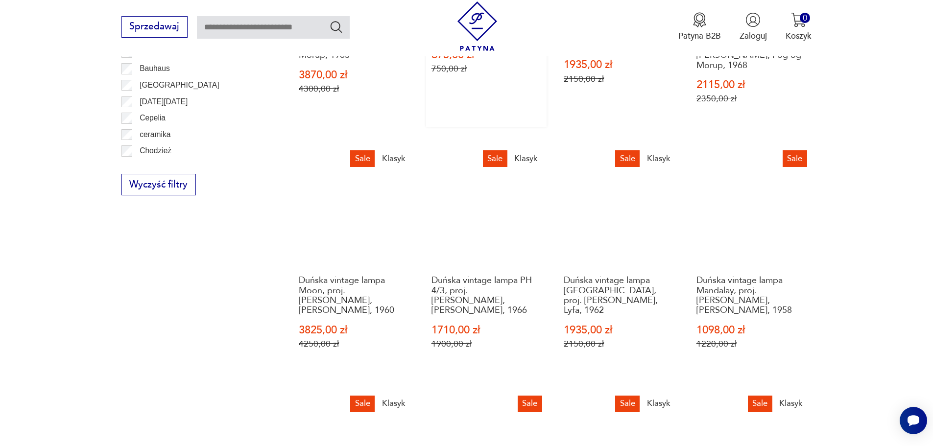
scroll to position [801, 0]
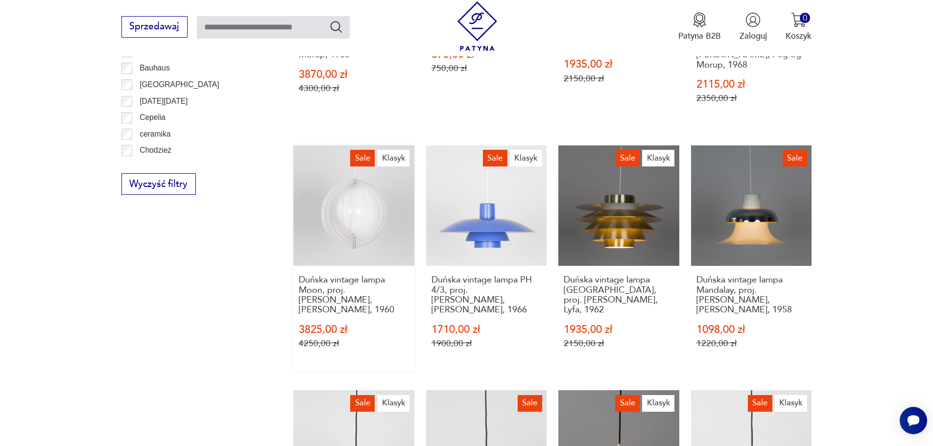
click at [366, 192] on link "Sale Klasyk Duńska vintage lampa Moon, proj. [PERSON_NAME], [PERSON_NAME], 1960…" at bounding box center [353, 258] width 121 height 227
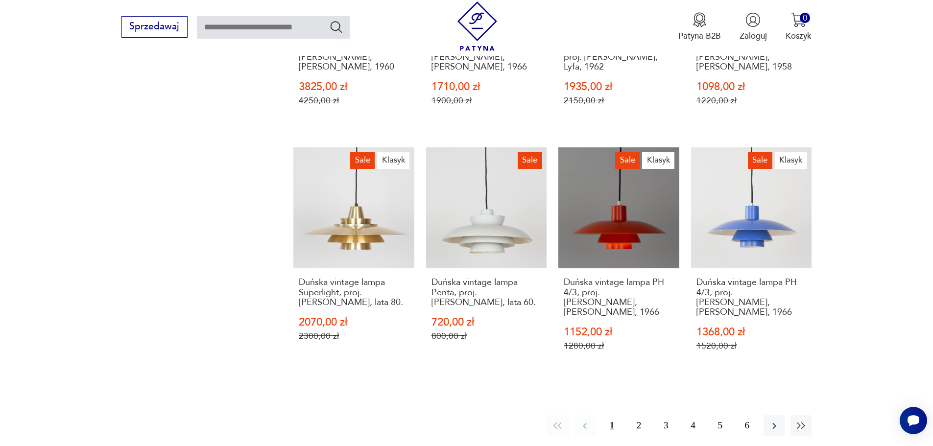
scroll to position [1046, 0]
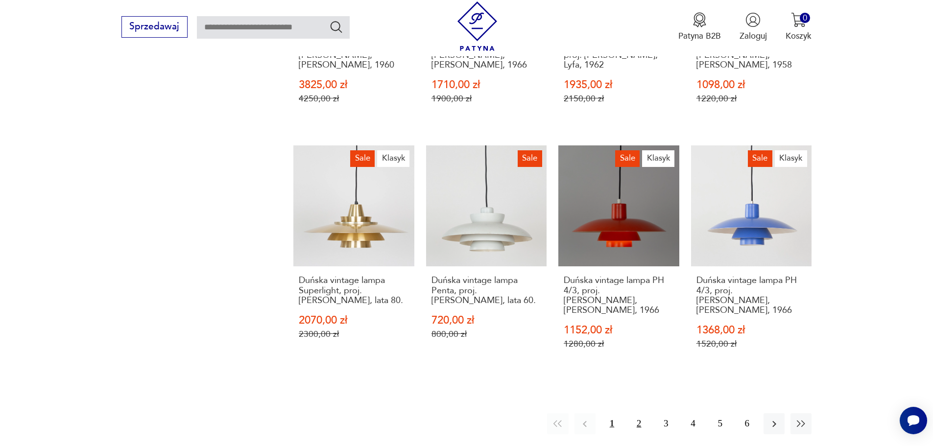
click at [638, 413] on button "2" at bounding box center [638, 423] width 21 height 21
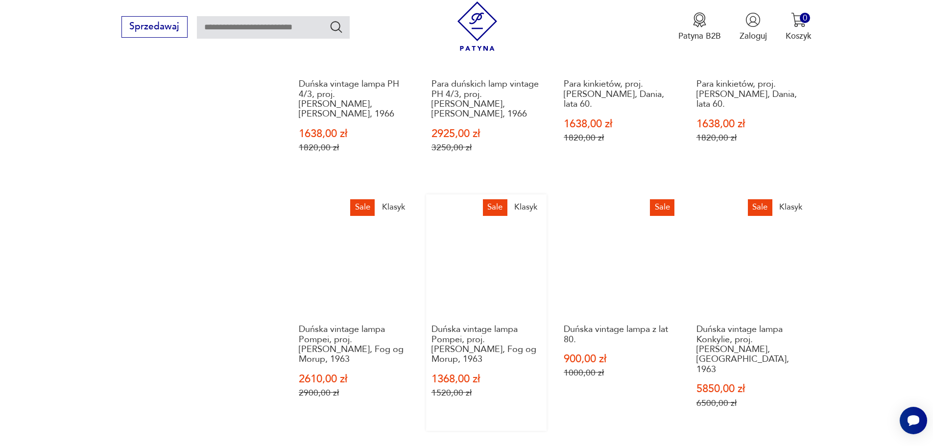
scroll to position [1046, 0]
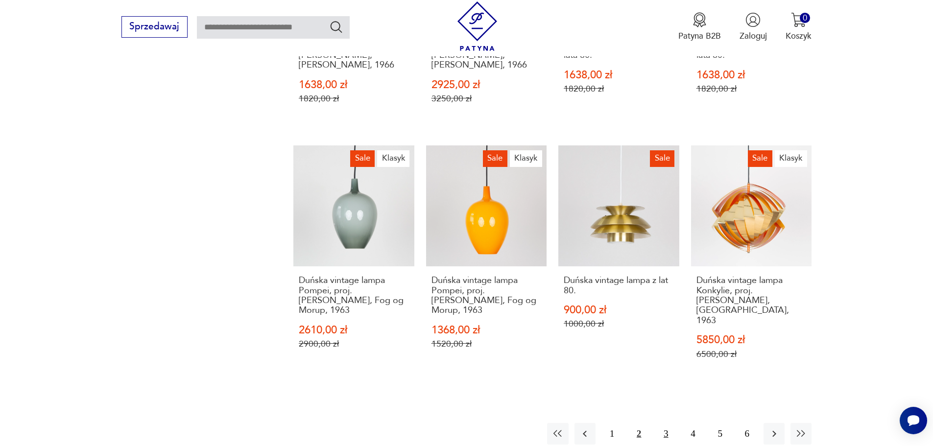
click at [665, 423] on button "3" at bounding box center [665, 433] width 21 height 21
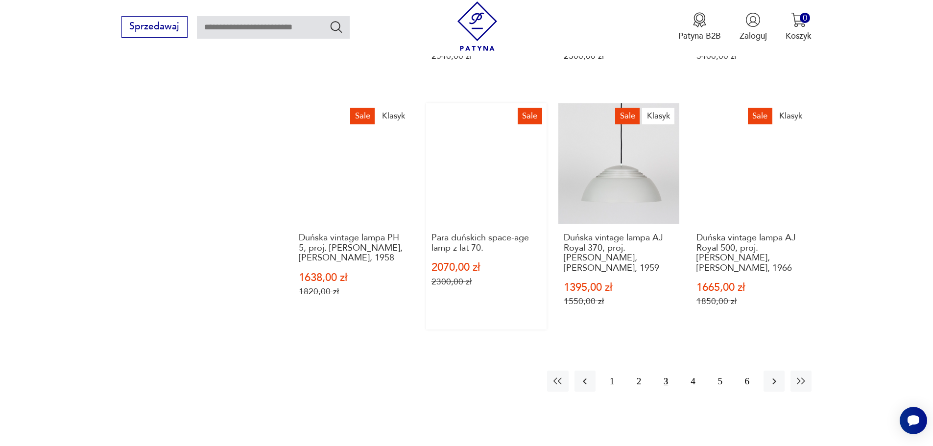
scroll to position [1095, 0]
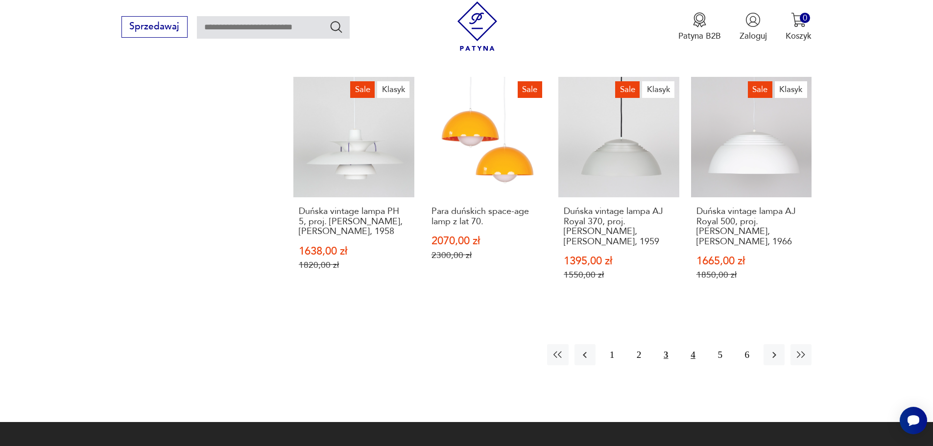
click at [695, 359] on button "4" at bounding box center [692, 354] width 21 height 21
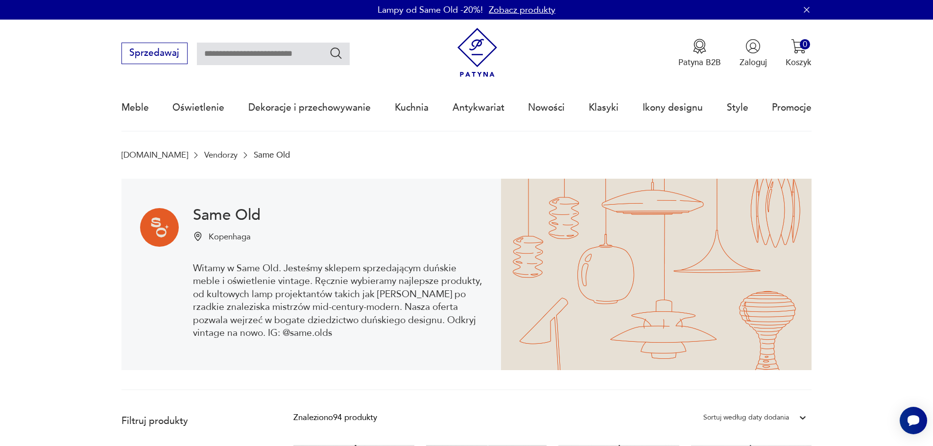
click at [264, 54] on input "text" at bounding box center [273, 54] width 153 height 23
type input "*****"
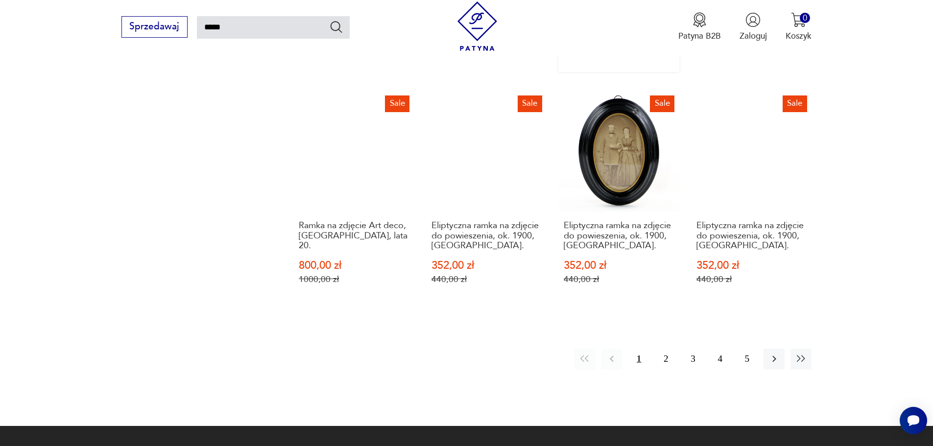
scroll to position [889, 0]
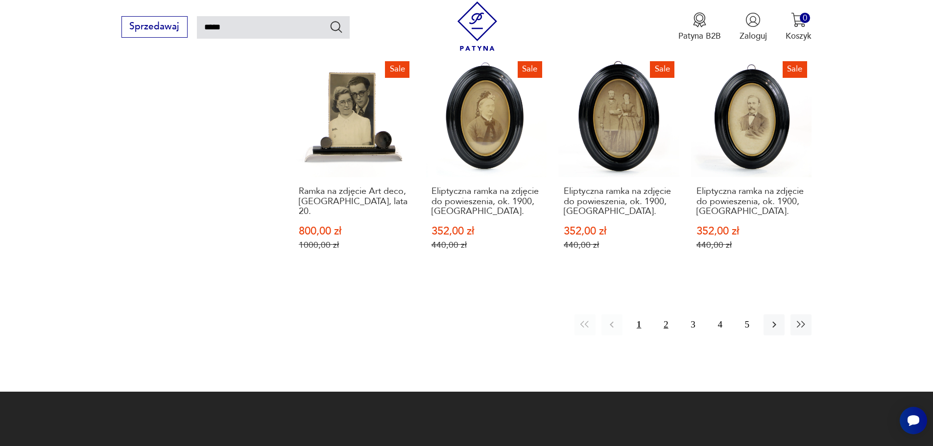
click at [662, 314] on button "2" at bounding box center [665, 324] width 21 height 21
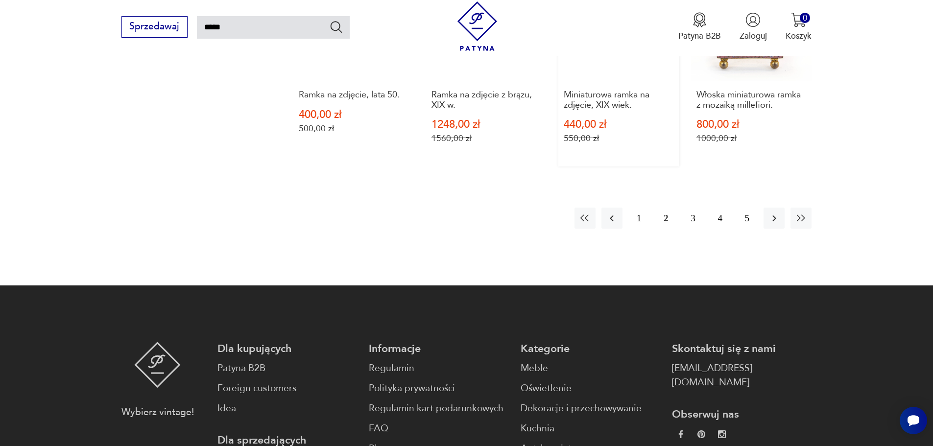
scroll to position [987, 0]
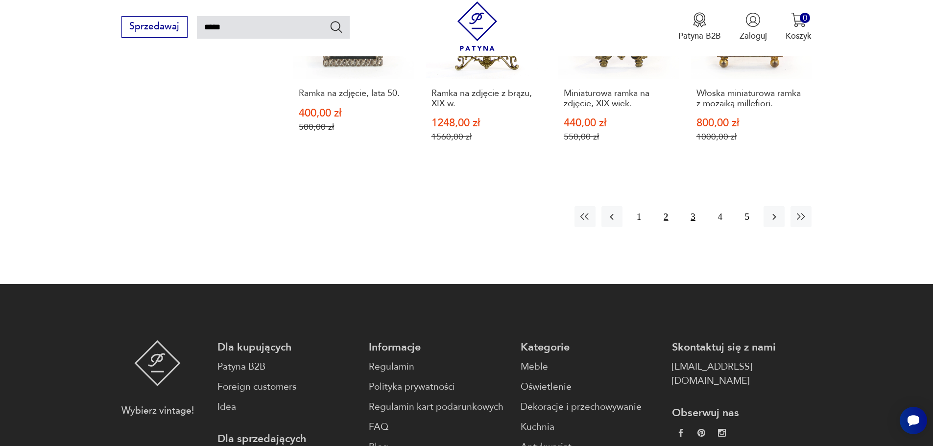
click at [694, 216] on button "3" at bounding box center [692, 216] width 21 height 21
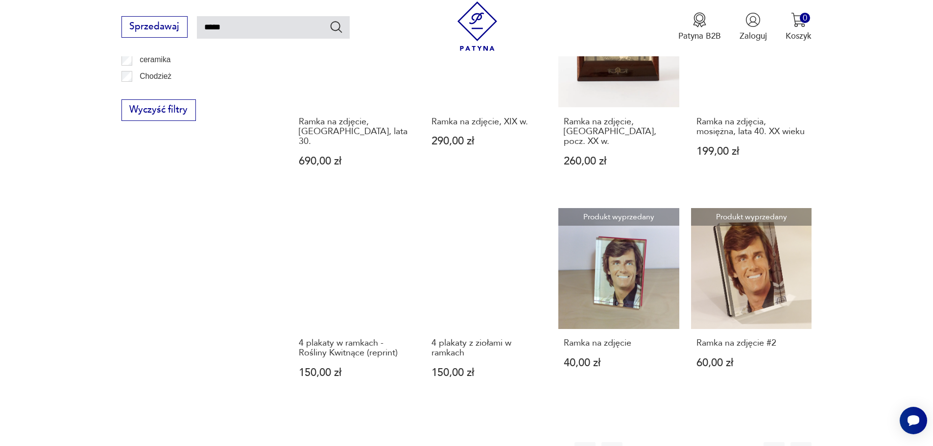
scroll to position [693, 0]
